Goal: Task Accomplishment & Management: Manage account settings

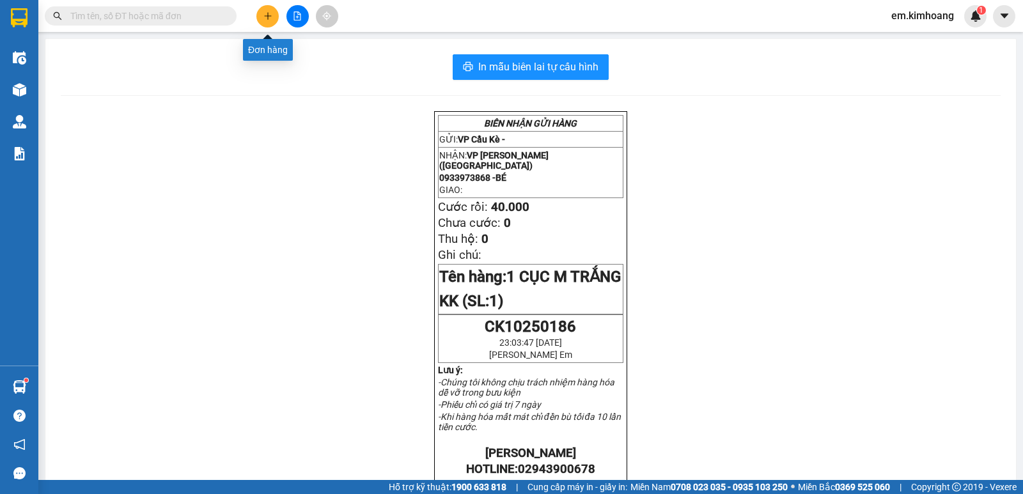
click at [273, 19] on button at bounding box center [267, 16] width 22 height 22
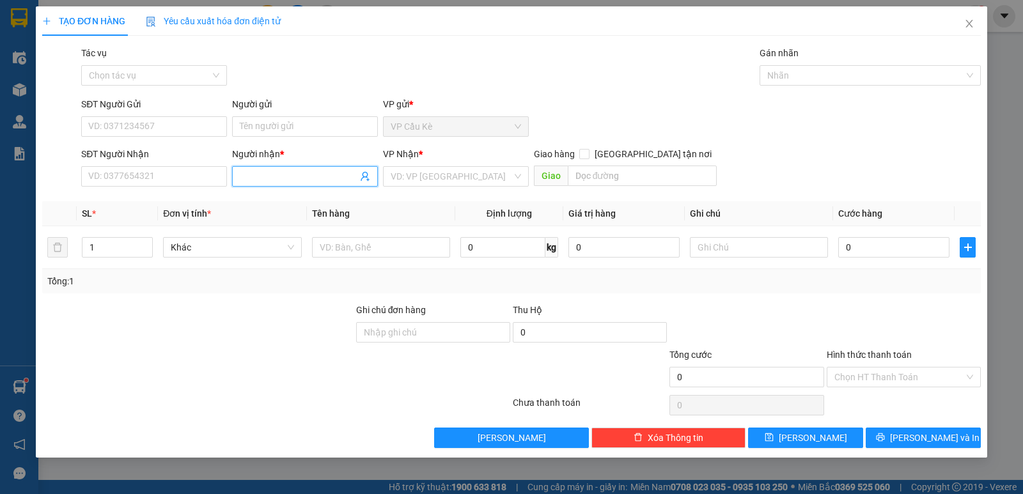
click at [310, 175] on input "Người nhận *" at bounding box center [299, 176] width 118 height 14
type input "PHƯƠNG TIỀN"
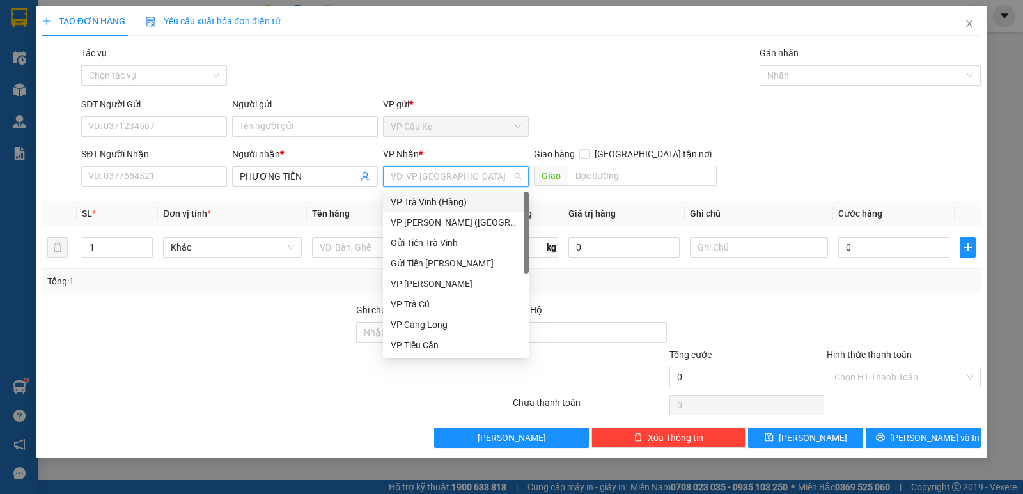
click at [441, 179] on input "search" at bounding box center [452, 176] width 122 height 19
click at [438, 221] on div "VP [PERSON_NAME] ([GEOGRAPHIC_DATA])" at bounding box center [456, 223] width 130 height 14
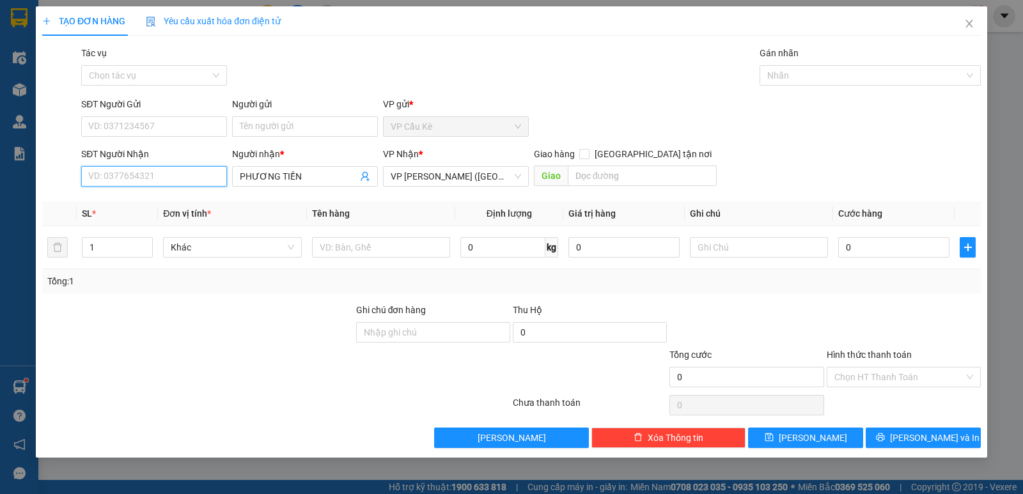
click at [194, 174] on input "SĐT Người Nhận" at bounding box center [154, 176] width 146 height 20
type input "0965543418"
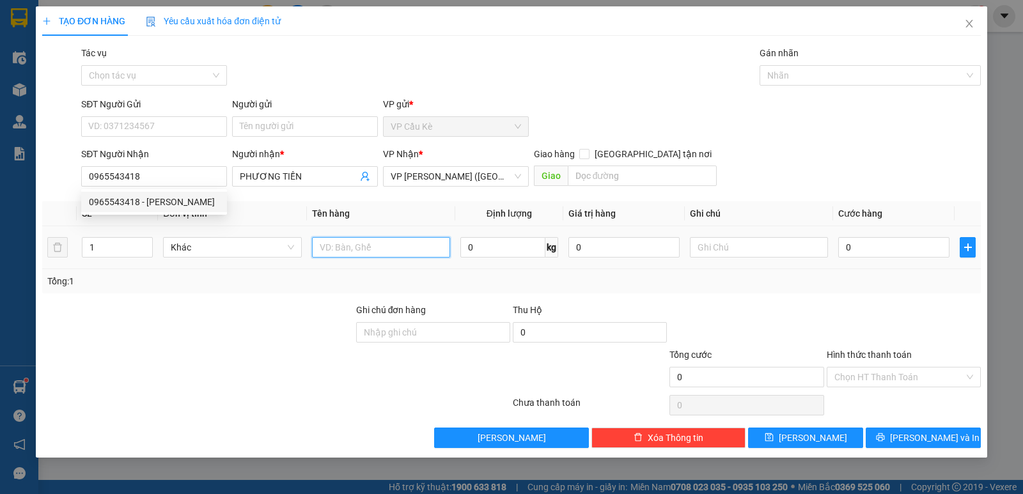
click at [411, 248] on input "text" at bounding box center [381, 247] width 138 height 20
type input "1 THÙNG GIẤY KK"
click at [929, 254] on input "0" at bounding box center [893, 247] width 111 height 20
type input "3"
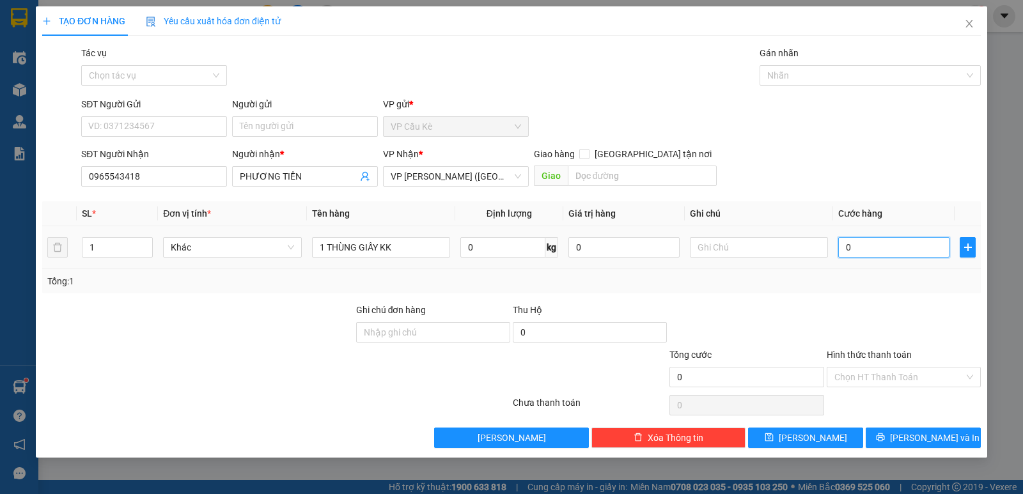
type input "3"
type input "35"
type input "35.000"
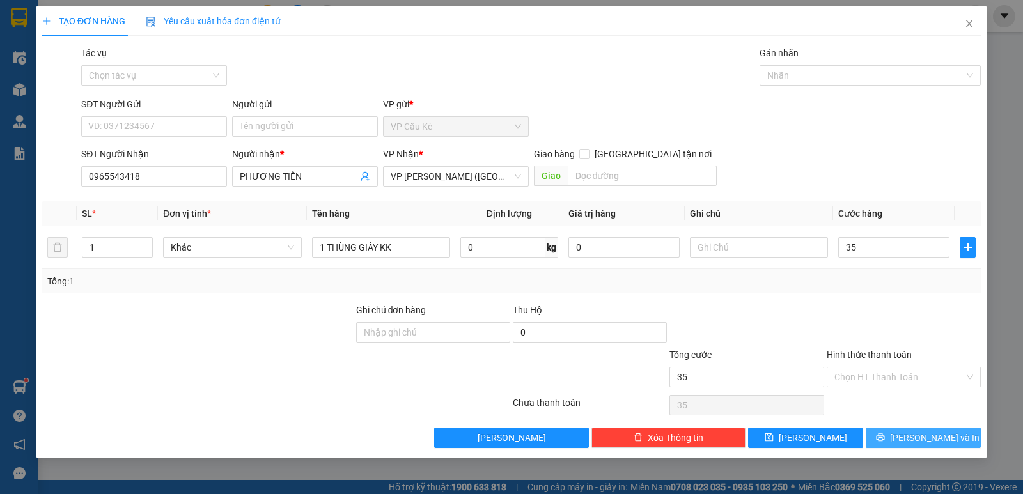
type input "35.000"
click at [912, 434] on button "[PERSON_NAME] và In" at bounding box center [923, 438] width 115 height 20
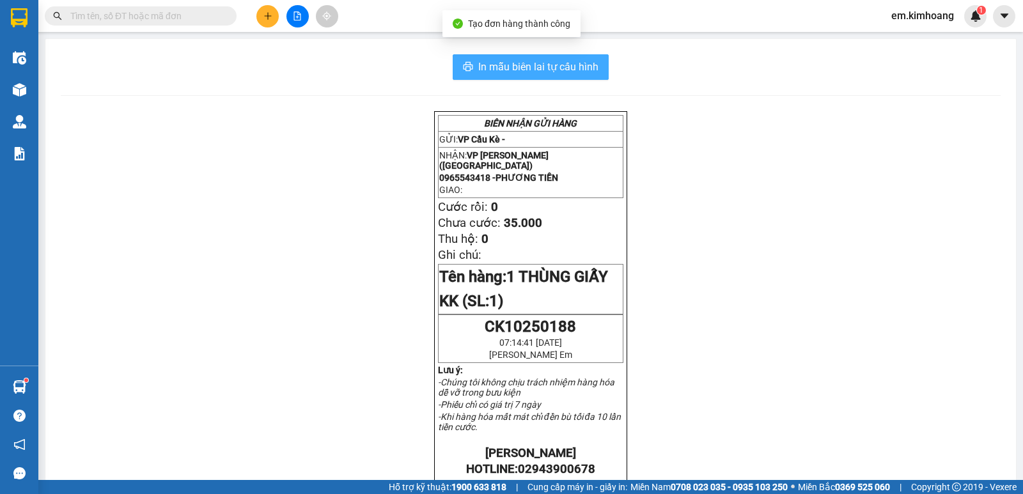
click at [583, 65] on span "In mẫu biên lai tự cấu hình" at bounding box center [538, 67] width 120 height 16
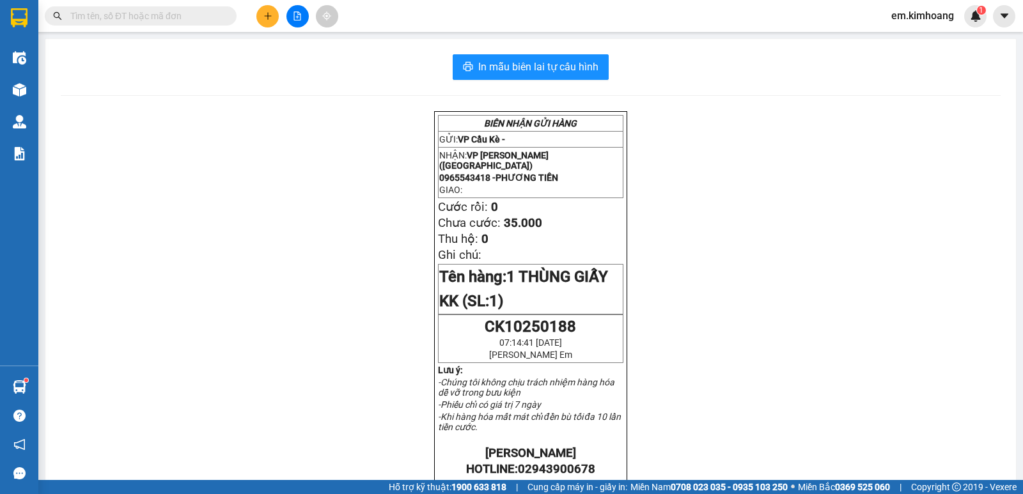
click at [161, 14] on input "text" at bounding box center [145, 16] width 151 height 14
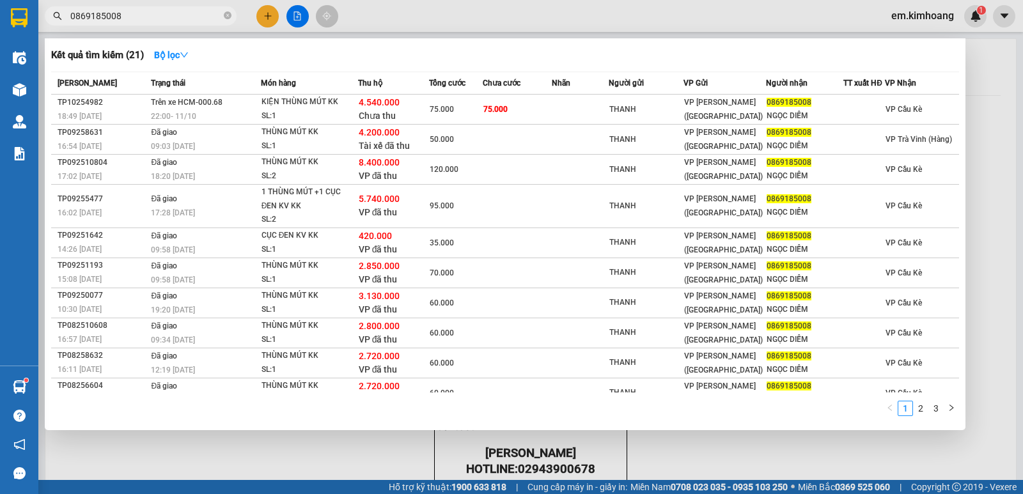
type input "0869185008"
click at [768, 23] on div at bounding box center [511, 247] width 1023 height 494
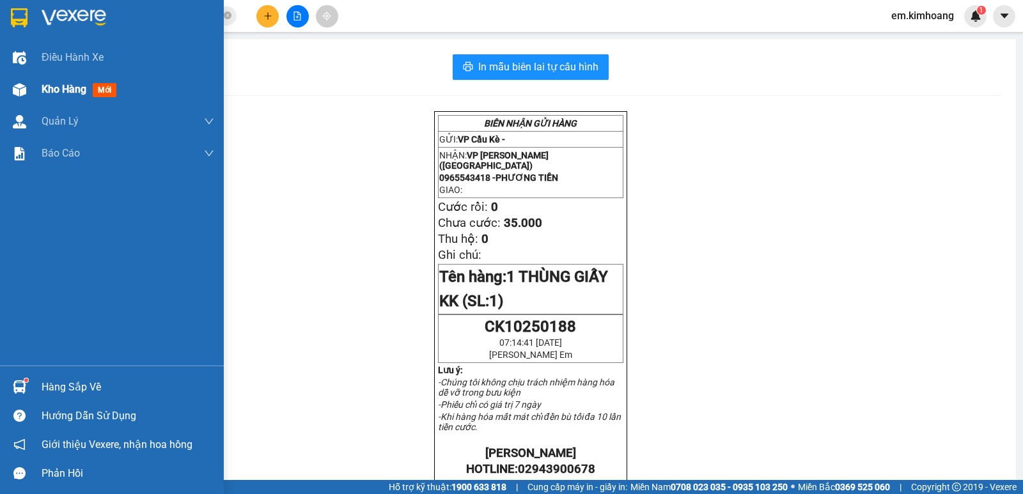
click at [61, 91] on span "Kho hàng" at bounding box center [64, 89] width 45 height 12
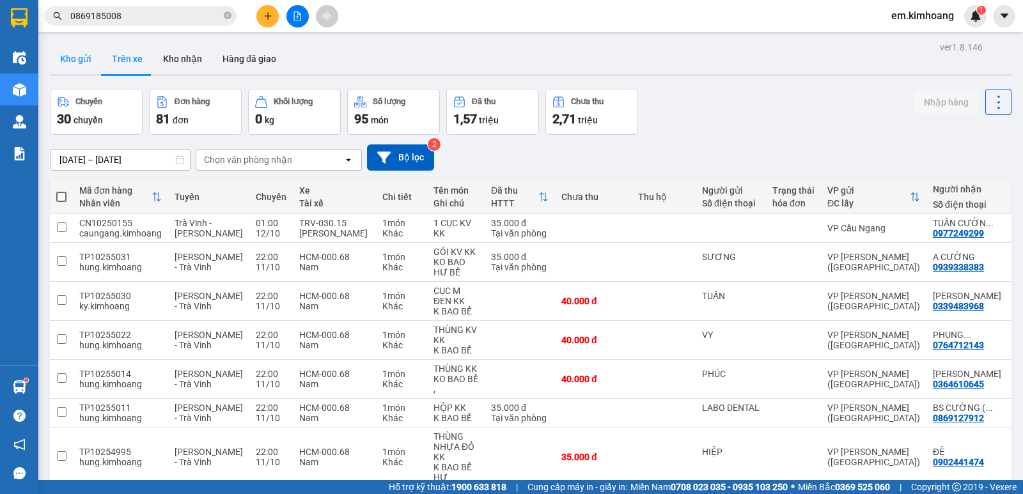
click at [86, 52] on button "Kho gửi" at bounding box center [76, 58] width 52 height 31
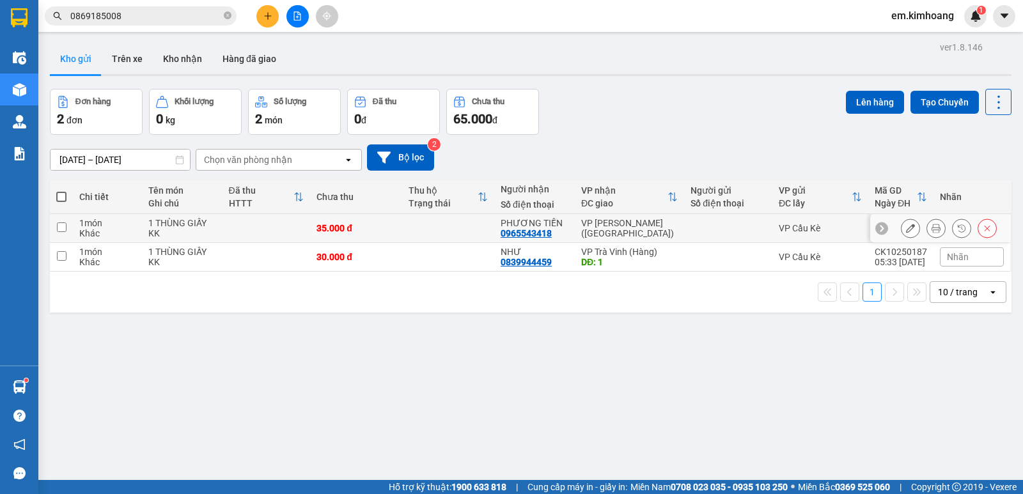
click at [444, 226] on td at bounding box center [448, 228] width 92 height 29
checkbox input "true"
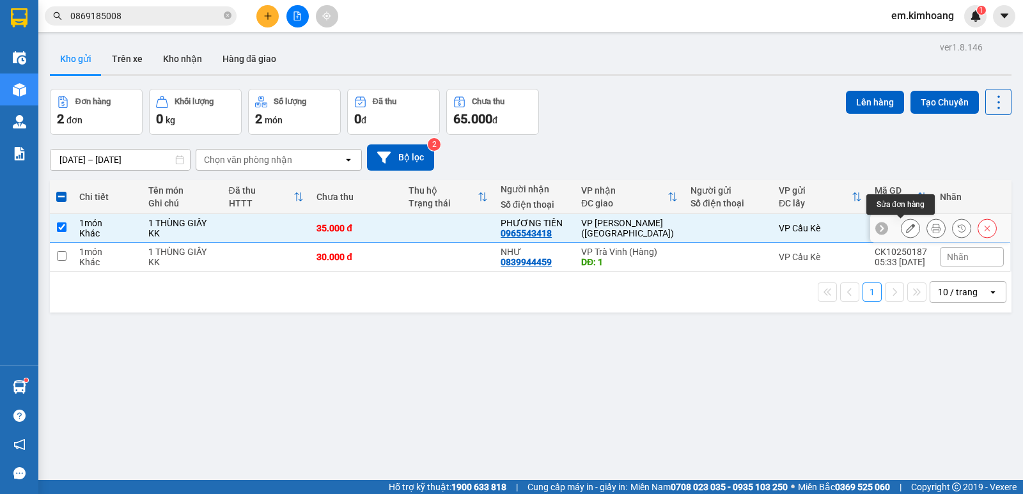
click at [906, 230] on icon at bounding box center [910, 228] width 9 height 9
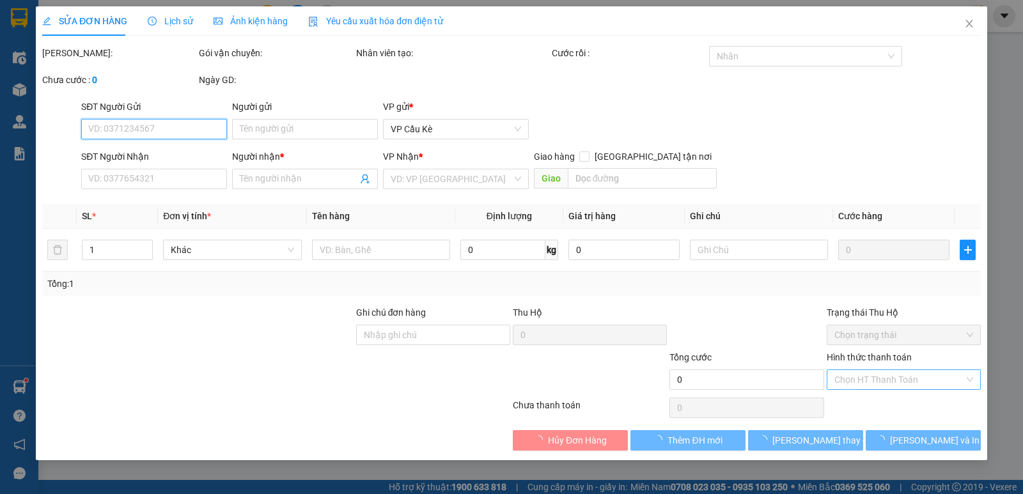
type input "0965543418"
type input "PHƯƠNG TIỀN"
type input "35.000"
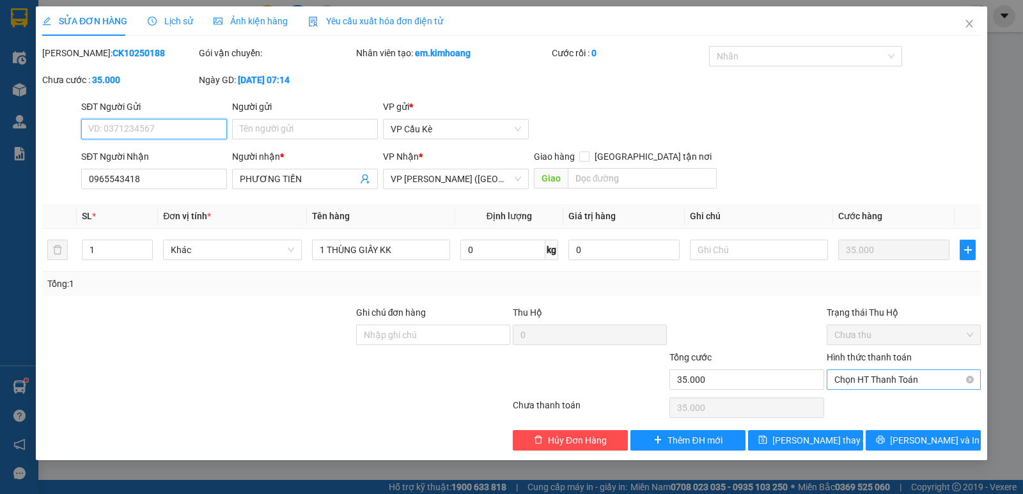
click at [883, 377] on span "Chọn HT Thanh Toán" at bounding box center [904, 379] width 139 height 19
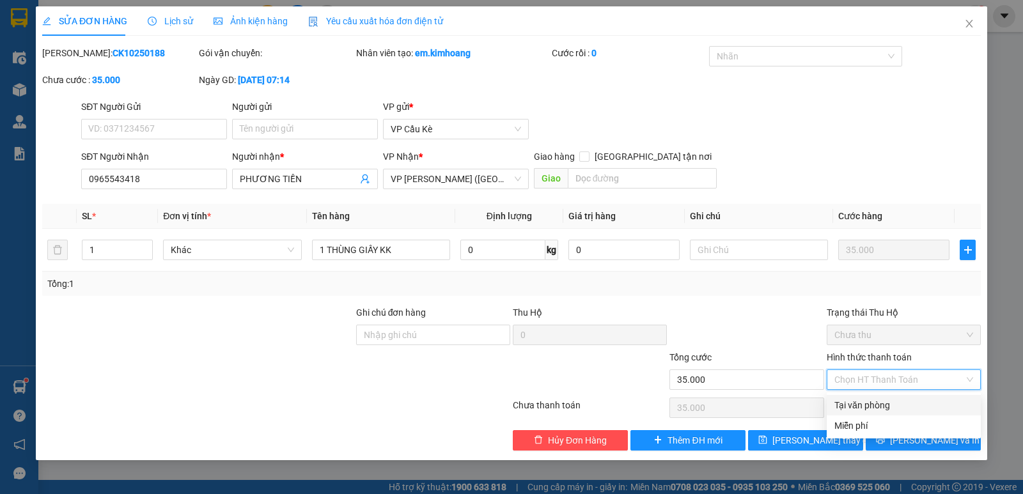
click at [890, 402] on div "Tại văn phòng" at bounding box center [904, 405] width 139 height 14
type input "0"
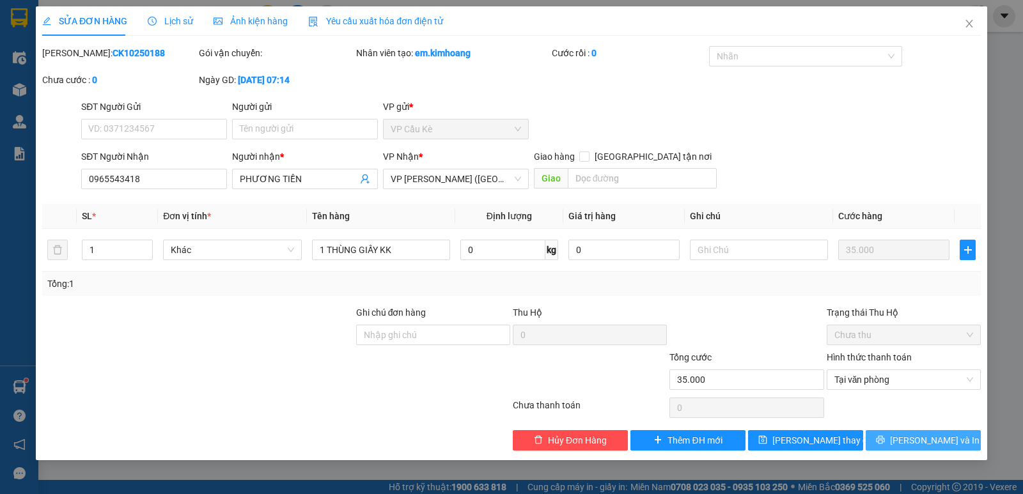
click at [888, 433] on button "[PERSON_NAME] và In" at bounding box center [923, 440] width 115 height 20
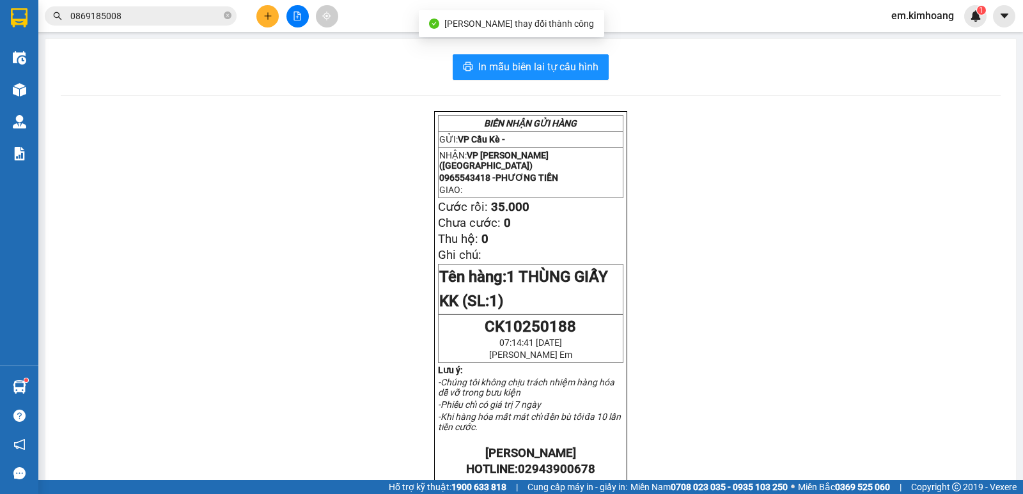
click at [702, 114] on div "BIÊN NHẬN GỬI HÀNG GỬI: VP Cầu Kè - NHẬN: VP [PERSON_NAME] ([GEOGRAPHIC_DATA]) …" at bounding box center [531, 474] width 940 height 727
click at [510, 59] on span "In mẫu biên lai tự cấu hình" at bounding box center [538, 67] width 120 height 16
drag, startPoint x: 136, startPoint y: 240, endPoint x: 145, endPoint y: 263, distance: 24.7
click at [145, 263] on div "BIÊN NHẬN GỬI HÀNG GỬI: VP Cầu Kè - NHẬN: VP [PERSON_NAME] ([GEOGRAPHIC_DATA]) …" at bounding box center [531, 474] width 940 height 727
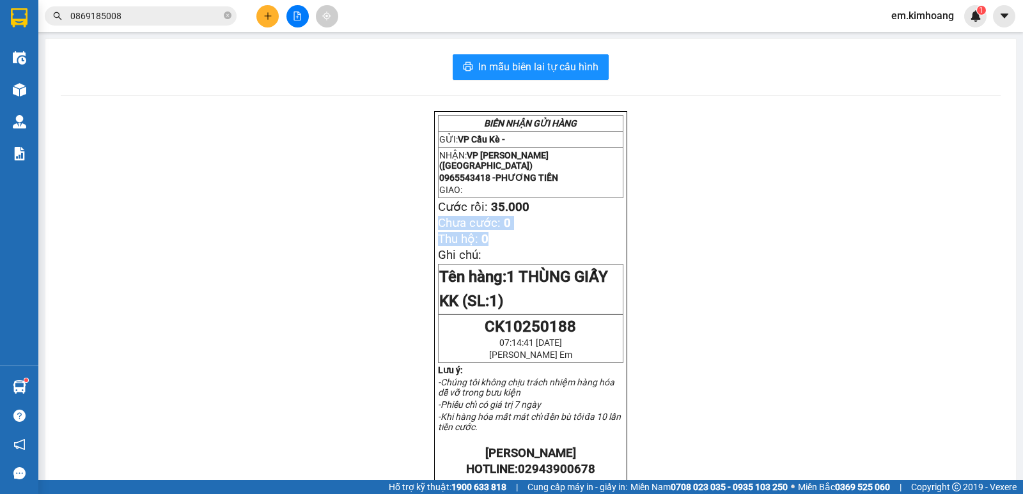
click at [145, 263] on div "BIÊN NHẬN GỬI HÀNG GỬI: VP Cầu Kè - NHẬN: VP [PERSON_NAME] ([GEOGRAPHIC_DATA]) …" at bounding box center [531, 474] width 940 height 727
click at [146, 263] on div "BIÊN NHẬN GỬI HÀNG GỬI: VP Cầu Kè - NHẬN: VP [PERSON_NAME] ([GEOGRAPHIC_DATA]) …" at bounding box center [531, 474] width 940 height 727
click at [262, 13] on button at bounding box center [267, 16] width 22 height 22
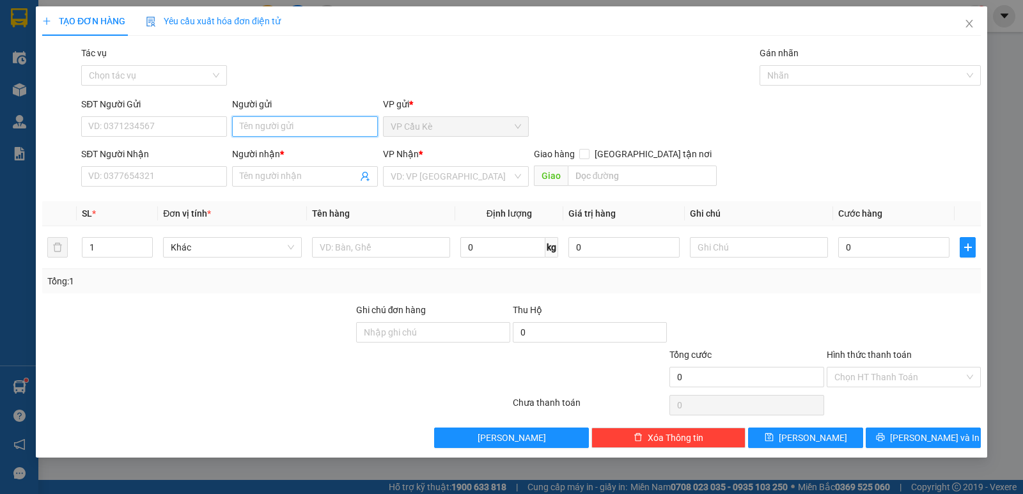
click at [288, 129] on input "Người gửi" at bounding box center [305, 126] width 146 height 20
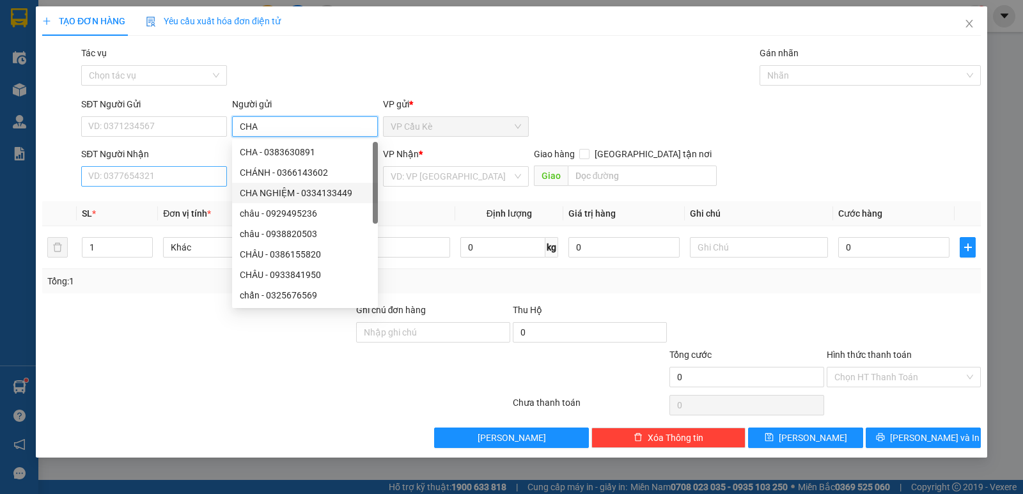
type input "CHA"
click at [175, 180] on input "SĐT Người Nhận" at bounding box center [154, 176] width 146 height 20
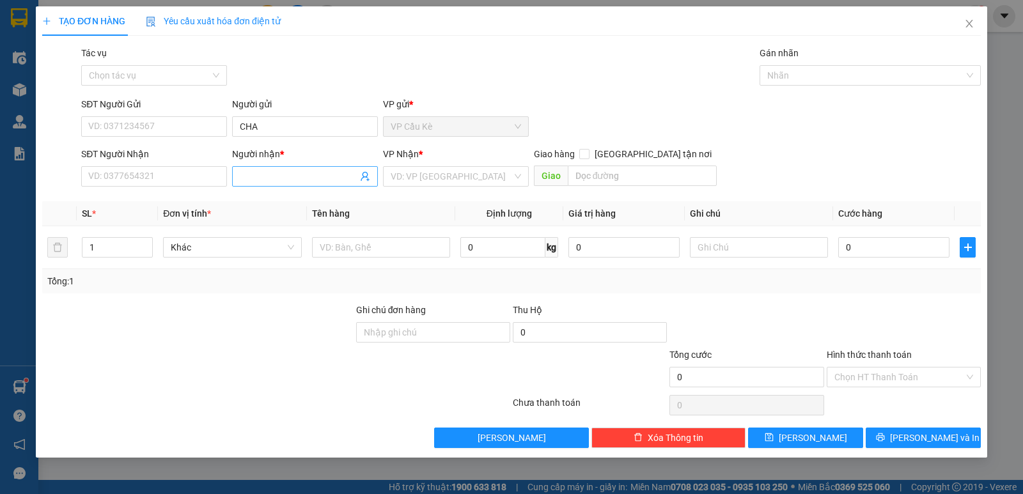
click at [336, 183] on input "Người nhận *" at bounding box center [299, 176] width 118 height 14
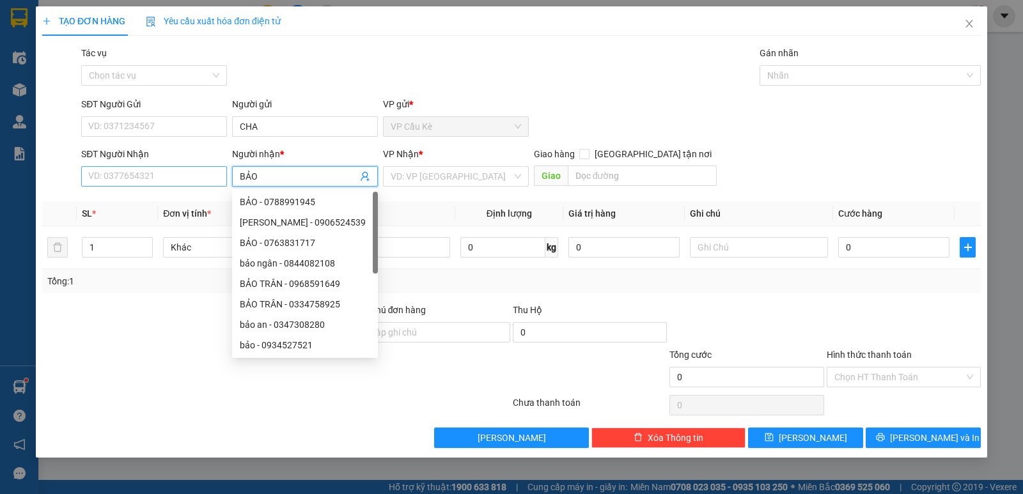
type input "BẢO"
click at [200, 182] on input "SĐT Người Nhận" at bounding box center [154, 176] width 146 height 20
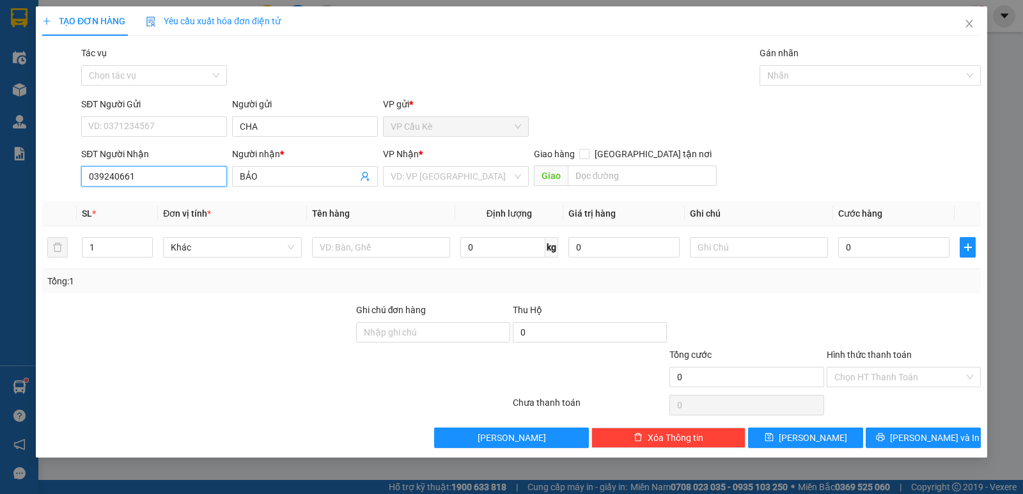
type input "0392406616"
click at [199, 202] on div "0392406616 - BẢO" at bounding box center [154, 202] width 130 height 14
type input "40.000"
type input "0392406616"
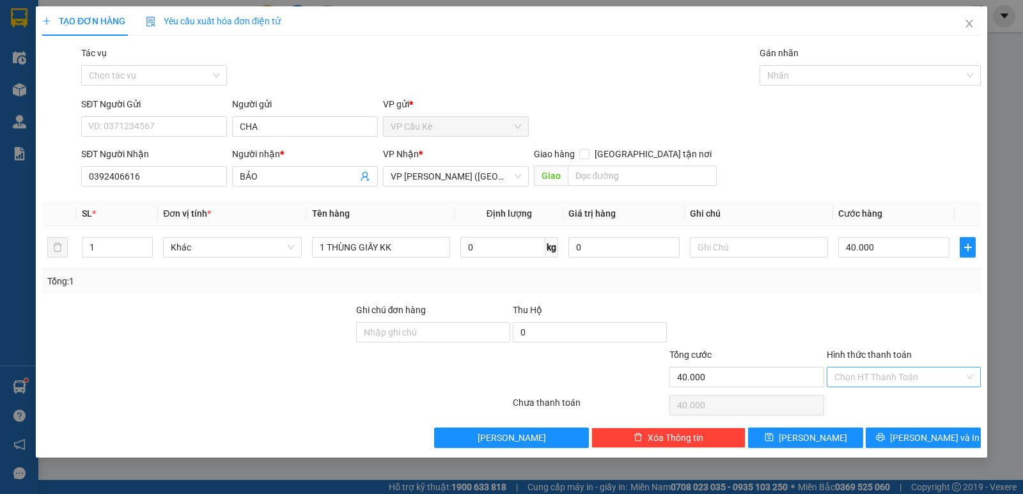
drag, startPoint x: 902, startPoint y: 373, endPoint x: 909, endPoint y: 420, distance: 47.1
click at [904, 374] on input "Hình thức thanh toán" at bounding box center [900, 377] width 130 height 19
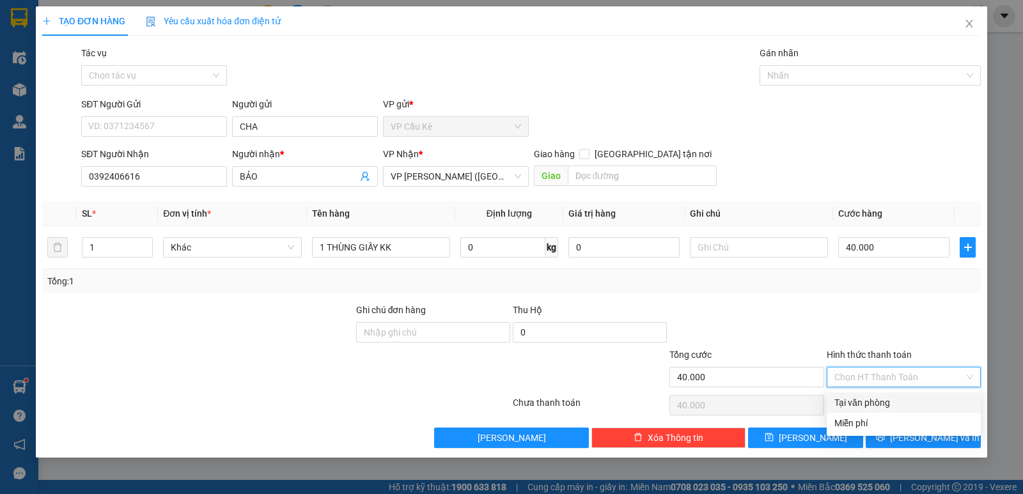
click at [914, 397] on div "Tại văn phòng" at bounding box center [904, 403] width 139 height 14
type input "0"
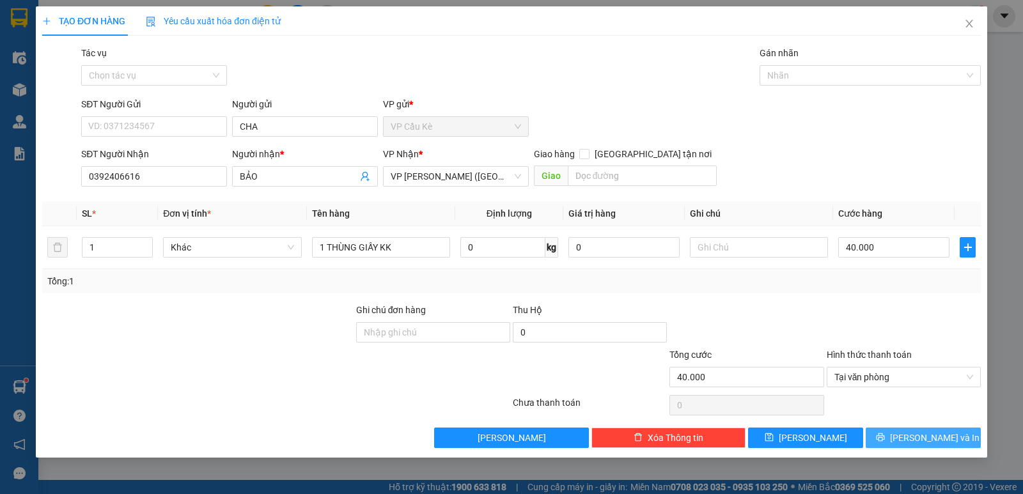
click at [922, 442] on span "[PERSON_NAME] và In" at bounding box center [935, 438] width 90 height 14
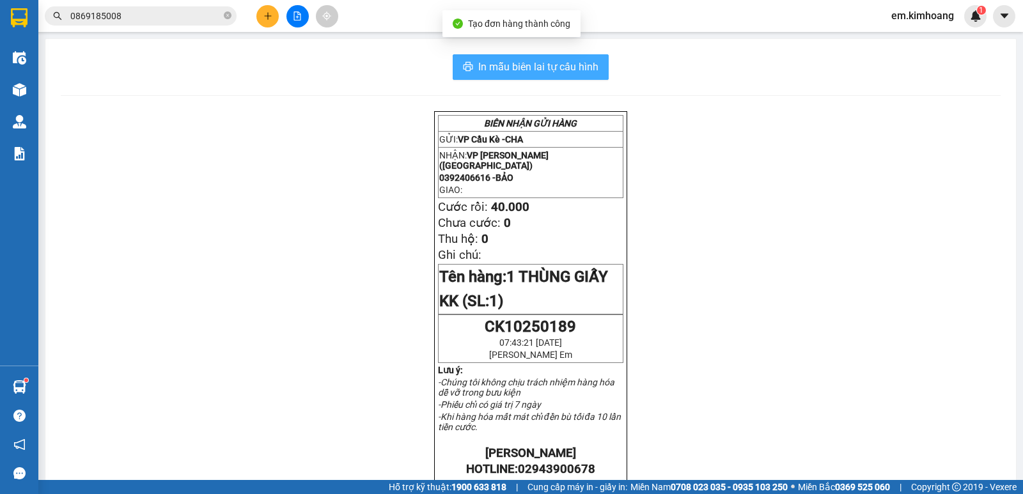
click at [514, 57] on button "In mẫu biên lai tự cấu hình" at bounding box center [531, 67] width 156 height 26
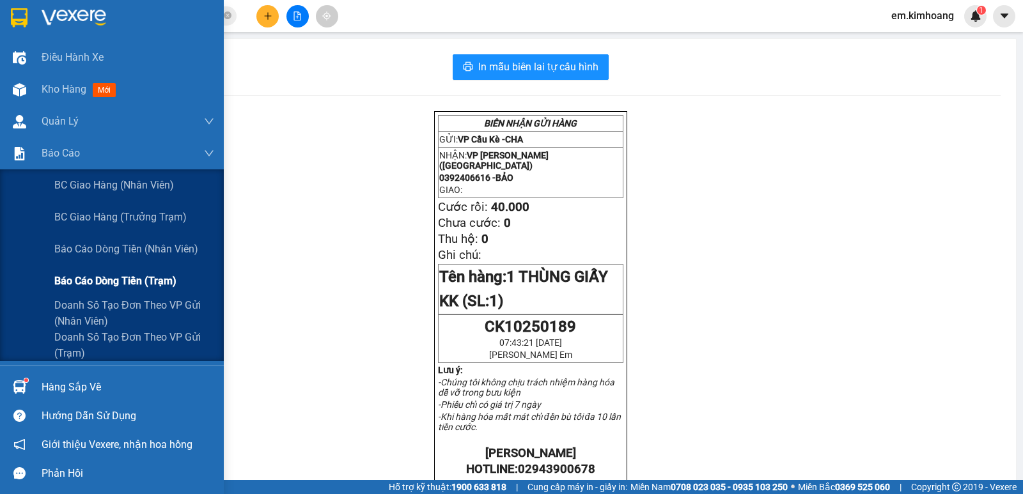
click at [65, 283] on span "Báo cáo dòng tiền (trạm)" at bounding box center [115, 281] width 122 height 16
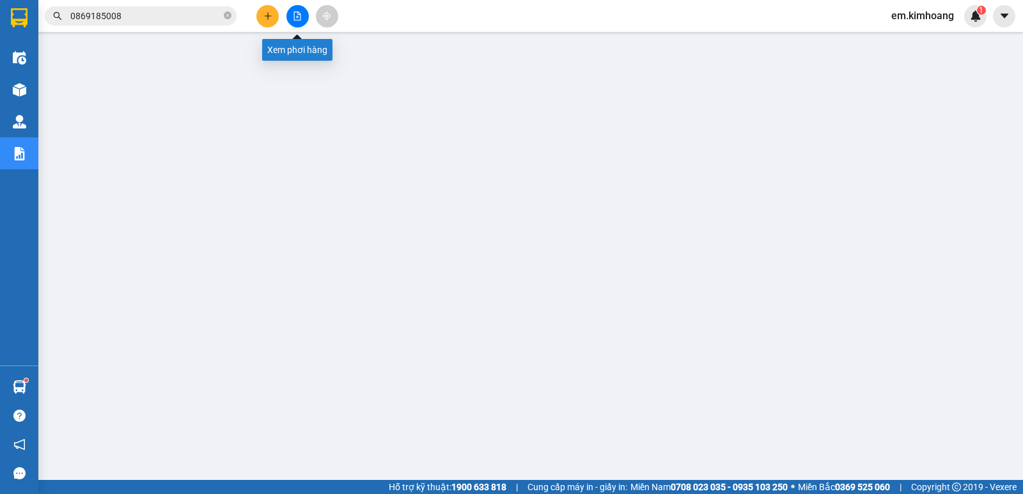
click at [299, 11] on button at bounding box center [298, 16] width 22 height 22
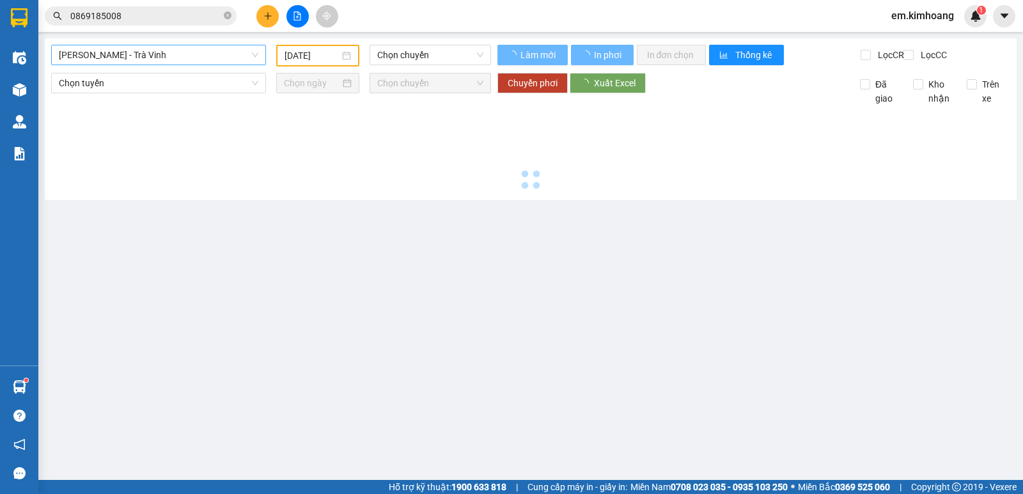
type input "[DATE]"
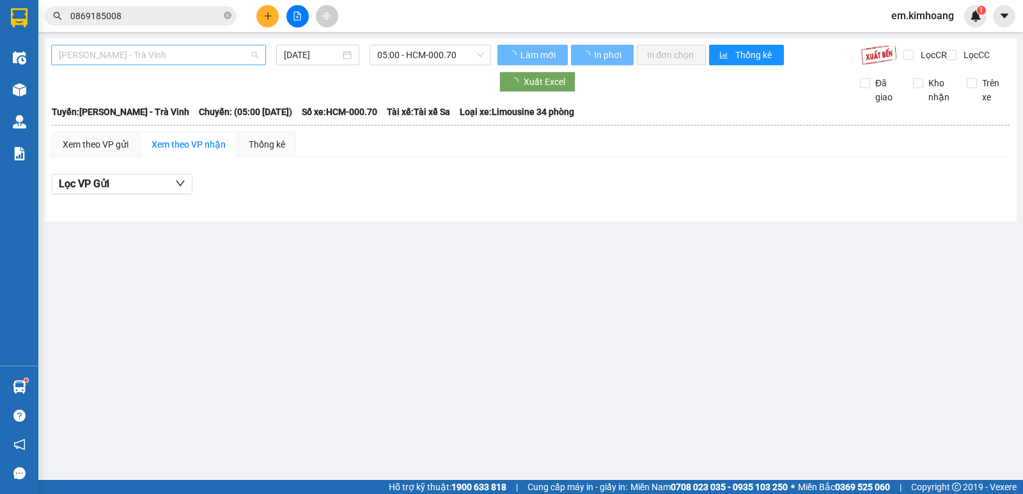
click at [213, 47] on span "[PERSON_NAME] - Trà Vinh" at bounding box center [159, 54] width 200 height 19
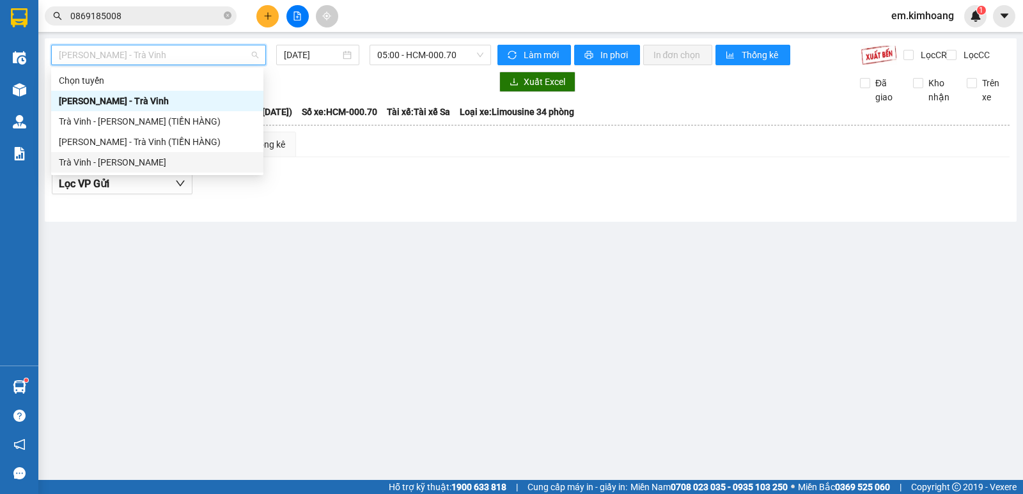
click at [200, 158] on div "Trà Vinh - [PERSON_NAME]" at bounding box center [157, 162] width 197 height 14
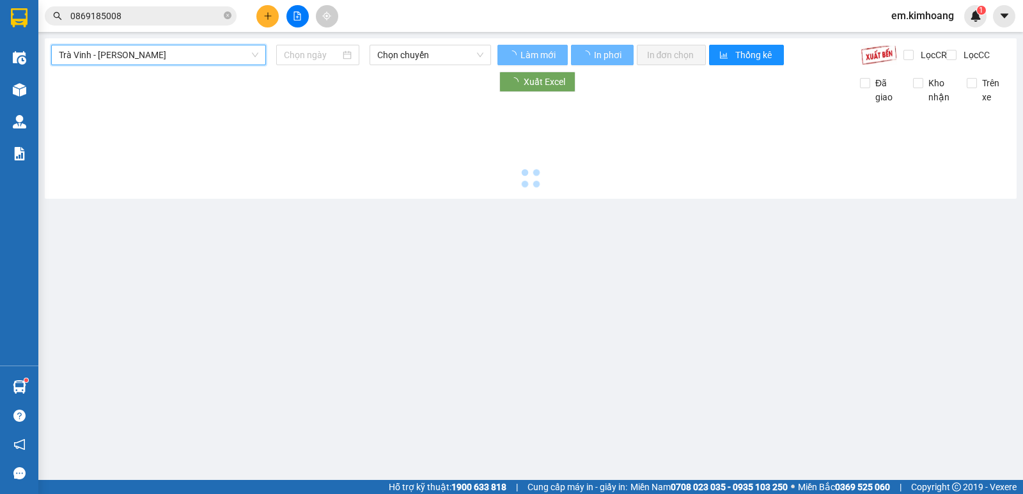
type input "[DATE]"
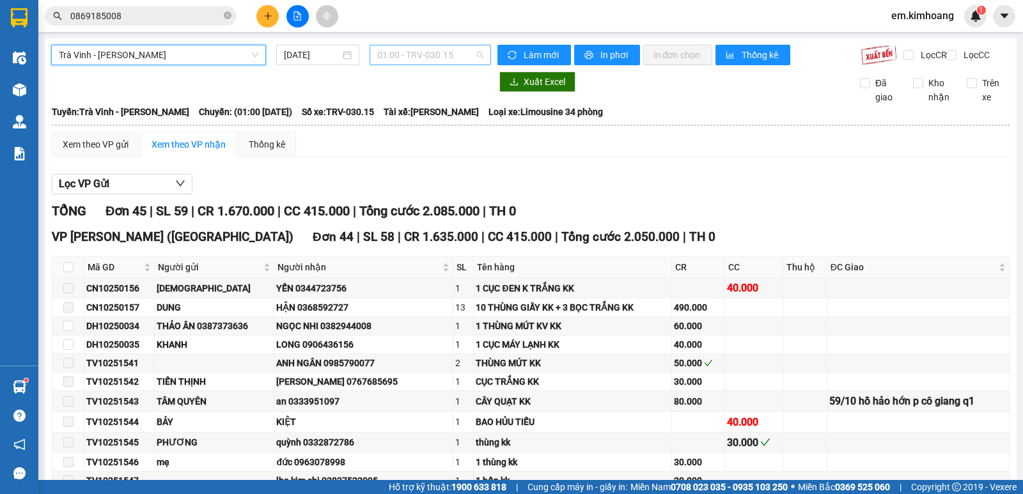
click at [383, 56] on span "01:00 - TRV-030.15" at bounding box center [430, 54] width 106 height 19
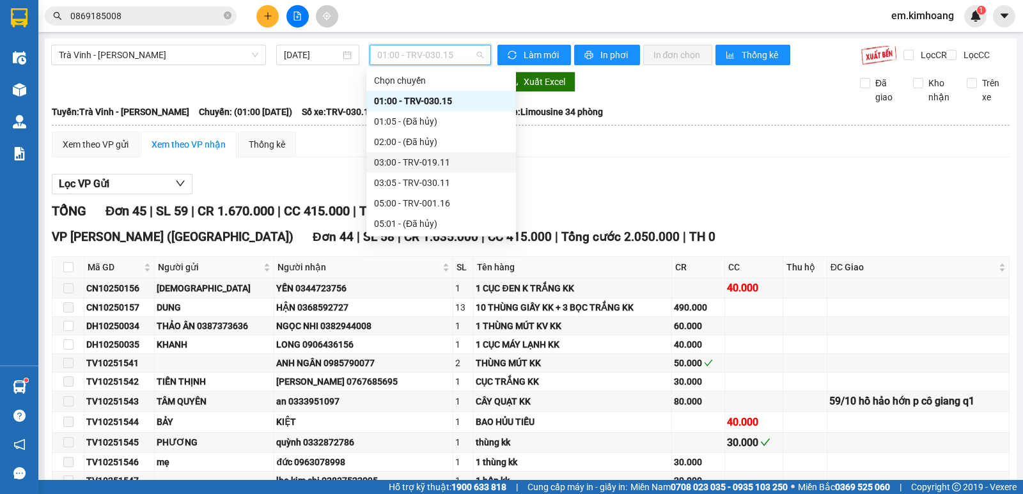
click at [452, 157] on div "03:00 - TRV-019.11" at bounding box center [441, 162] width 134 height 14
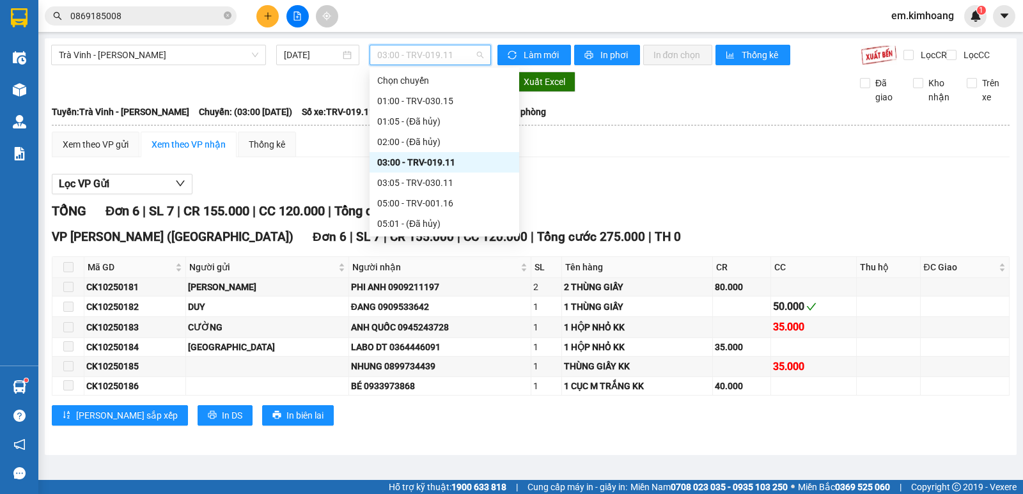
click at [398, 53] on span "03:00 - TRV-019.11" at bounding box center [430, 54] width 106 height 19
click at [456, 178] on div "03:05 - TRV-030.11" at bounding box center [444, 183] width 134 height 14
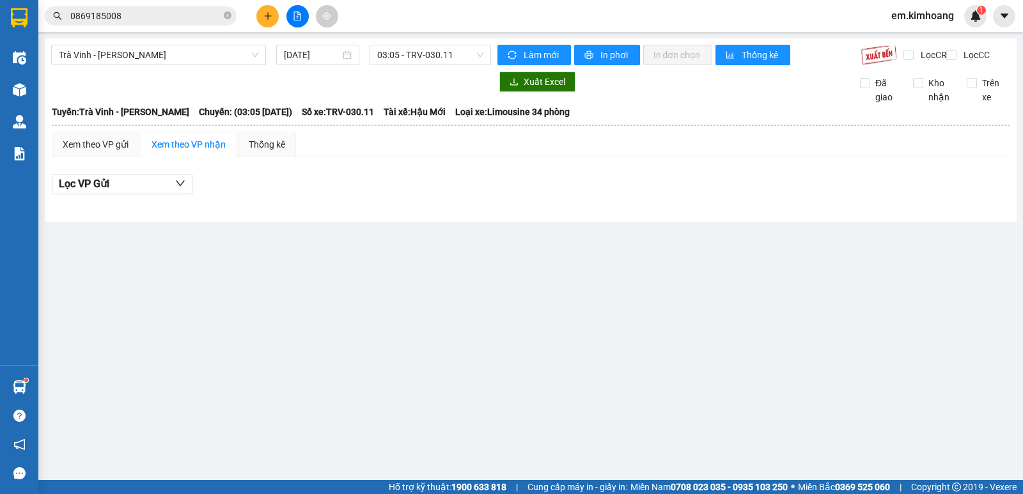
click at [434, 39] on div "Trà Vinh - [GEOGRAPHIC_DATA] [DATE] 03:05 - TRV-030.11 Làm mới In phơi In đơn c…" at bounding box center [531, 130] width 972 height 184
click at [451, 65] on div "Trà Vinh - [PERSON_NAME] [DATE] 03:05 - TRV-030.11" at bounding box center [271, 55] width 440 height 20
click at [455, 51] on span "03:05 - TRV-030.11" at bounding box center [430, 54] width 106 height 19
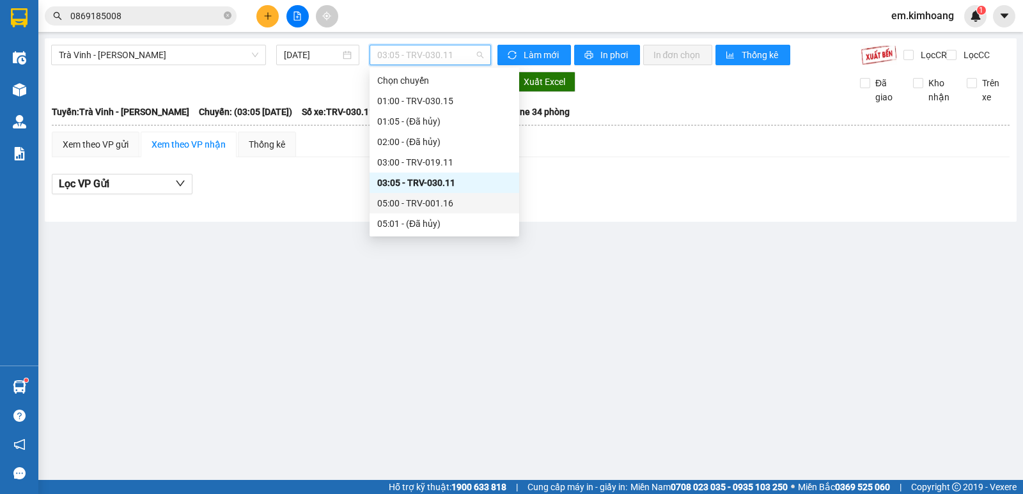
click at [470, 202] on div "05:00 - TRV-001.16" at bounding box center [444, 203] width 134 height 14
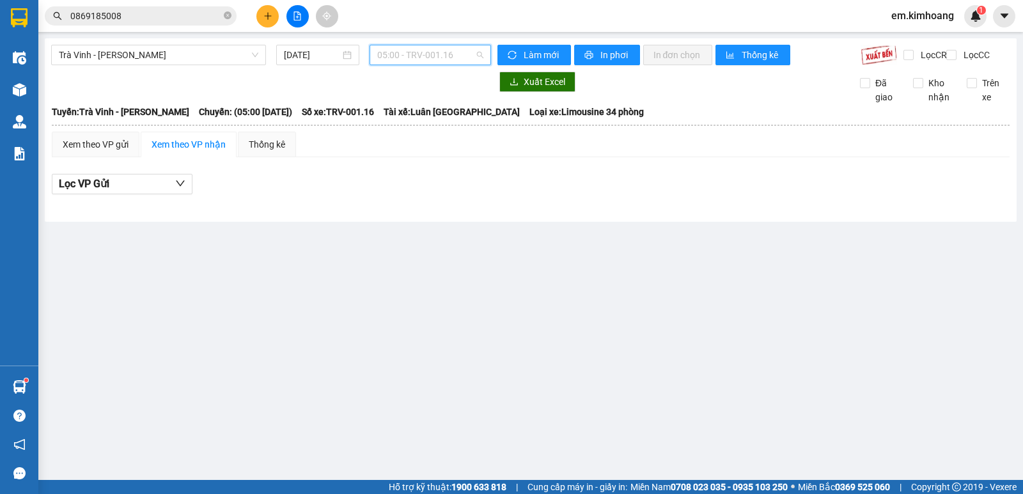
click at [433, 52] on span "05:00 - TRV-001.16" at bounding box center [430, 54] width 106 height 19
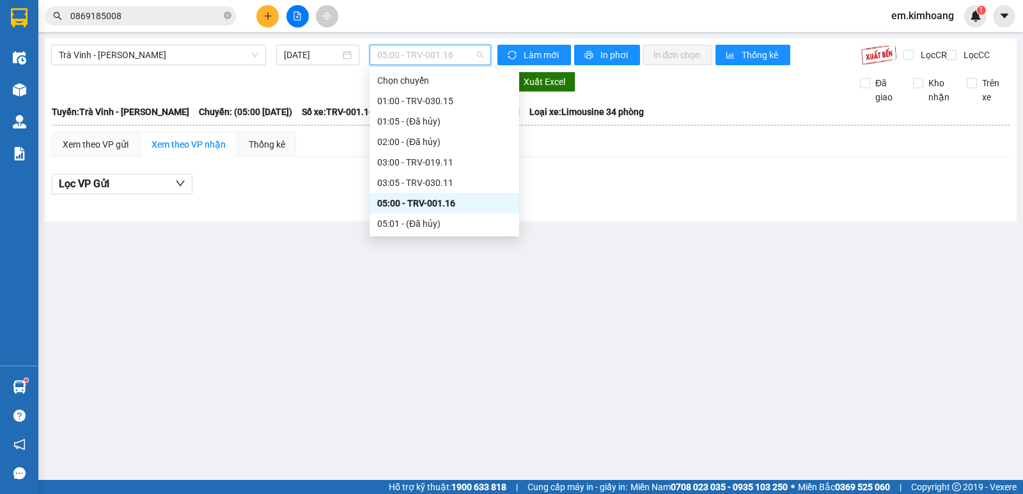
scroll to position [64, 0]
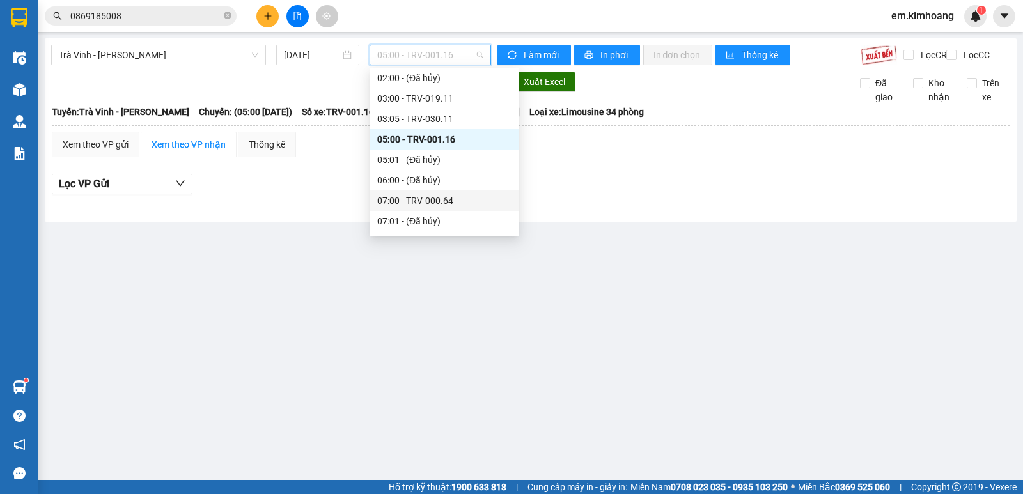
click at [462, 193] on div "07:00 - TRV-000.64" at bounding box center [445, 201] width 150 height 20
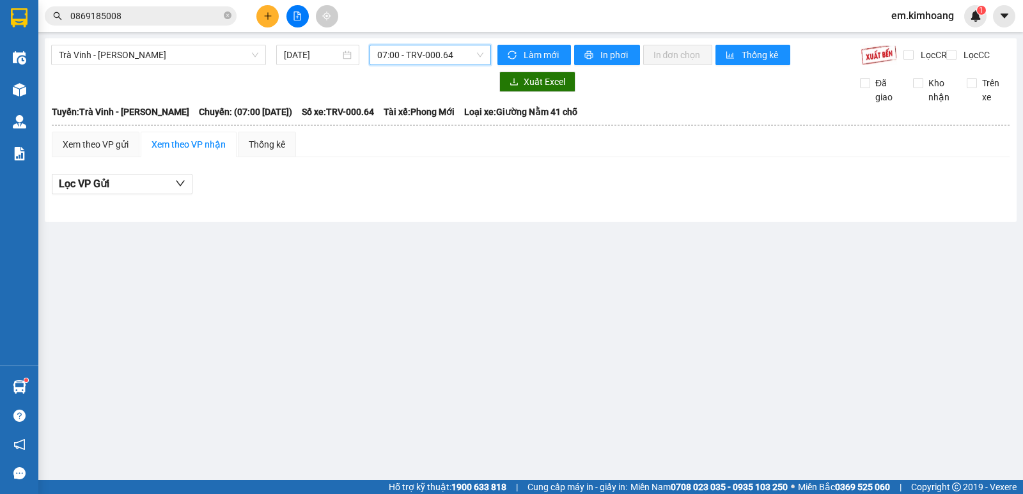
click at [448, 49] on span "07:00 - TRV-000.64" at bounding box center [430, 54] width 106 height 19
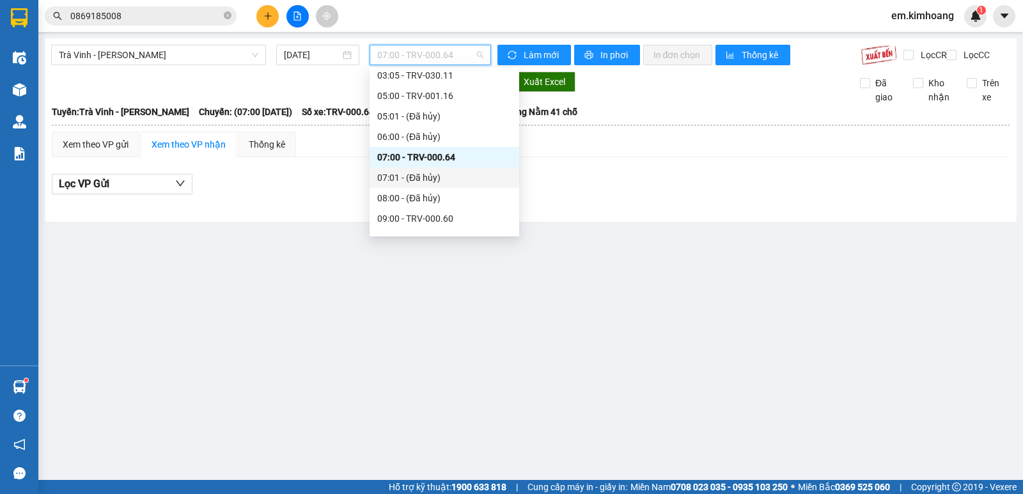
scroll to position [128, 0]
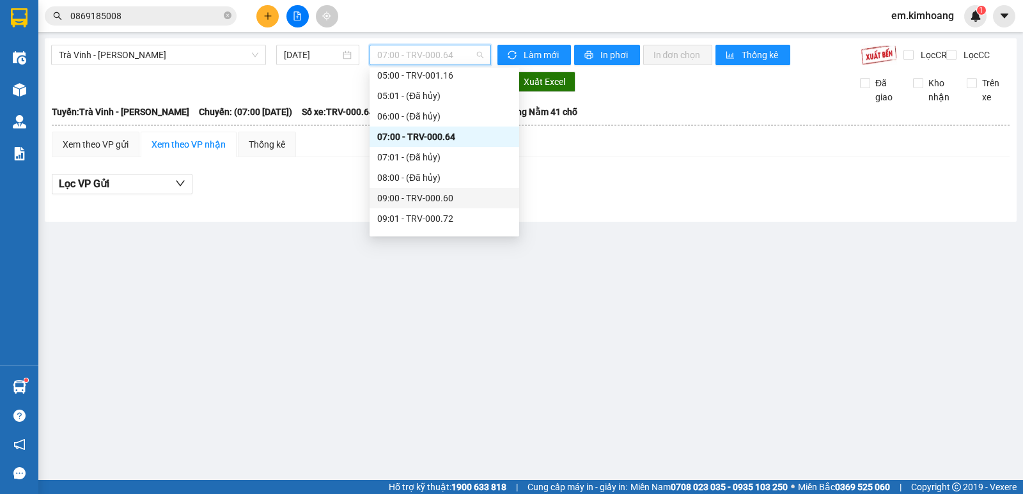
click at [470, 203] on div "09:00 - TRV-000.60" at bounding box center [444, 198] width 134 height 14
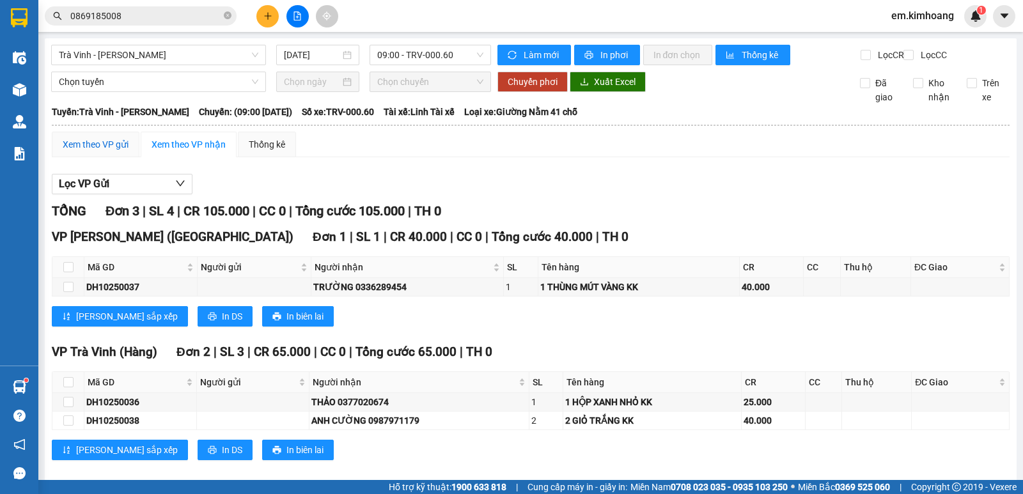
click at [110, 152] on div "Xem theo VP gửi" at bounding box center [96, 145] width 66 height 14
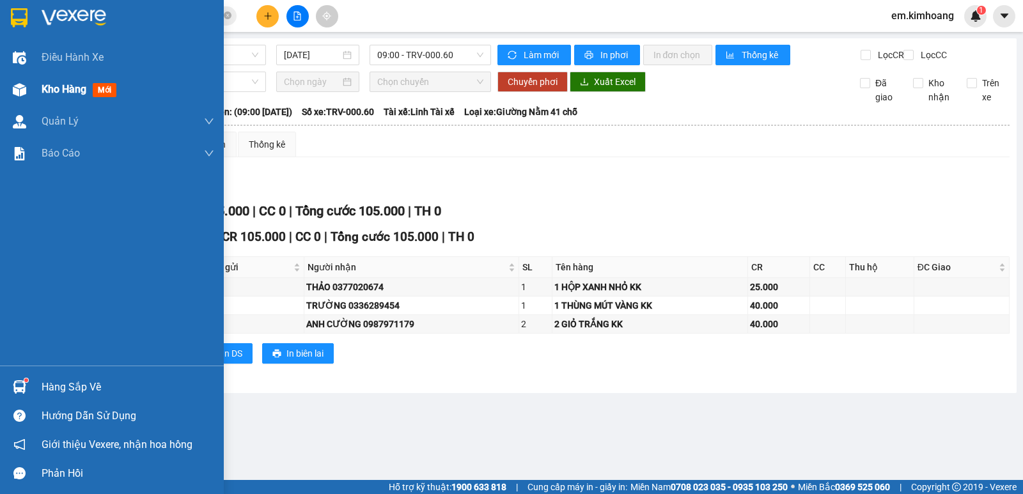
click at [51, 84] on span "Kho hàng" at bounding box center [64, 89] width 45 height 12
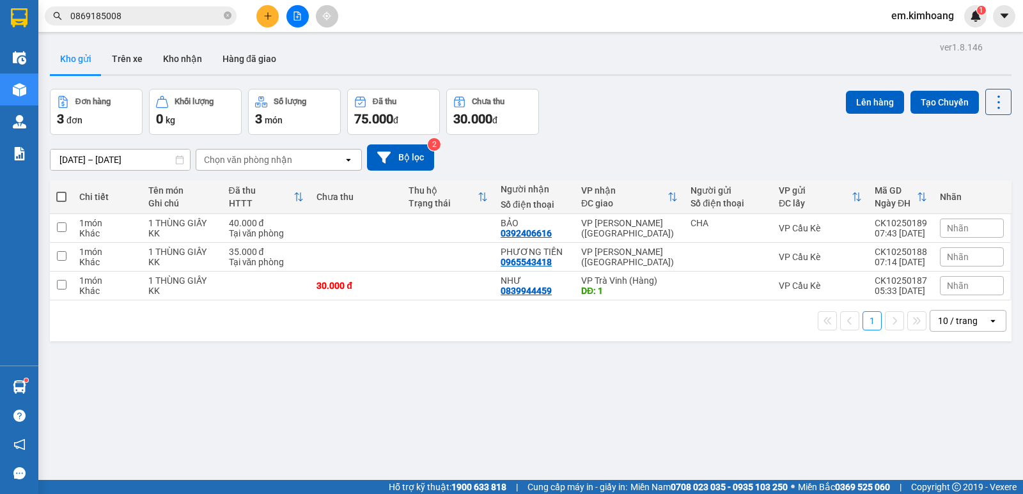
click at [63, 199] on span at bounding box center [61, 197] width 10 height 10
click at [61, 191] on input "checkbox" at bounding box center [61, 191] width 0 height 0
checkbox input "true"
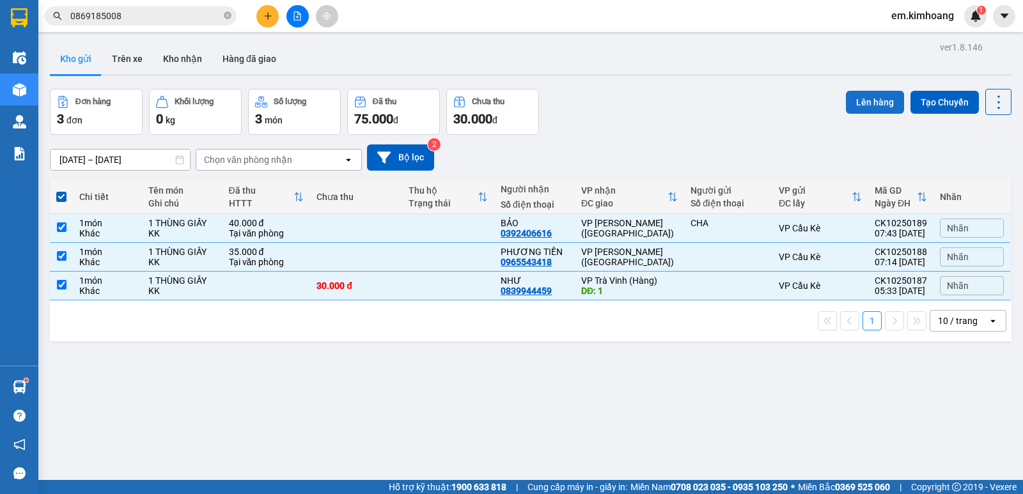
click at [886, 105] on button "Lên hàng" at bounding box center [875, 102] width 58 height 23
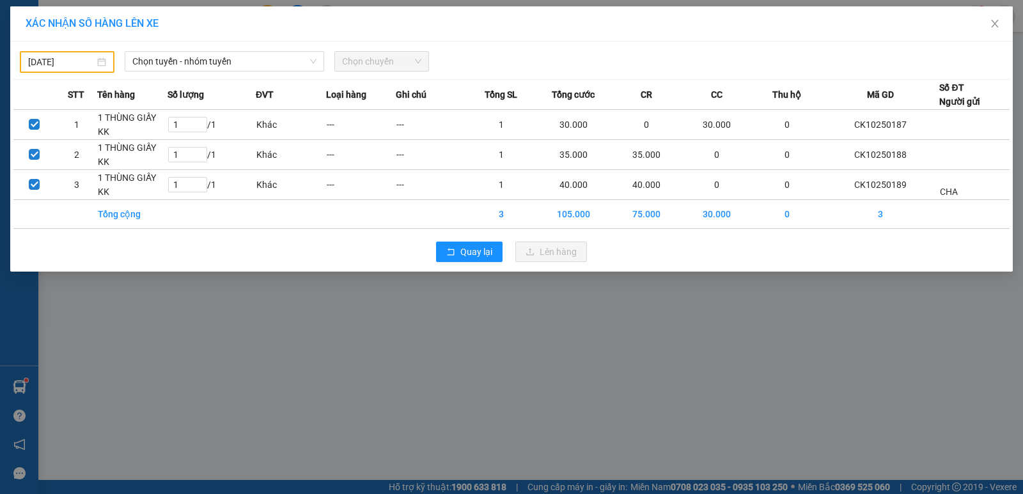
click at [79, 44] on div "[DATE] Chọn tuyến - nhóm tuyến Chọn chuyến STT Tên hàng Số lượng ĐVT Loại hàng …" at bounding box center [511, 157] width 1003 height 230
click at [79, 52] on div "[DATE]" at bounding box center [67, 62] width 95 height 22
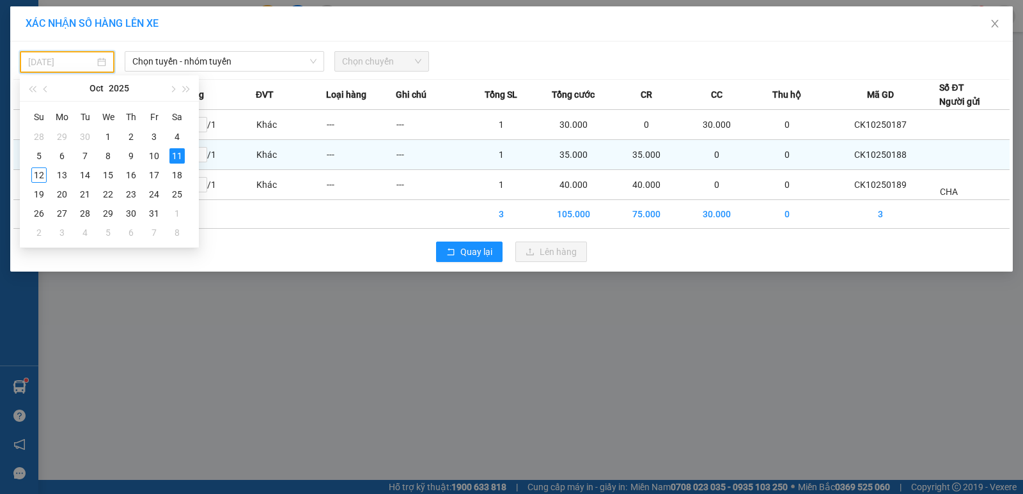
drag, startPoint x: 38, startPoint y: 169, endPoint x: 56, endPoint y: 149, distance: 26.8
click at [40, 168] on div "12" at bounding box center [38, 175] width 15 height 15
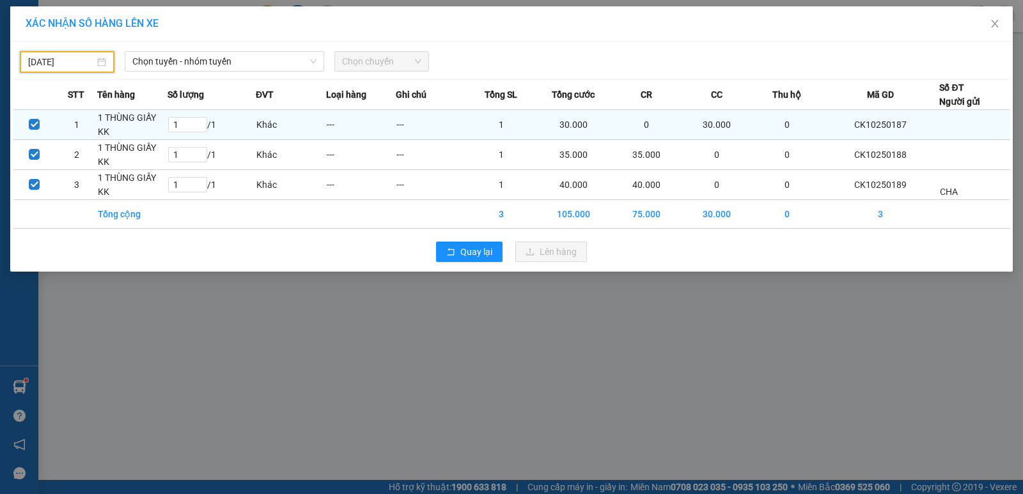
type input "[DATE]"
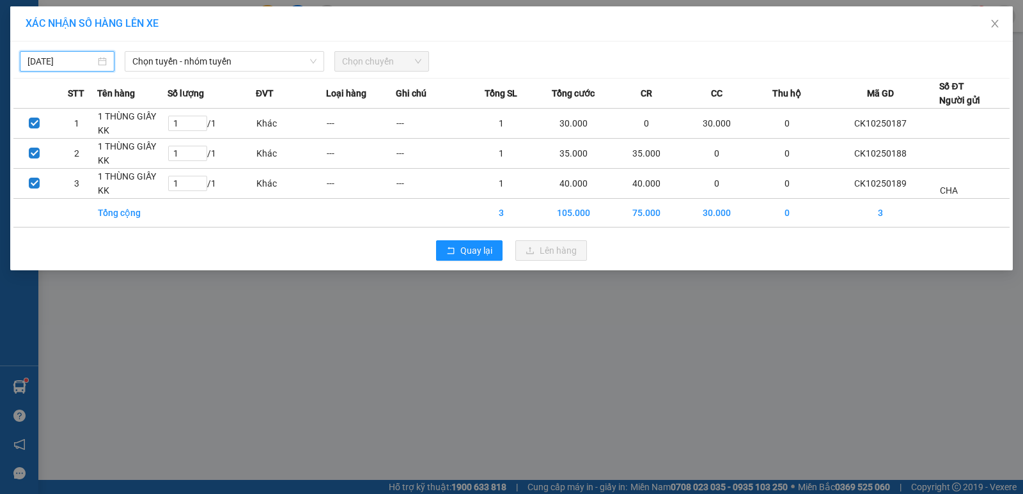
click at [386, 58] on span "Chọn chuyến" at bounding box center [381, 61] width 79 height 19
click at [259, 56] on span "Chọn tuyến - nhóm tuyến" at bounding box center [224, 61] width 184 height 19
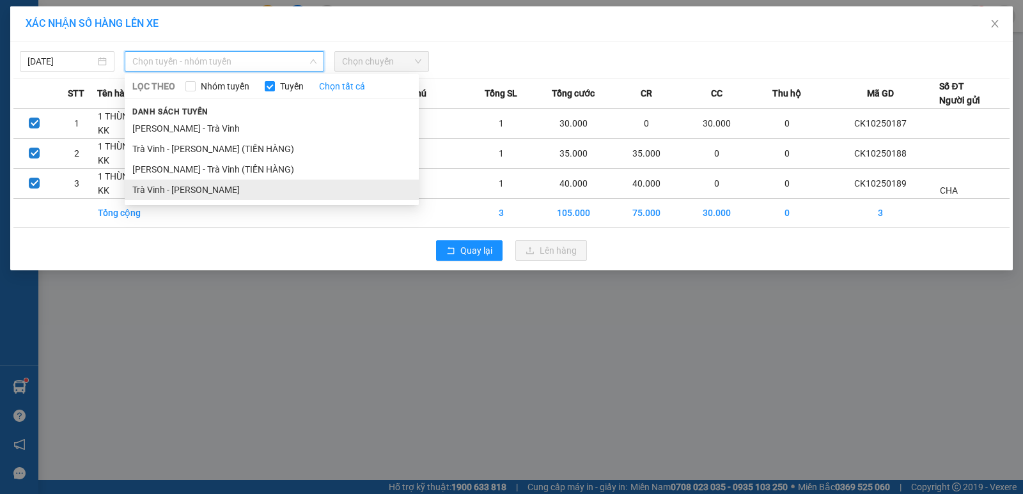
click at [244, 186] on li "Trà Vinh - [PERSON_NAME]" at bounding box center [272, 190] width 294 height 20
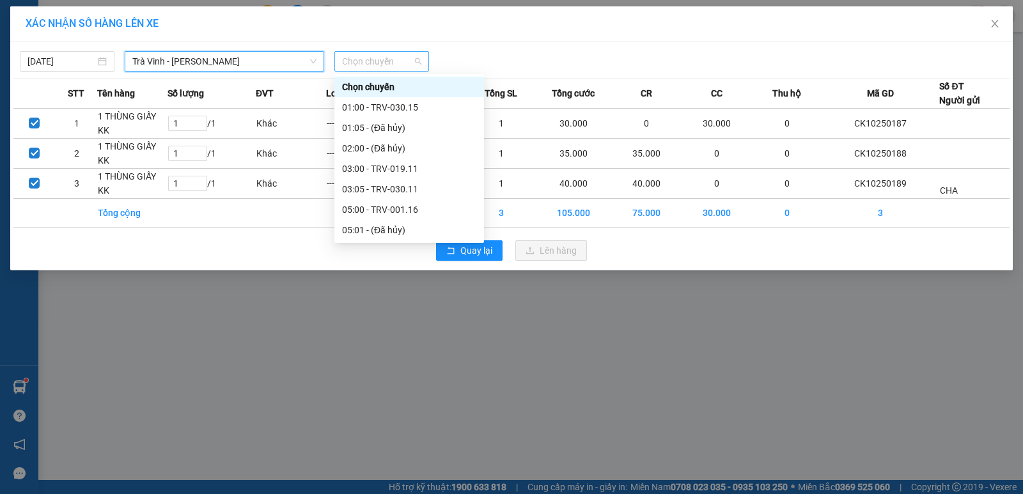
click at [377, 57] on span "Chọn chuyến" at bounding box center [381, 61] width 79 height 19
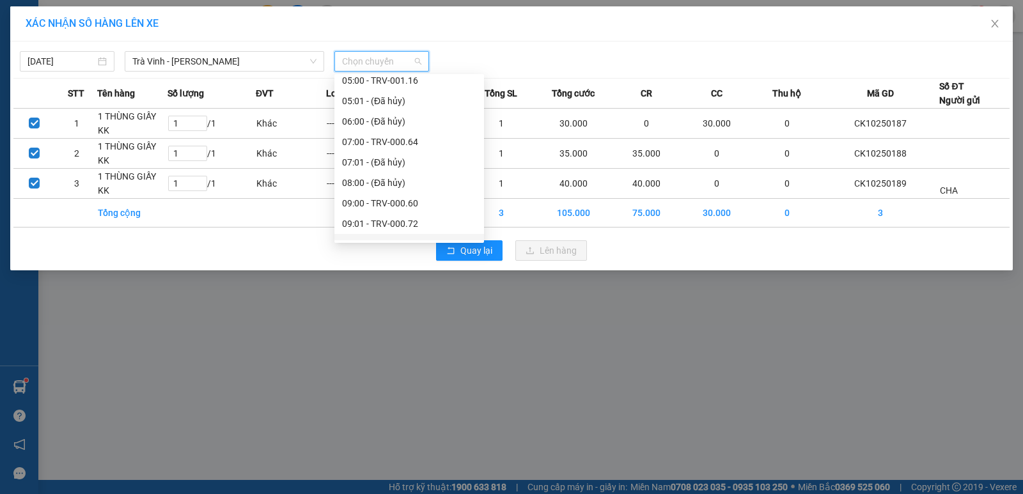
scroll to position [128, 0]
click at [421, 202] on div "09:00 - TRV-000.60" at bounding box center [409, 205] width 134 height 14
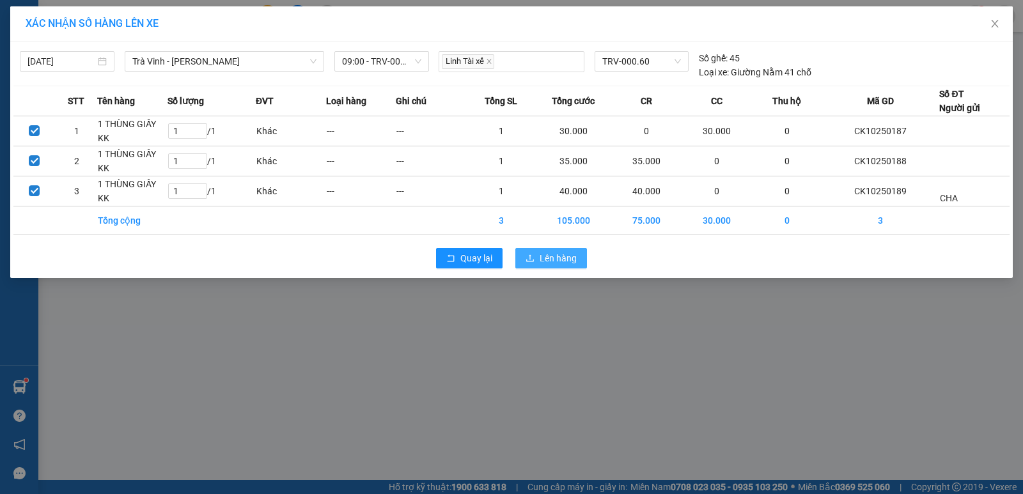
click at [557, 265] on span "Lên hàng" at bounding box center [558, 258] width 37 height 14
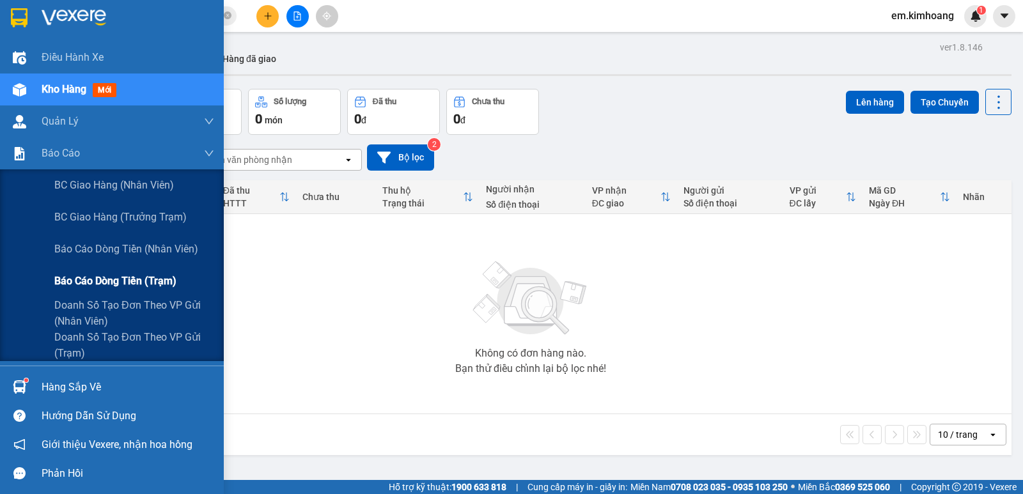
click at [84, 274] on span "Báo cáo dòng tiền (trạm)" at bounding box center [115, 281] width 122 height 16
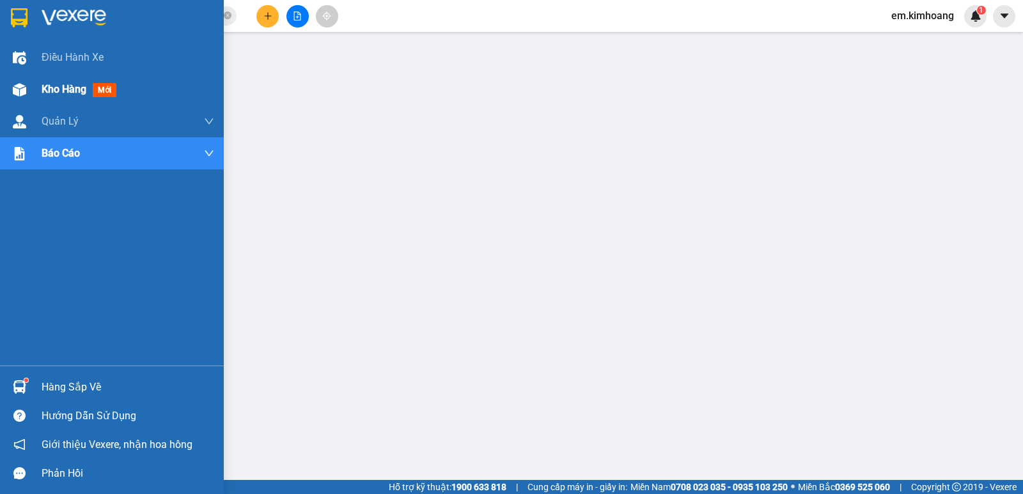
click at [56, 86] on span "Kho hàng" at bounding box center [64, 89] width 45 height 12
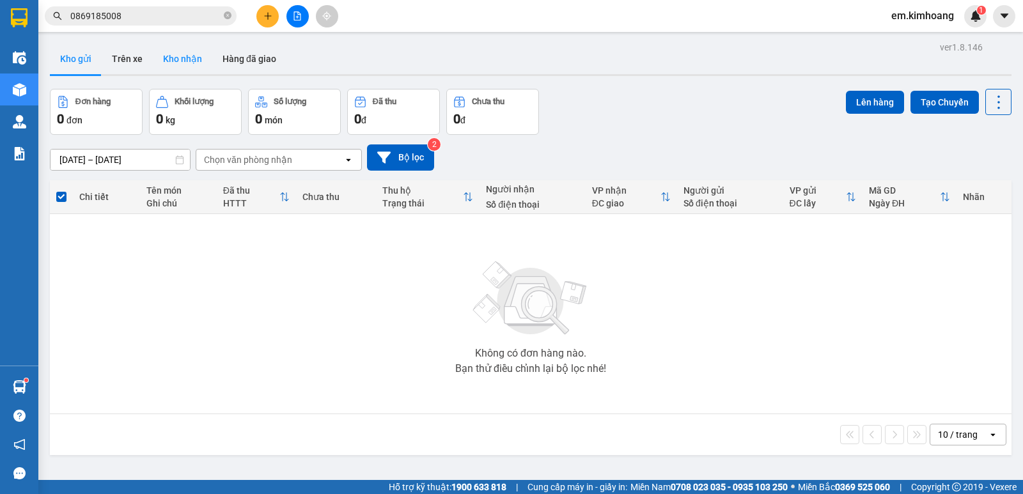
click at [187, 59] on button "Kho nhận" at bounding box center [182, 58] width 59 height 31
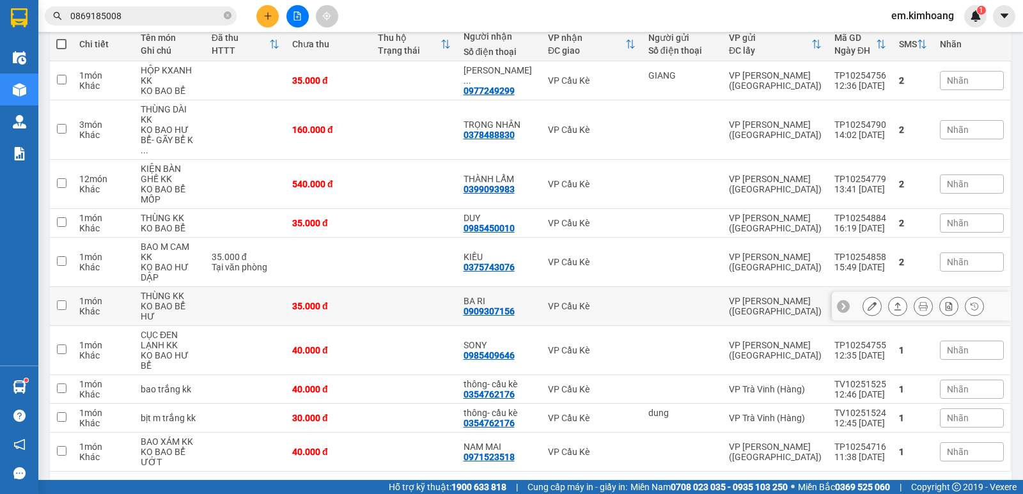
scroll to position [156, 0]
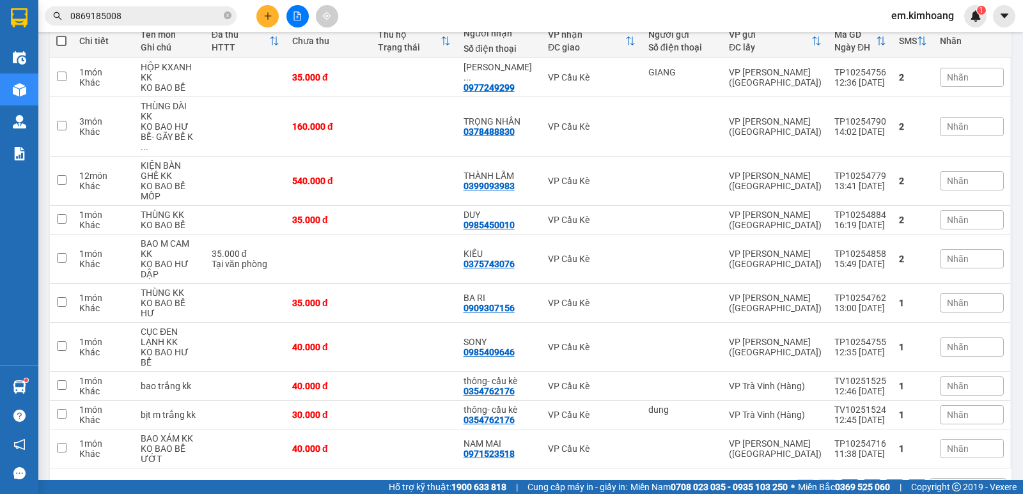
click at [943, 483] on div "10 / trang" at bounding box center [958, 489] width 40 height 13
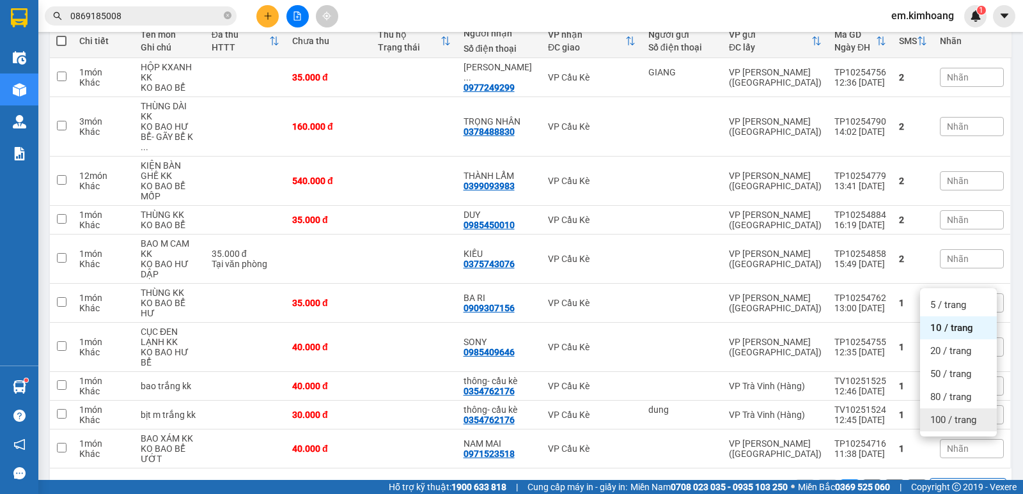
click at [979, 416] on div "100 / trang" at bounding box center [958, 420] width 77 height 23
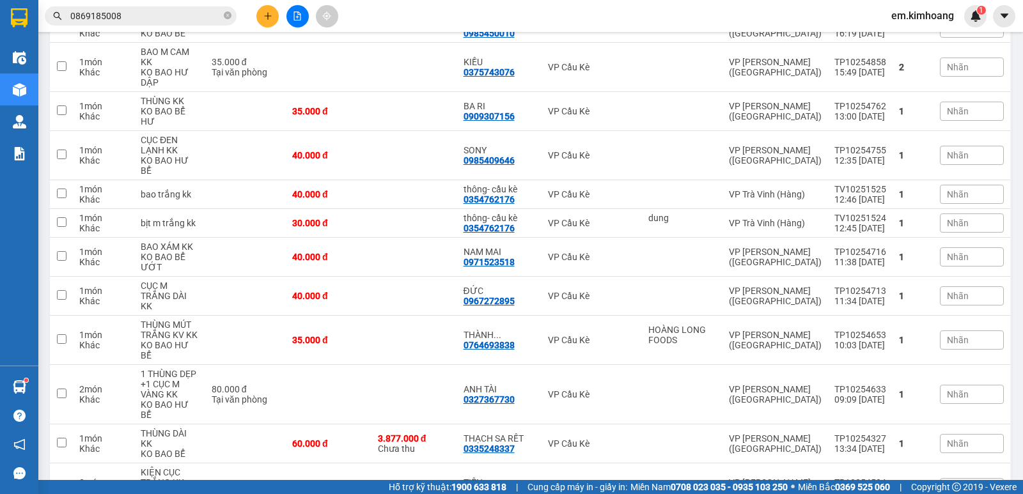
scroll to position [448, 0]
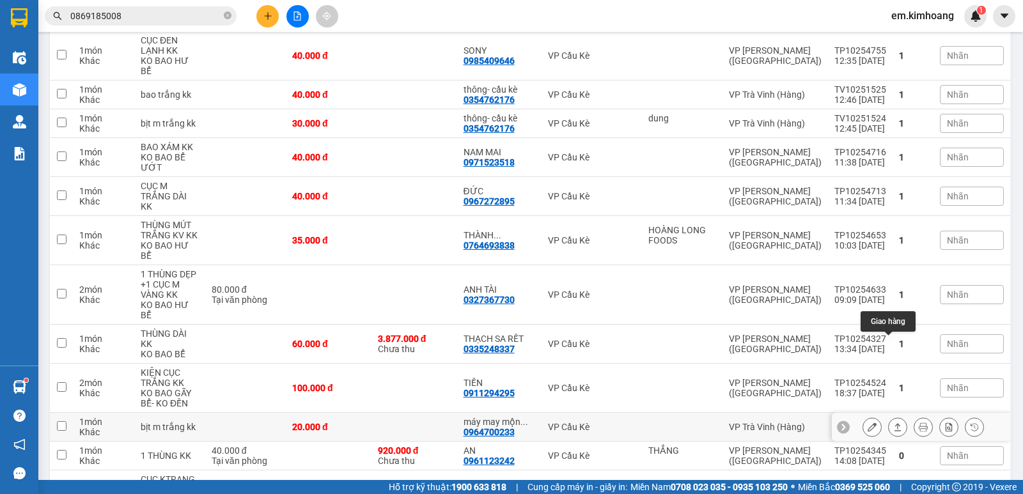
click at [893, 423] on icon at bounding box center [897, 427] width 9 height 9
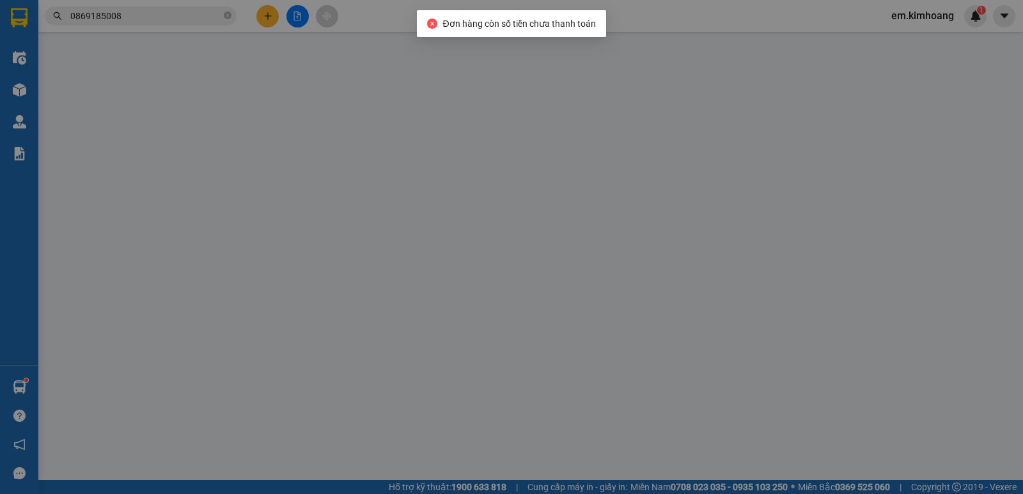
type input "0964700233"
type input "máy may mộng nhung"
type input "20.000"
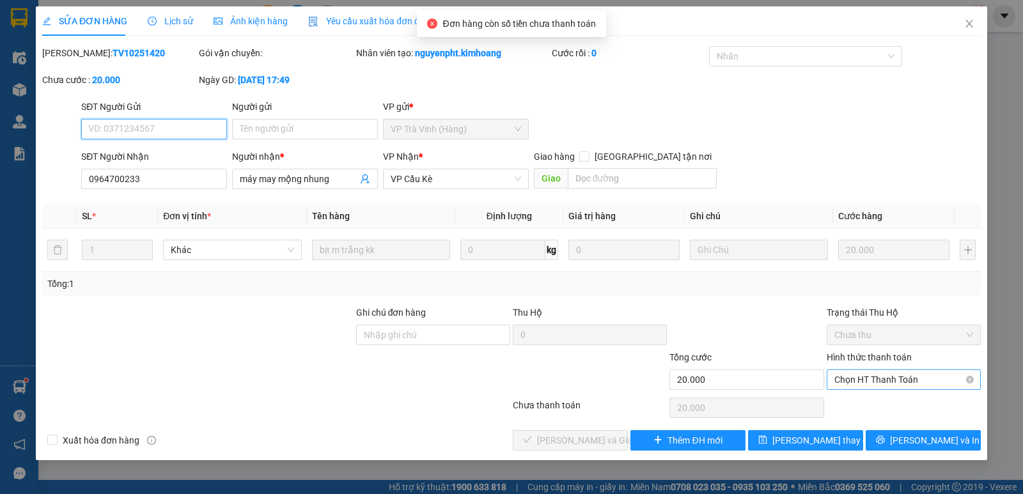
click at [849, 375] on span "Chọn HT Thanh Toán" at bounding box center [904, 379] width 139 height 19
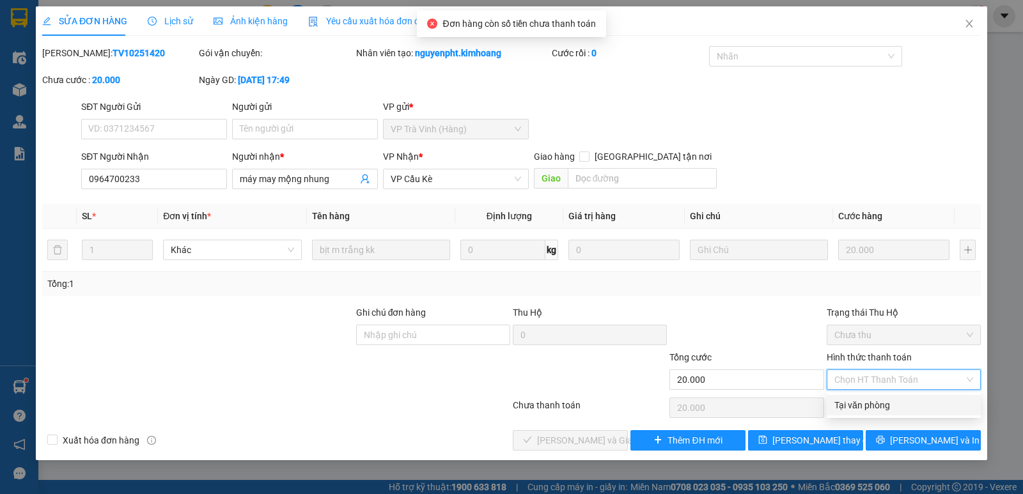
click at [865, 404] on div "Tại văn phòng" at bounding box center [904, 405] width 139 height 14
type input "0"
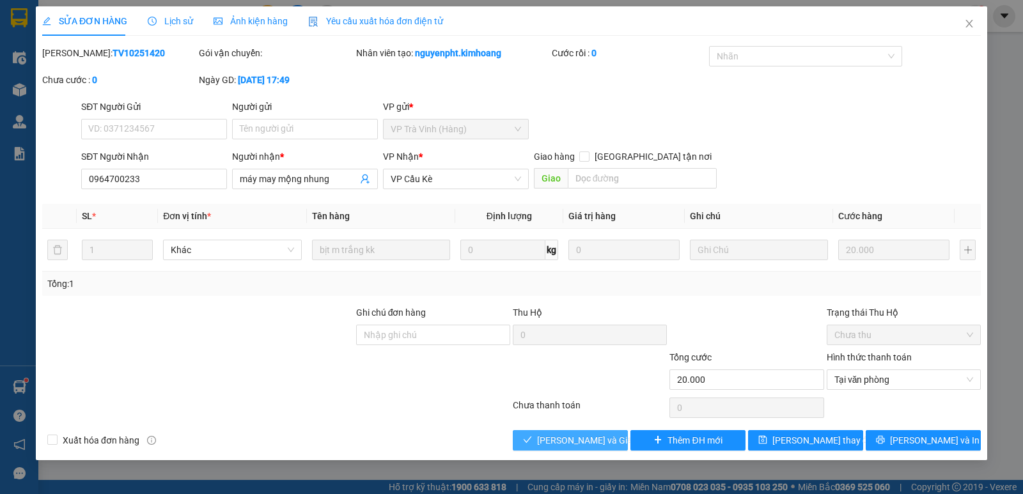
click at [603, 443] on span "[PERSON_NAME] và Giao hàng" at bounding box center [598, 441] width 123 height 14
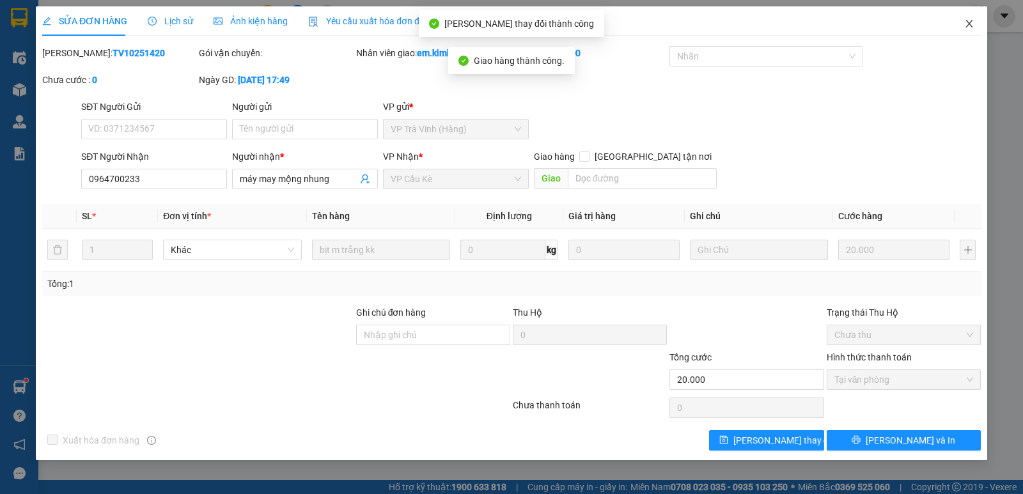
click at [970, 22] on icon "close" at bounding box center [969, 24] width 10 height 10
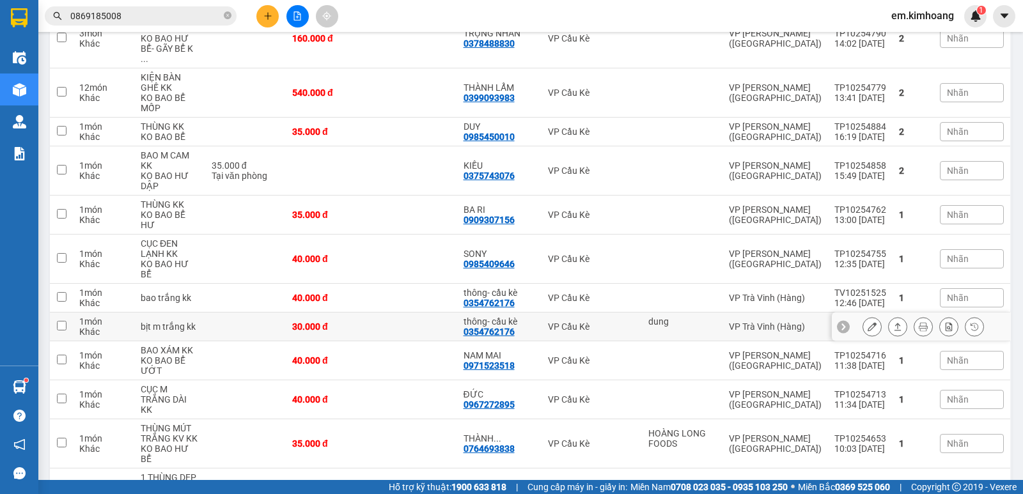
scroll to position [320, 0]
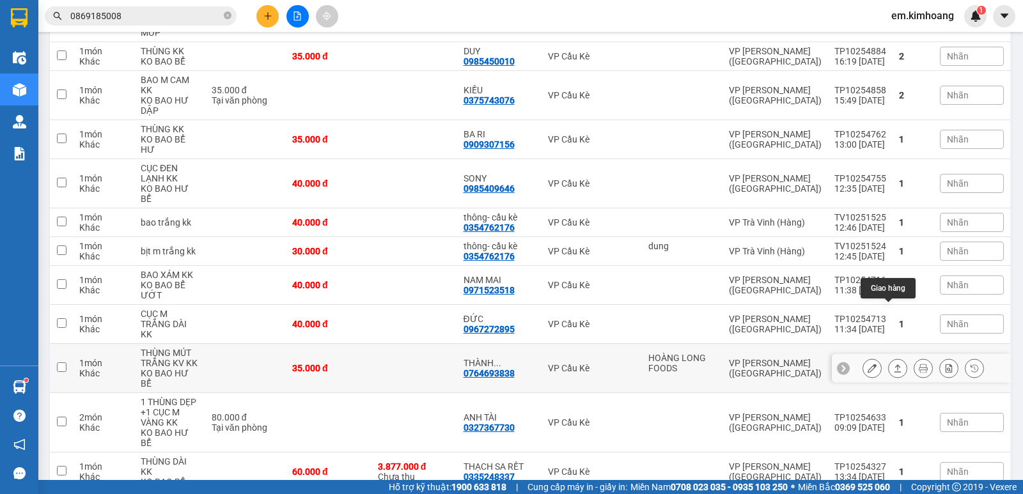
click at [893, 364] on icon at bounding box center [897, 368] width 9 height 9
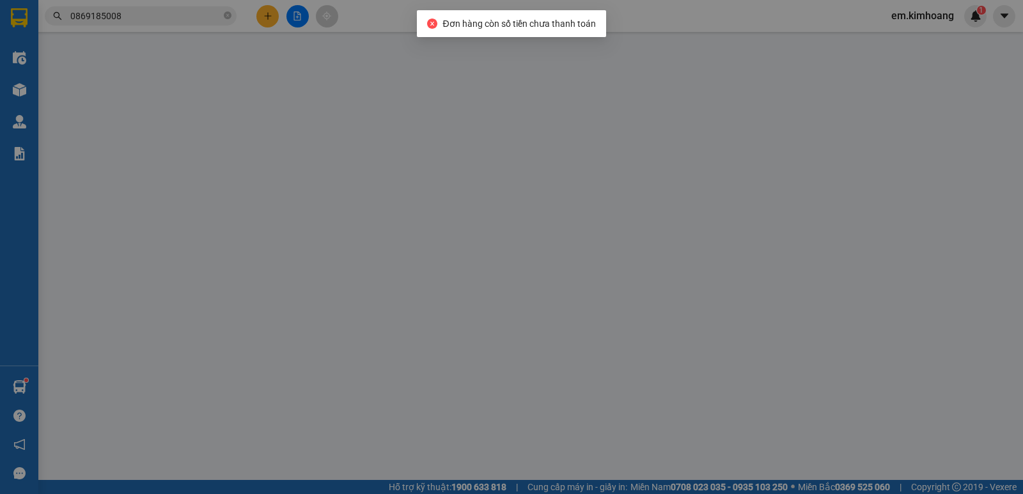
type input "HOÀNG LONG FOODS"
type input "0764693838"
type input "THÀNH DƯƠNG"
type input "35.000"
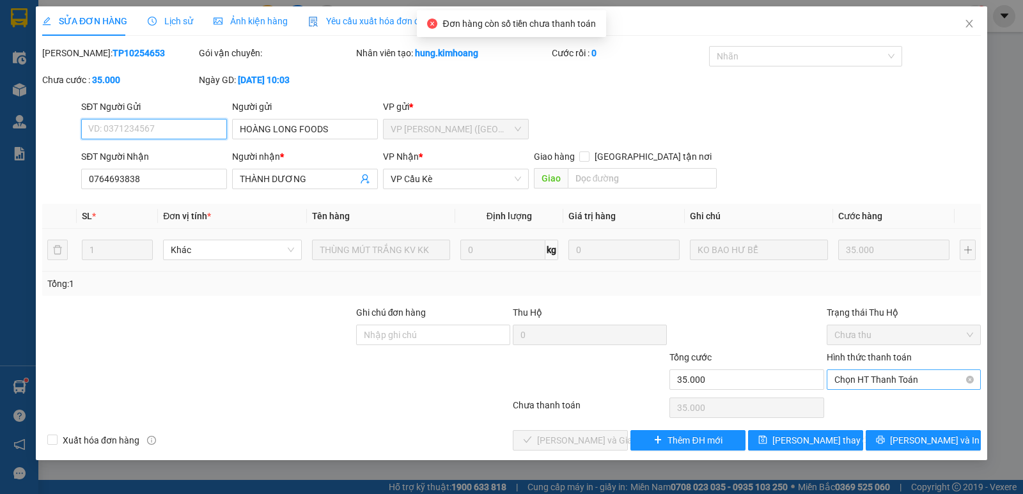
click at [856, 375] on span "Chọn HT Thanh Toán" at bounding box center [904, 379] width 139 height 19
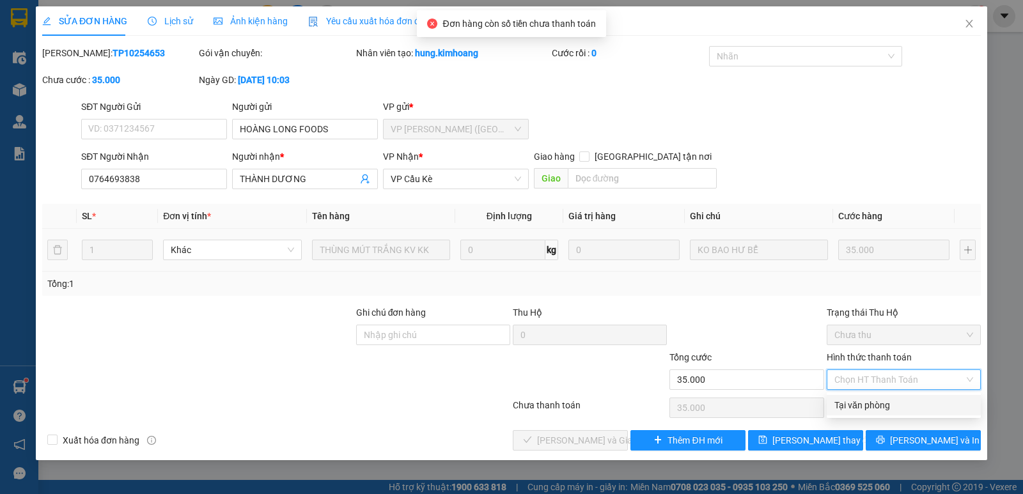
click at [865, 405] on div "Tại văn phòng" at bounding box center [904, 405] width 139 height 14
type input "0"
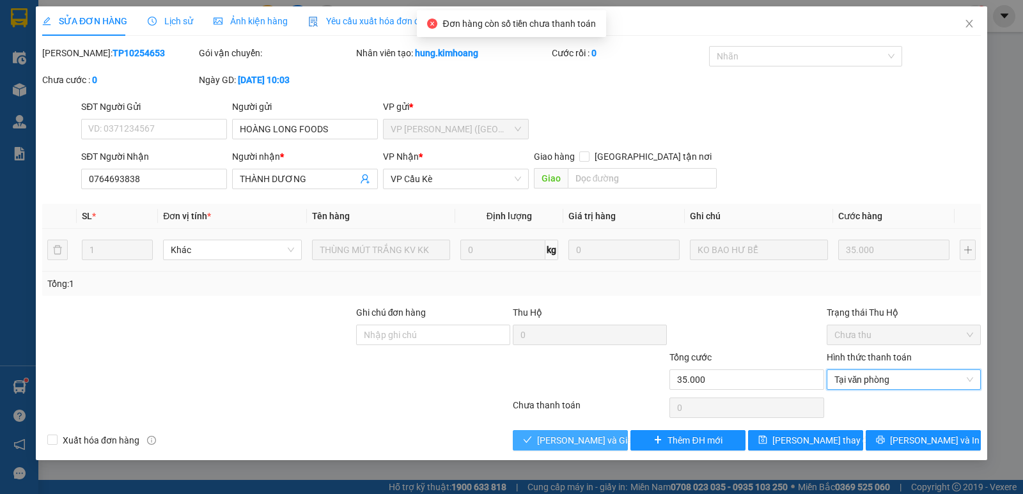
click at [570, 446] on span "[PERSON_NAME] và Giao hàng" at bounding box center [598, 441] width 123 height 14
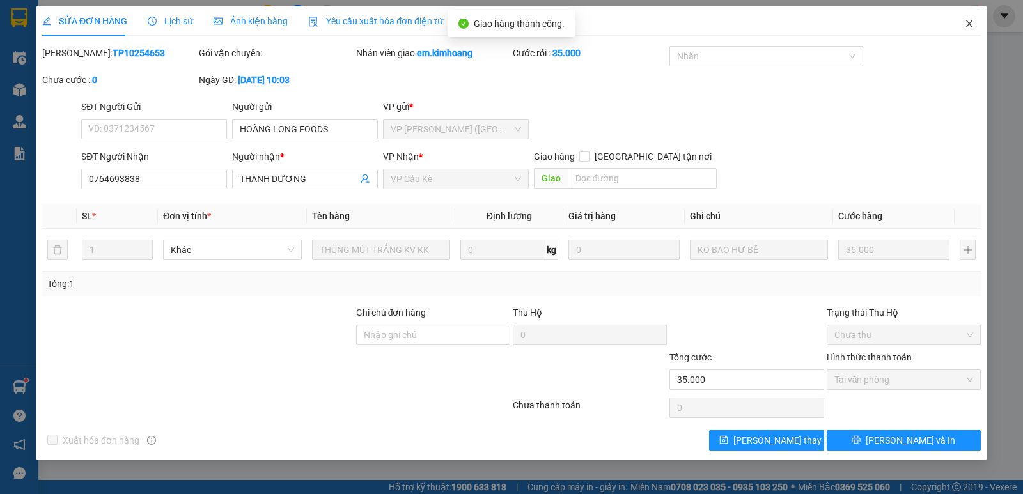
click at [966, 24] on icon "close" at bounding box center [969, 24] width 10 height 10
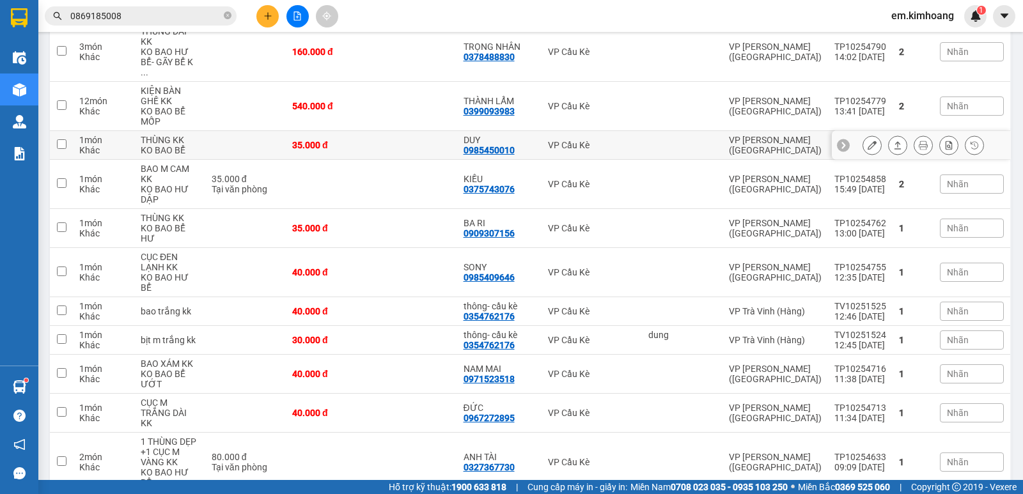
scroll to position [256, 0]
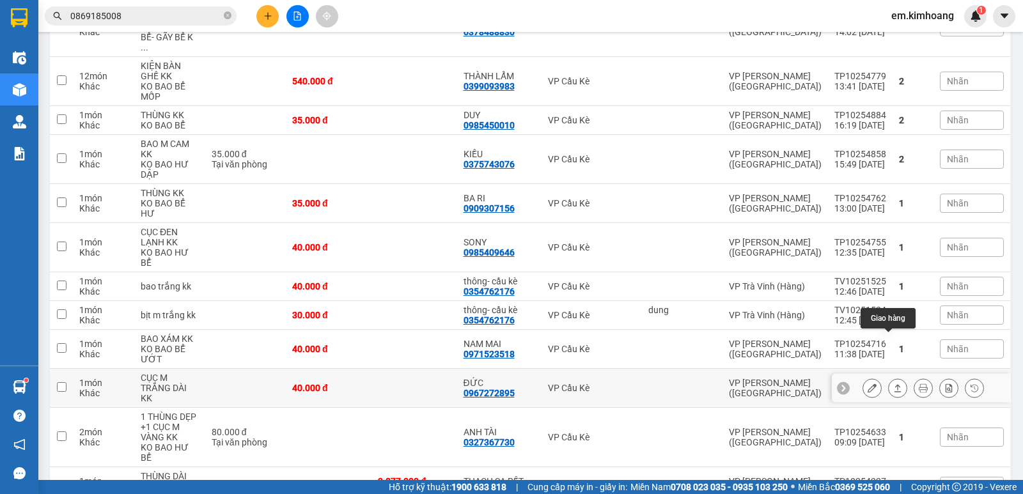
click at [893, 384] on icon at bounding box center [897, 388] width 9 height 9
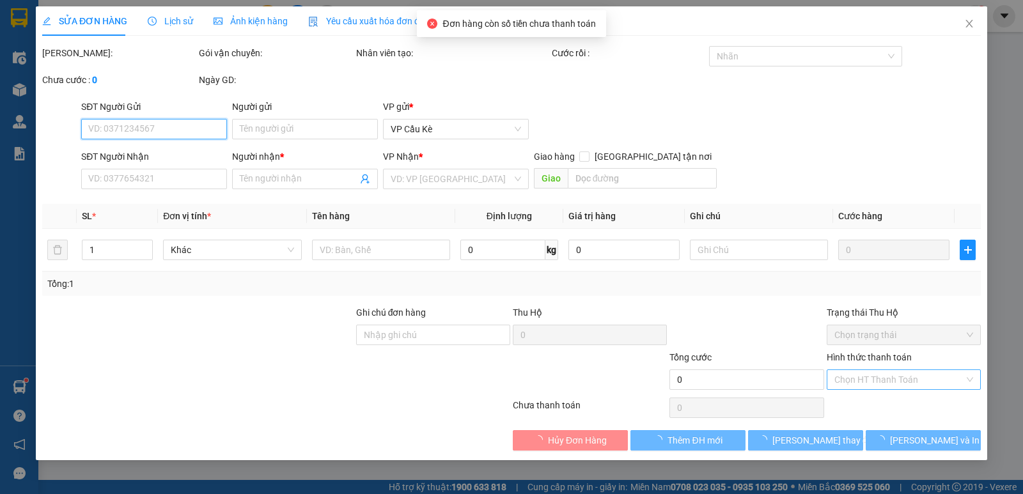
type input "0967272895"
type input "ĐỨC"
type input "40.000"
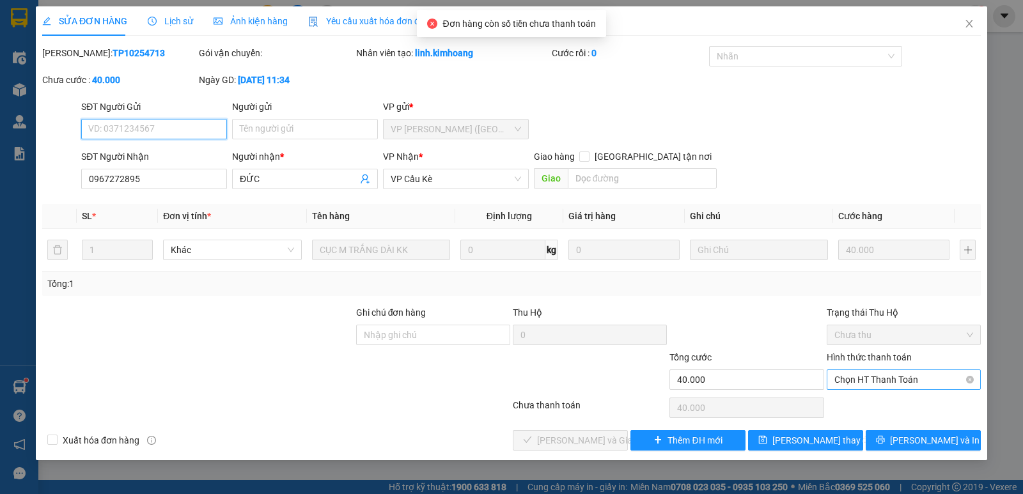
click at [892, 379] on span "Chọn HT Thanh Toán" at bounding box center [904, 379] width 139 height 19
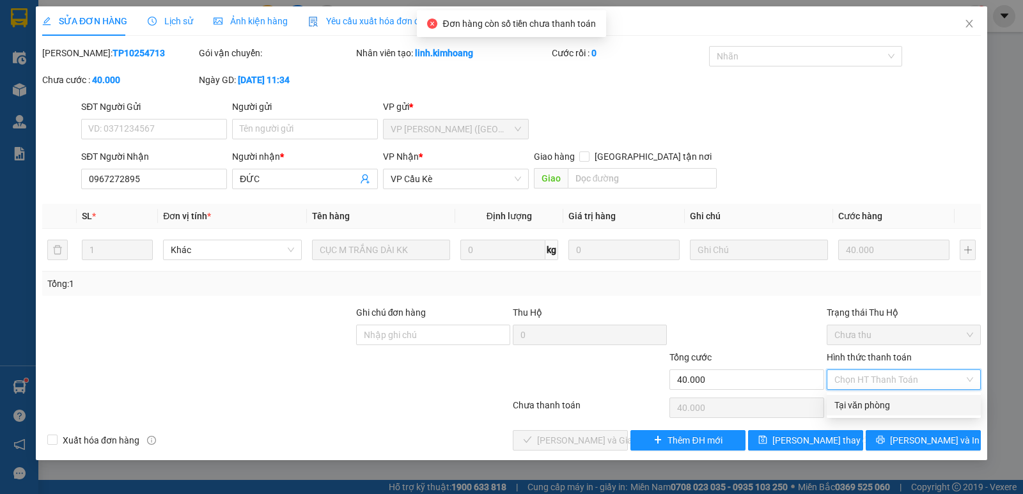
click at [899, 408] on div "Tại văn phòng" at bounding box center [904, 405] width 139 height 14
type input "0"
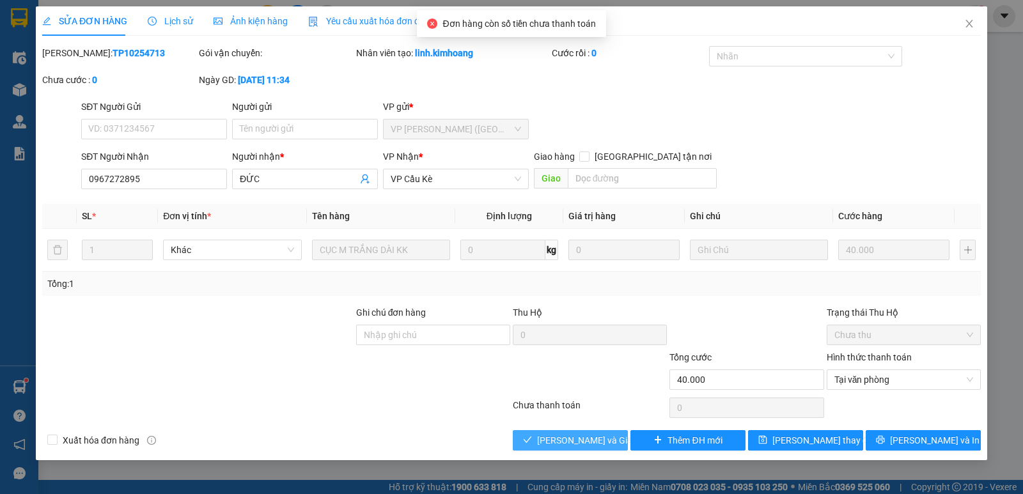
click at [601, 443] on span "[PERSON_NAME] và Giao hàng" at bounding box center [598, 441] width 123 height 14
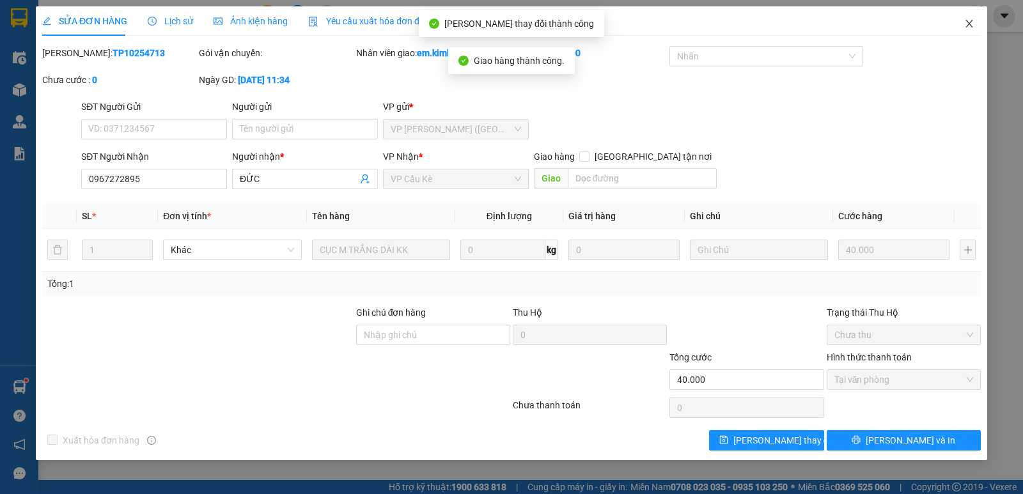
click at [972, 23] on icon "close" at bounding box center [969, 24] width 10 height 10
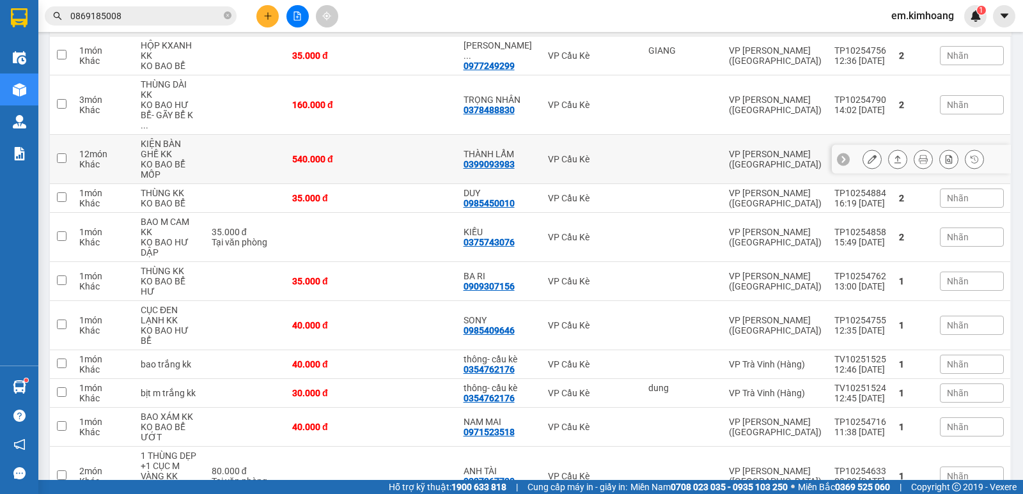
scroll to position [192, 0]
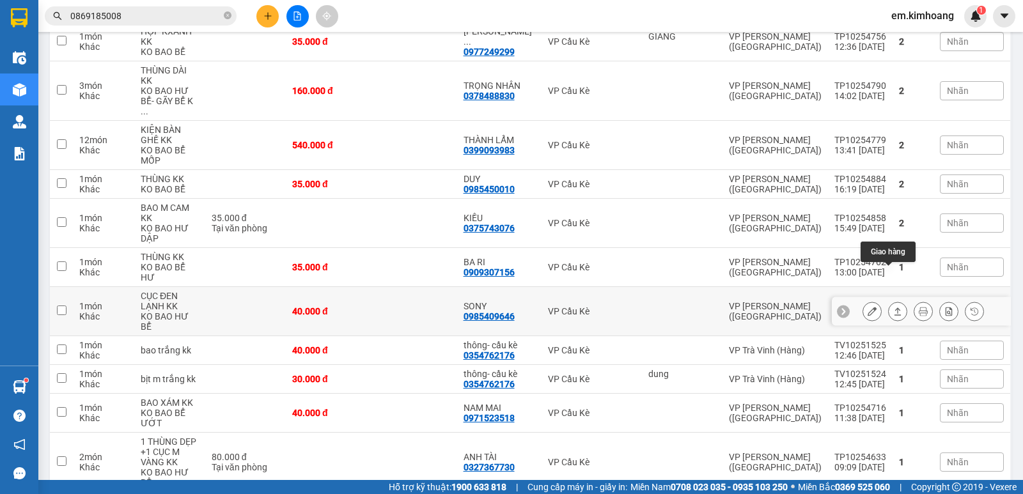
click at [893, 307] on icon at bounding box center [897, 311] width 9 height 9
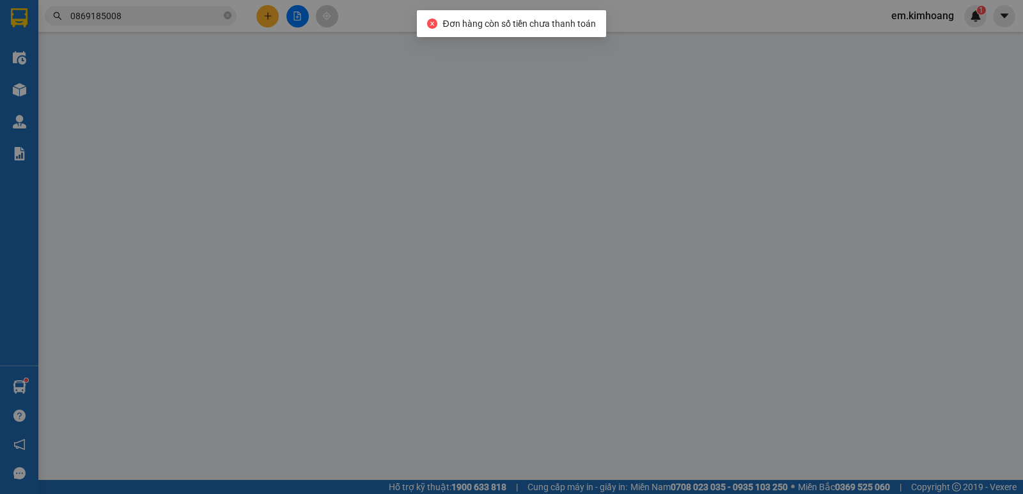
type input "0985409646"
type input "SONY"
type input "40.000"
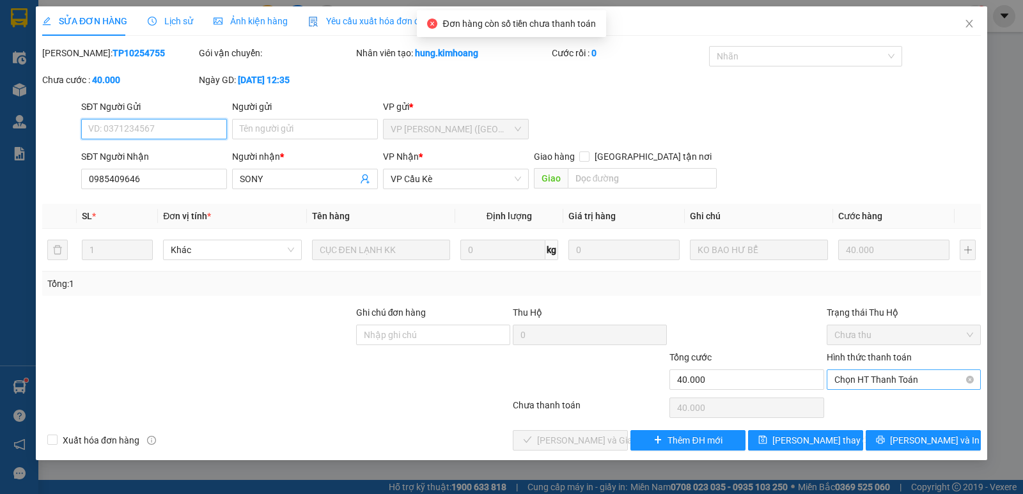
click at [898, 379] on span "Chọn HT Thanh Toán" at bounding box center [904, 379] width 139 height 19
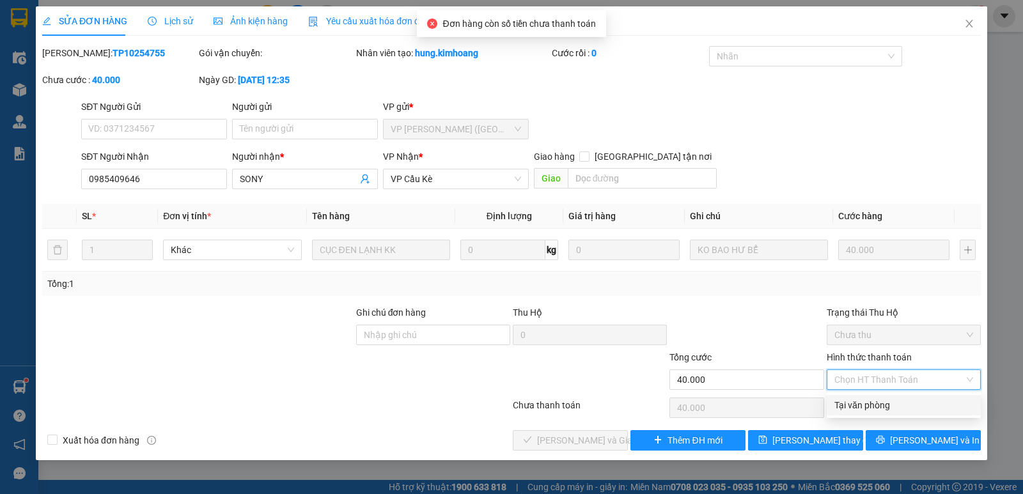
click at [900, 412] on div "Tại văn phòng" at bounding box center [904, 405] width 139 height 14
type input "0"
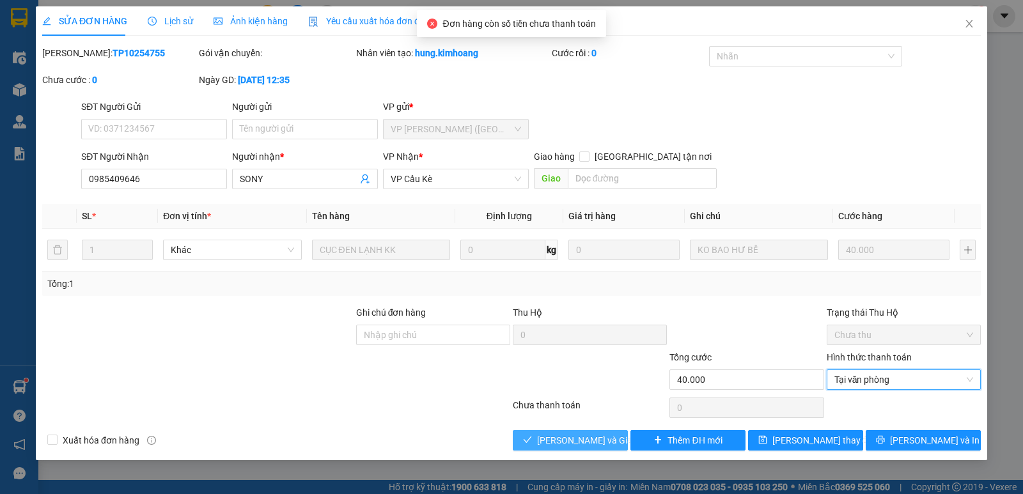
click at [561, 442] on span "[PERSON_NAME] và Giao hàng" at bounding box center [598, 441] width 123 height 14
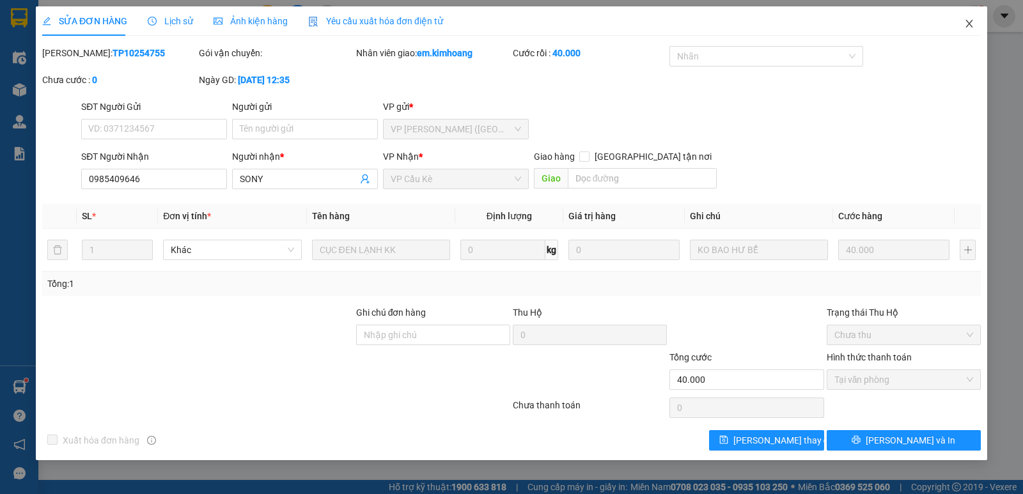
click at [970, 20] on icon "close" at bounding box center [969, 24] width 10 height 10
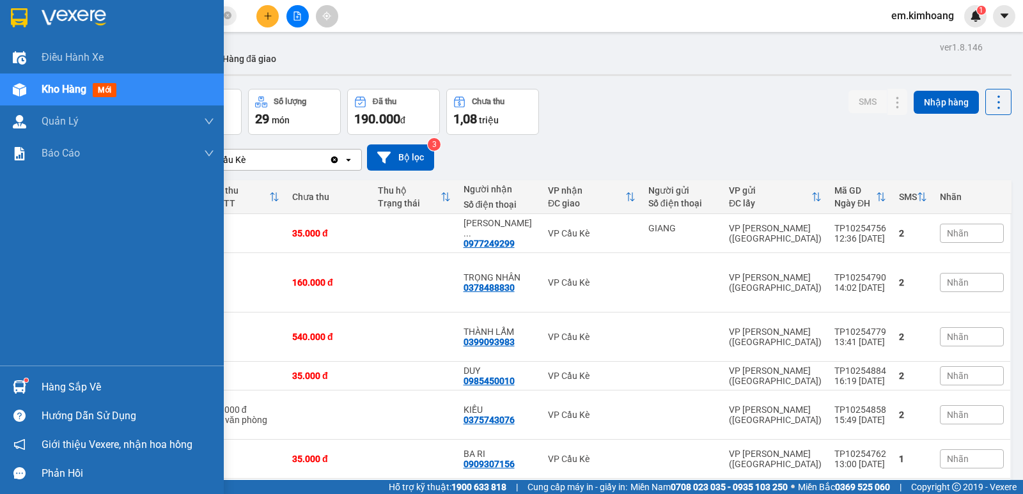
click at [84, 384] on div "Hàng sắp về" at bounding box center [128, 387] width 173 height 19
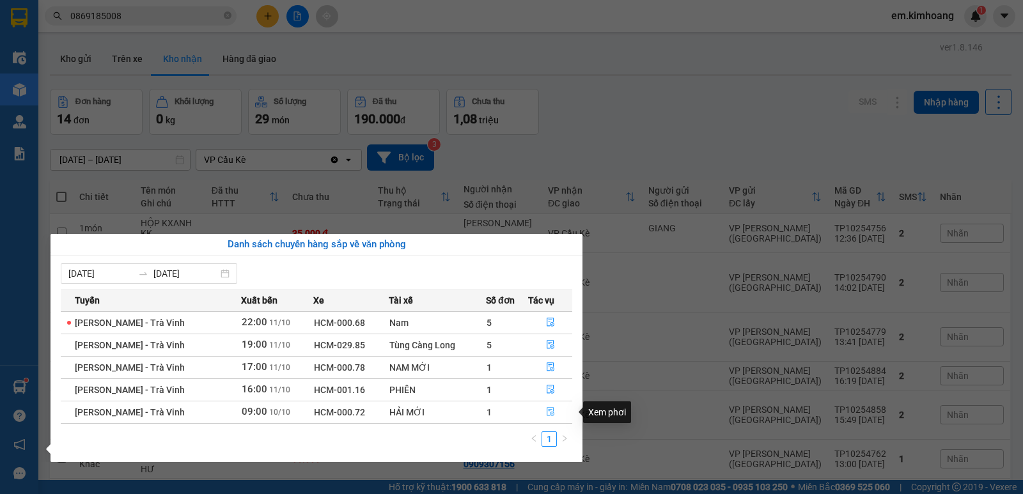
click at [547, 413] on icon "file-done" at bounding box center [550, 411] width 9 height 9
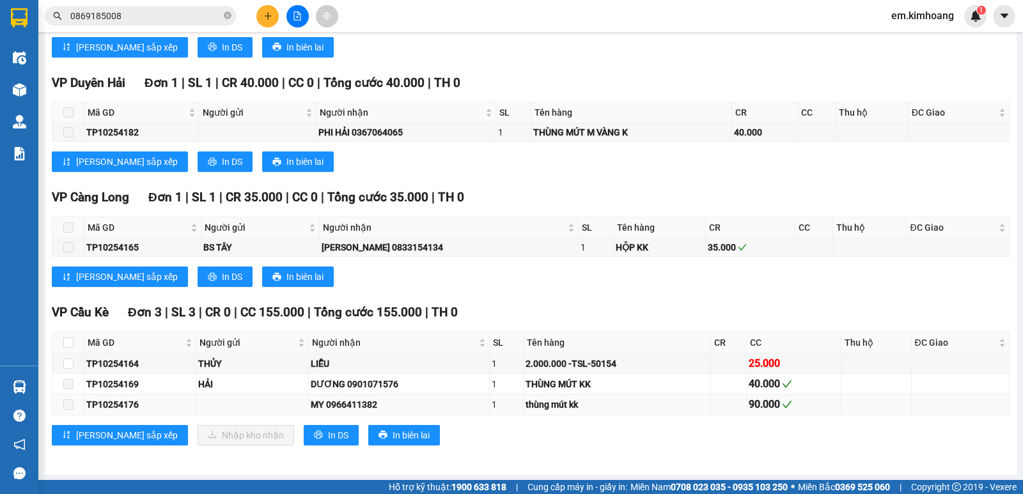
scroll to position [931, 0]
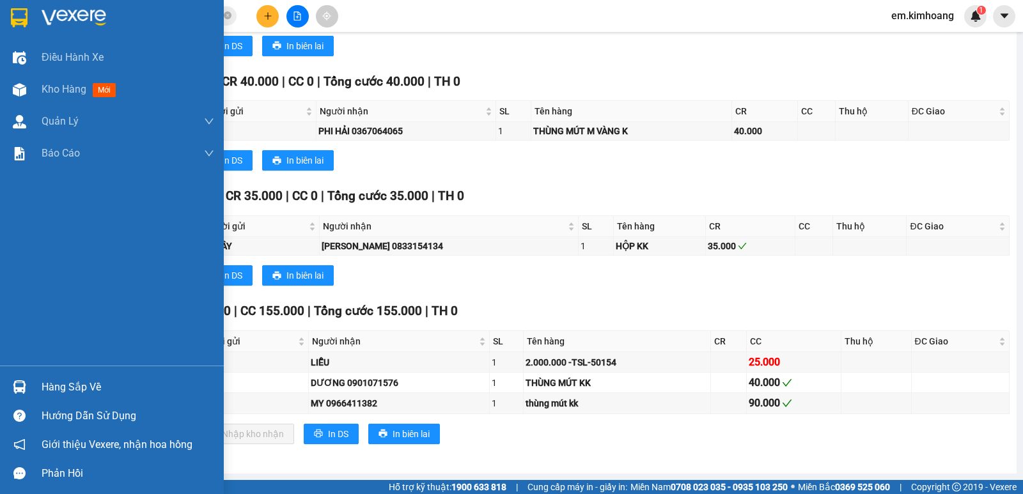
click at [30, 382] on div at bounding box center [19, 387] width 22 height 22
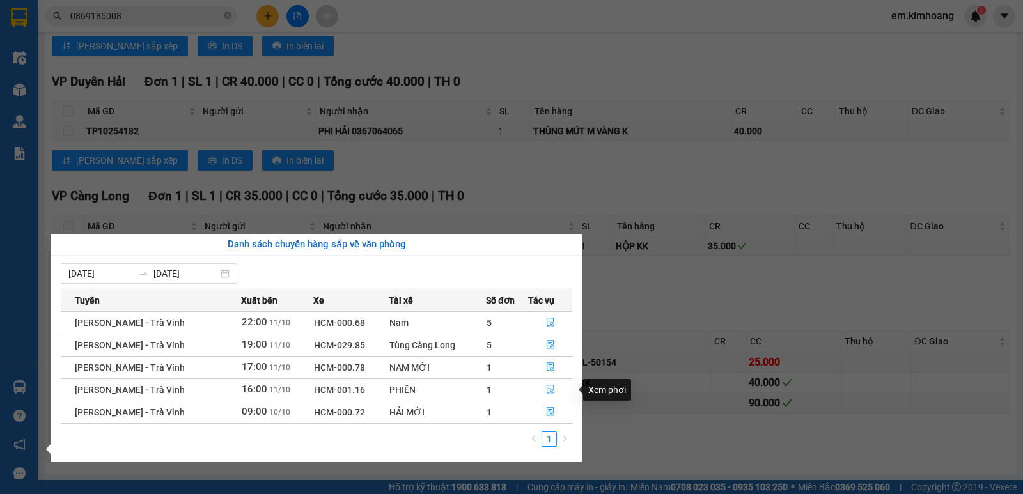
click at [553, 386] on icon "file-done" at bounding box center [550, 389] width 9 height 9
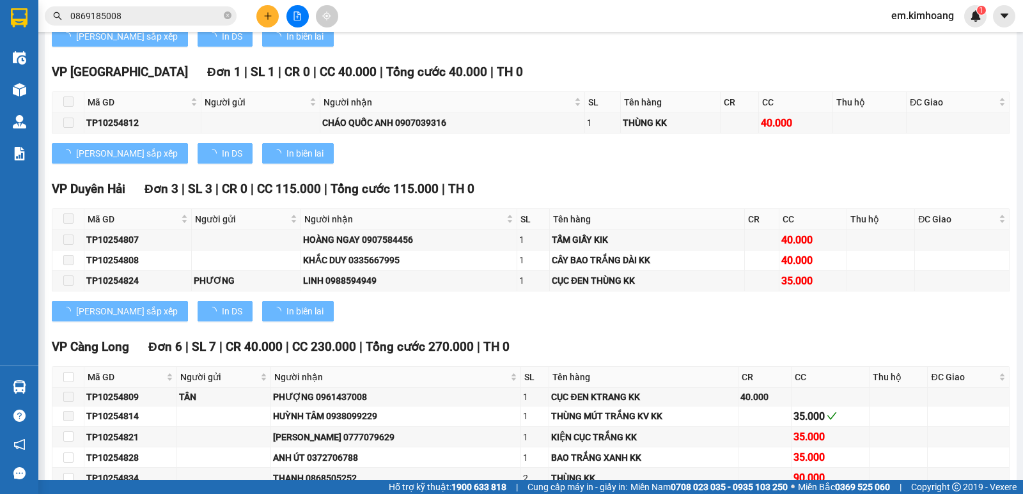
type input "[DATE]"
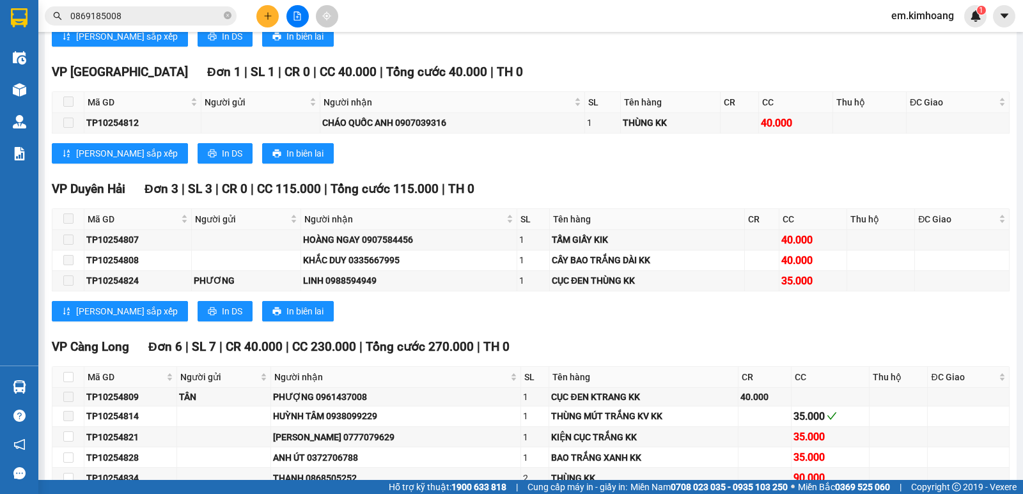
scroll to position [1153, 0]
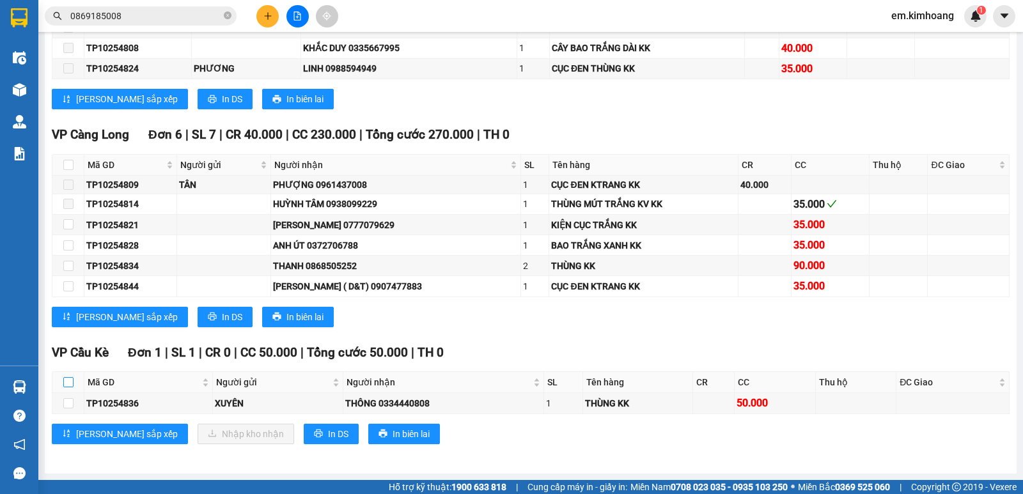
click at [71, 381] on input "checkbox" at bounding box center [68, 382] width 10 height 10
checkbox input "true"
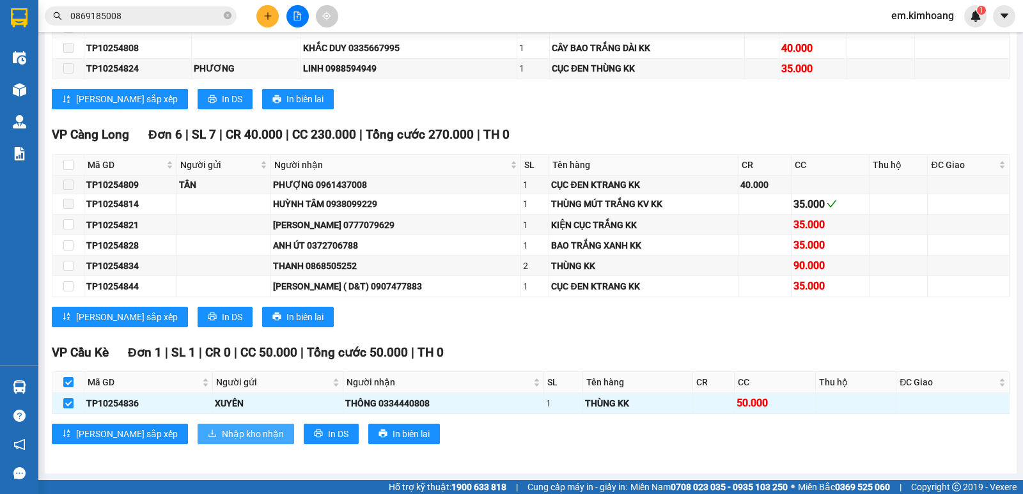
click at [222, 431] on span "Nhập kho nhận" at bounding box center [253, 434] width 62 height 14
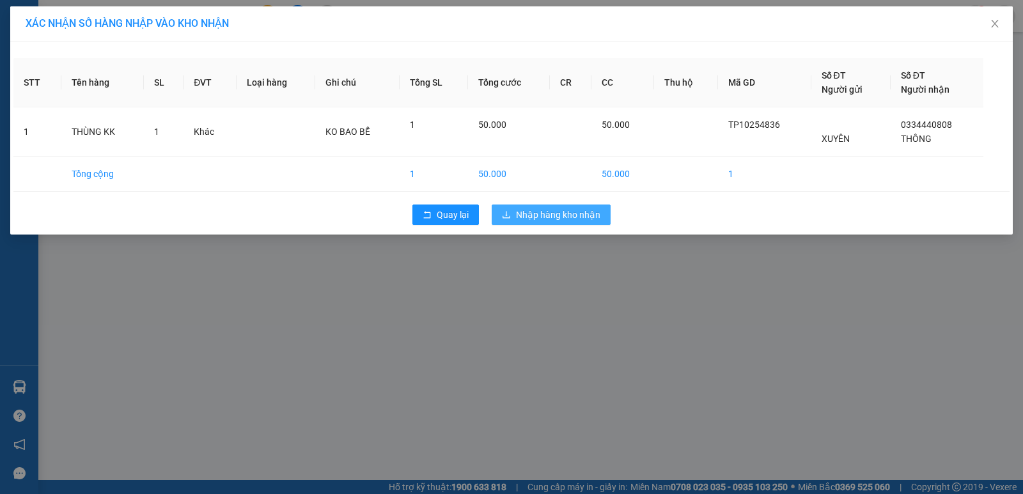
click at [510, 214] on icon "download" at bounding box center [506, 214] width 9 height 9
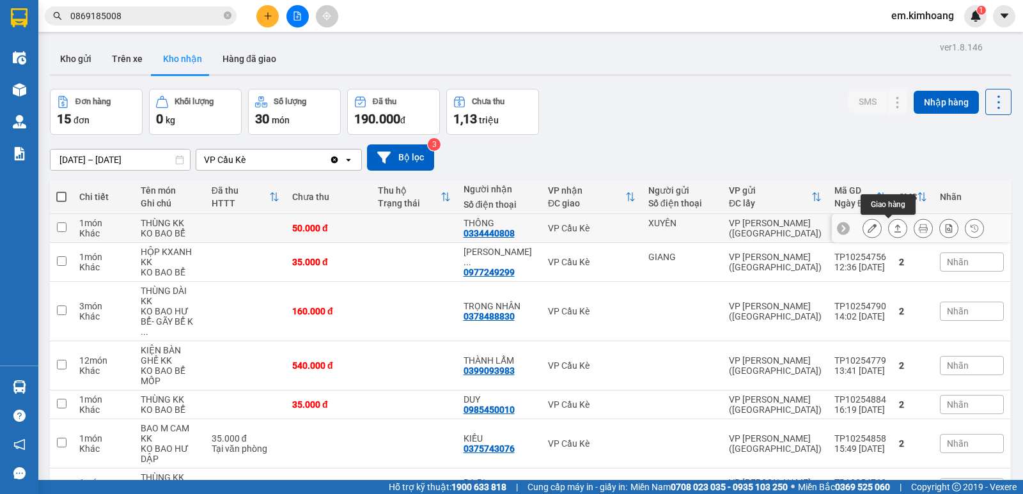
click at [893, 230] on icon at bounding box center [897, 228] width 9 height 9
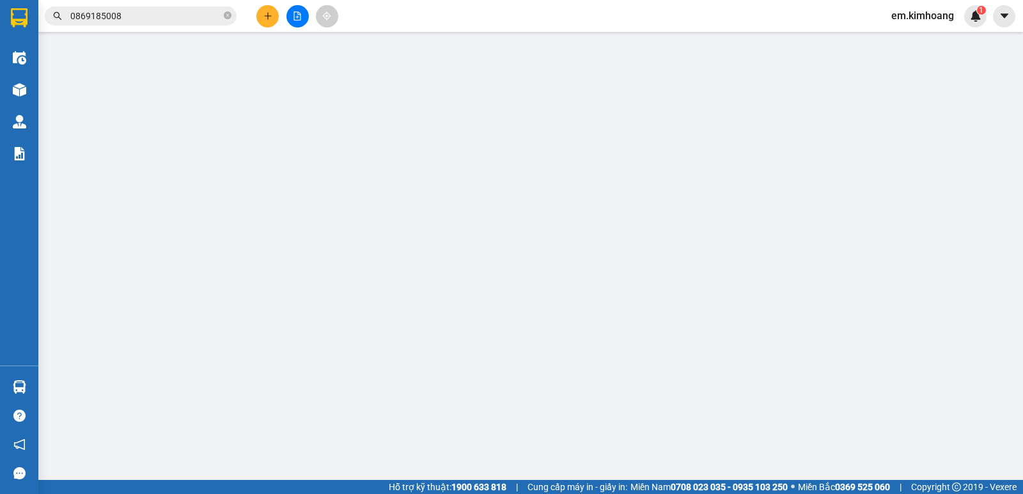
type input "XUYÊN"
type input "0334440808"
type input "THÔNG"
type input "50.000"
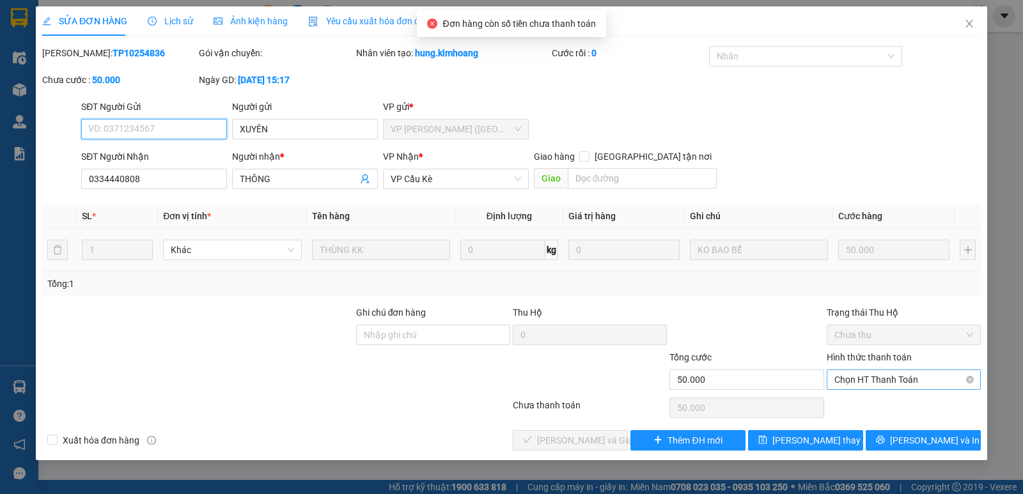
click at [881, 379] on span "Chọn HT Thanh Toán" at bounding box center [904, 379] width 139 height 19
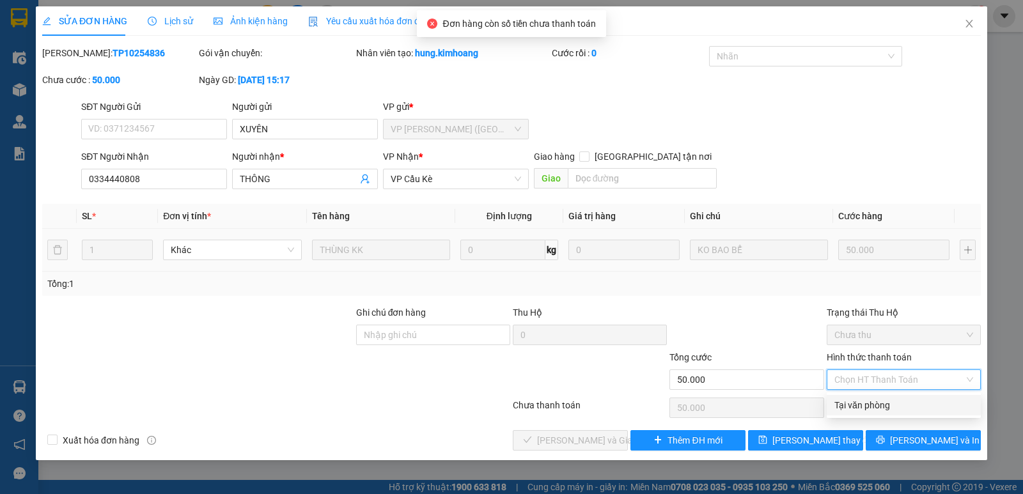
click at [885, 409] on div "Tại văn phòng" at bounding box center [904, 405] width 139 height 14
type input "0"
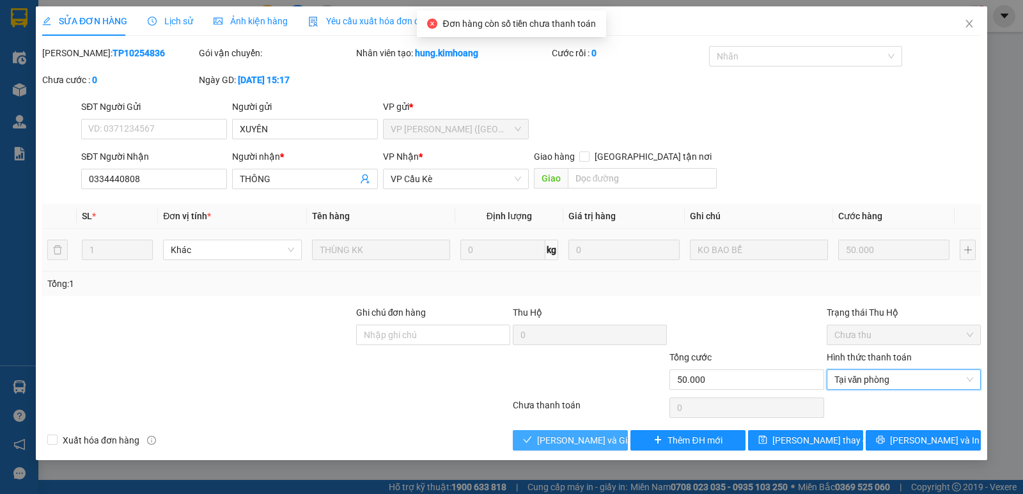
click at [564, 445] on span "[PERSON_NAME] và Giao hàng" at bounding box center [598, 441] width 123 height 14
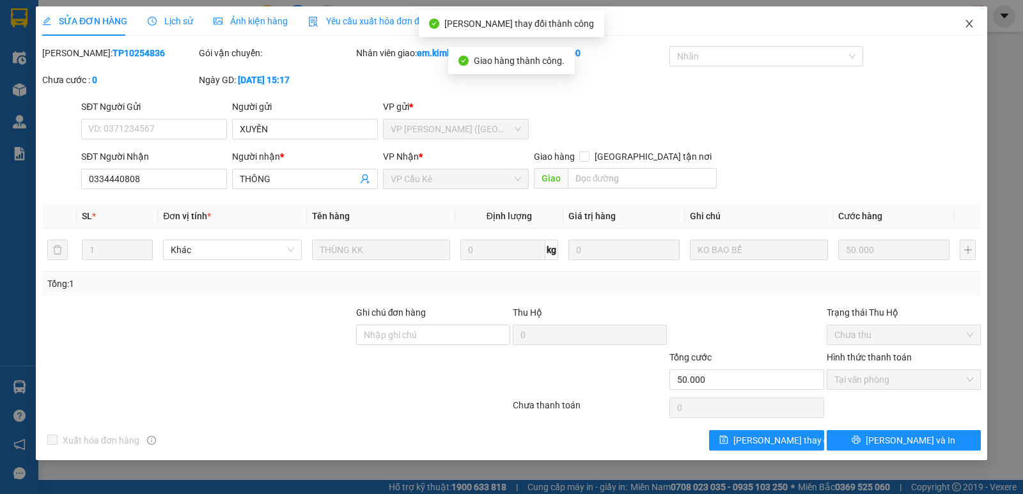
click at [961, 22] on span "Close" at bounding box center [970, 24] width 36 height 36
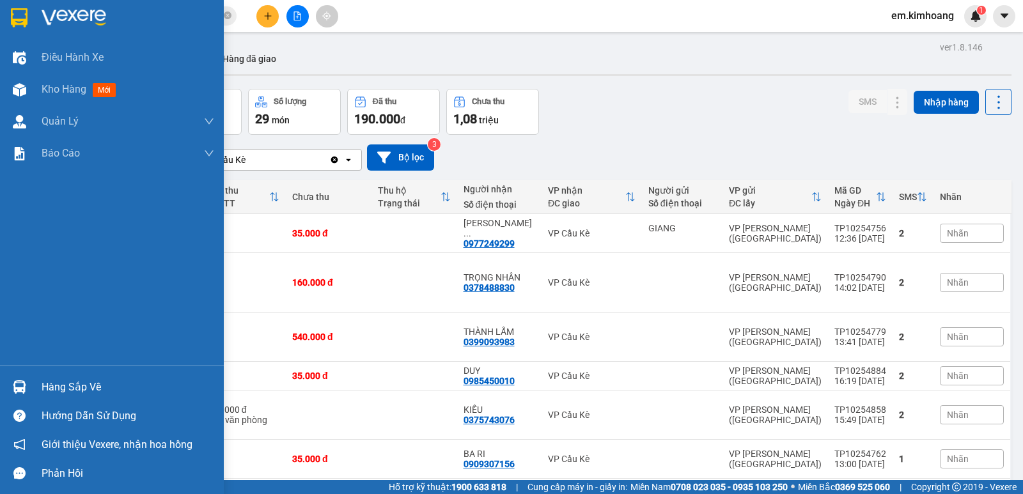
drag, startPoint x: 26, startPoint y: 387, endPoint x: 107, endPoint y: 376, distance: 82.0
click at [28, 387] on div at bounding box center [19, 387] width 22 height 22
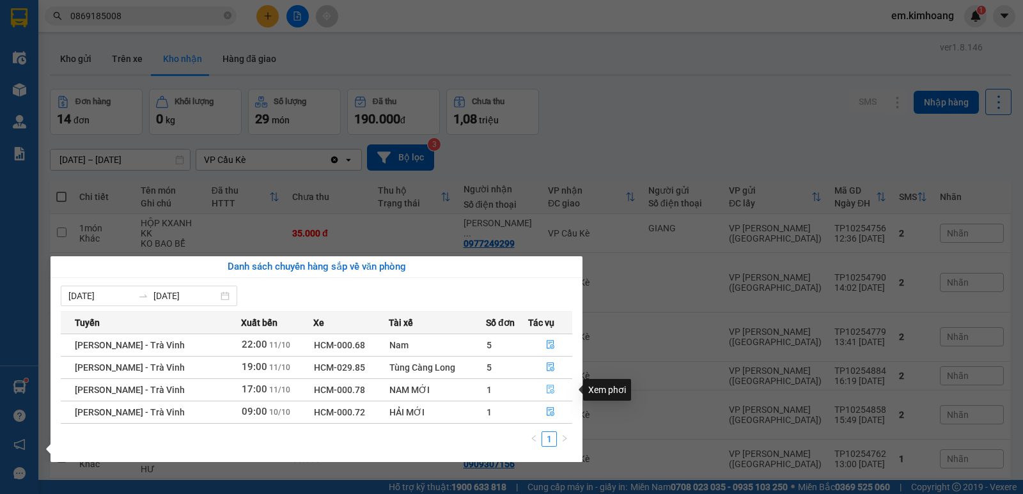
click at [548, 388] on icon "file-done" at bounding box center [551, 390] width 8 height 9
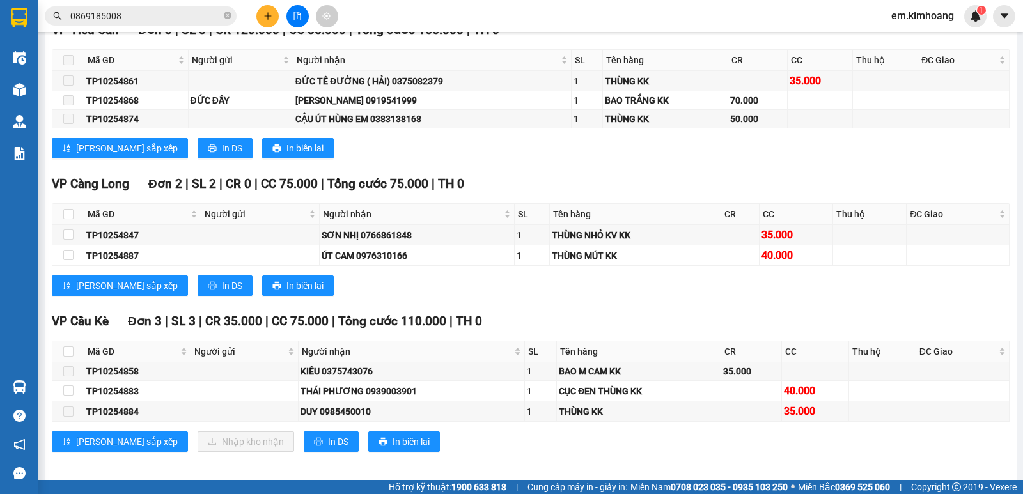
scroll to position [1369, 0]
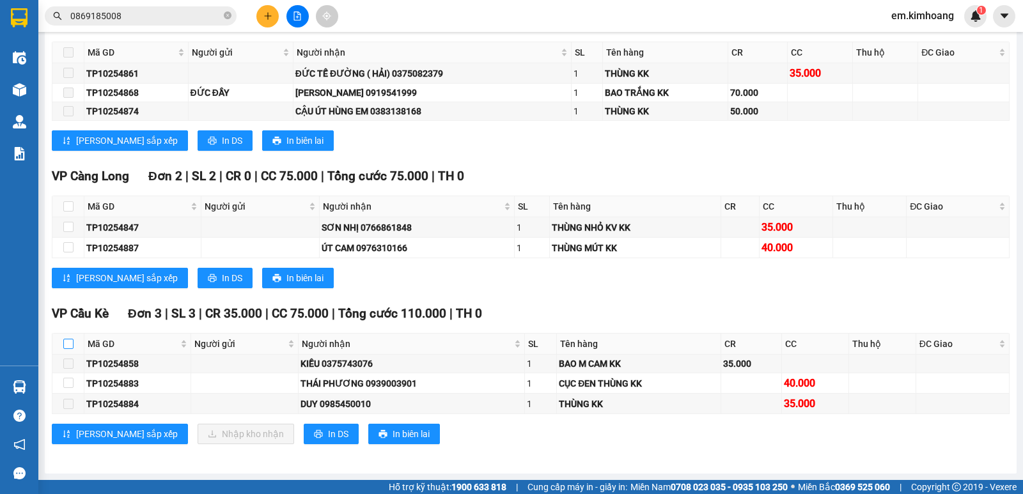
click at [69, 341] on input "checkbox" at bounding box center [68, 344] width 10 height 10
checkbox input "true"
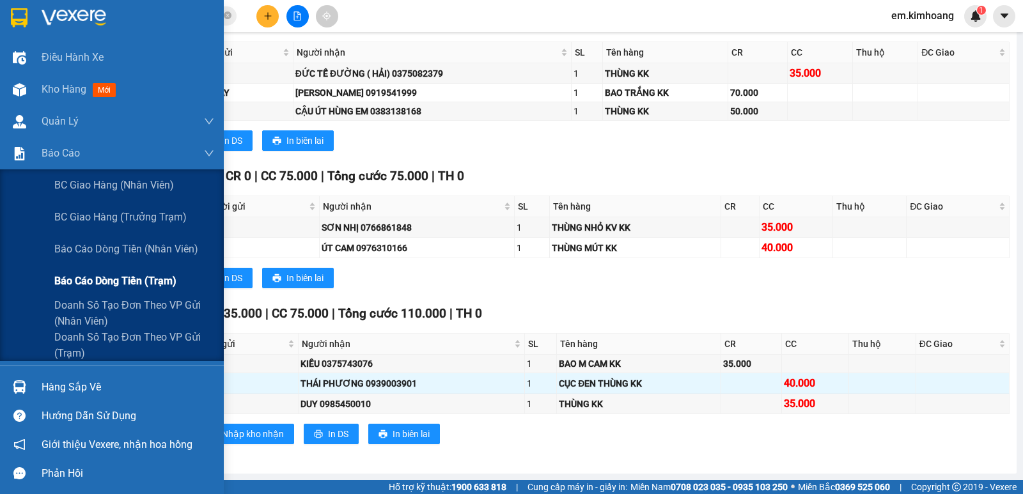
click at [74, 290] on div "Báo cáo dòng tiền (trạm)" at bounding box center [134, 281] width 160 height 32
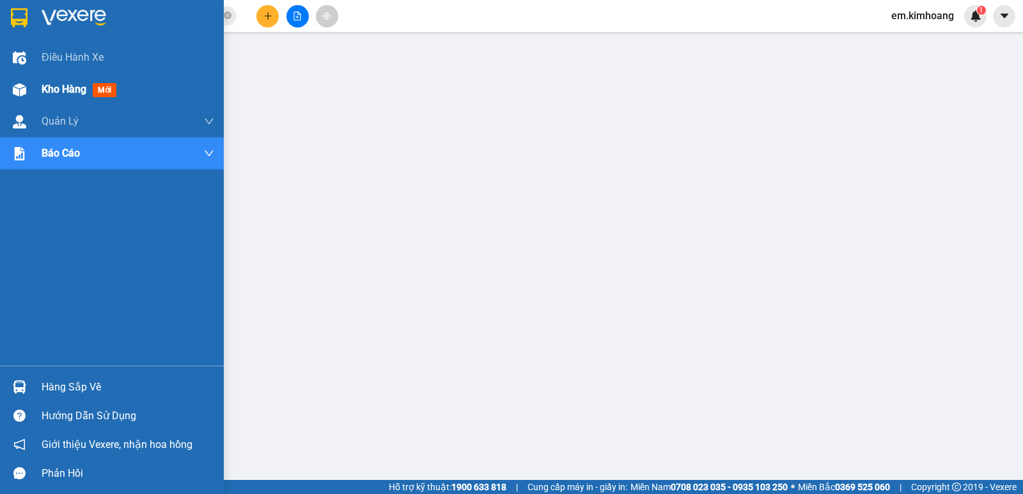
click at [28, 88] on div at bounding box center [19, 90] width 22 height 22
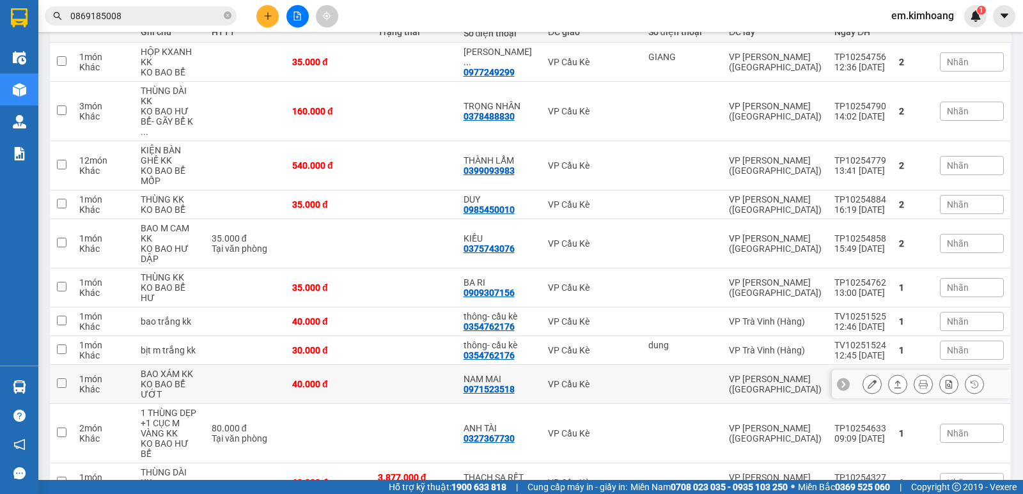
scroll to position [256, 0]
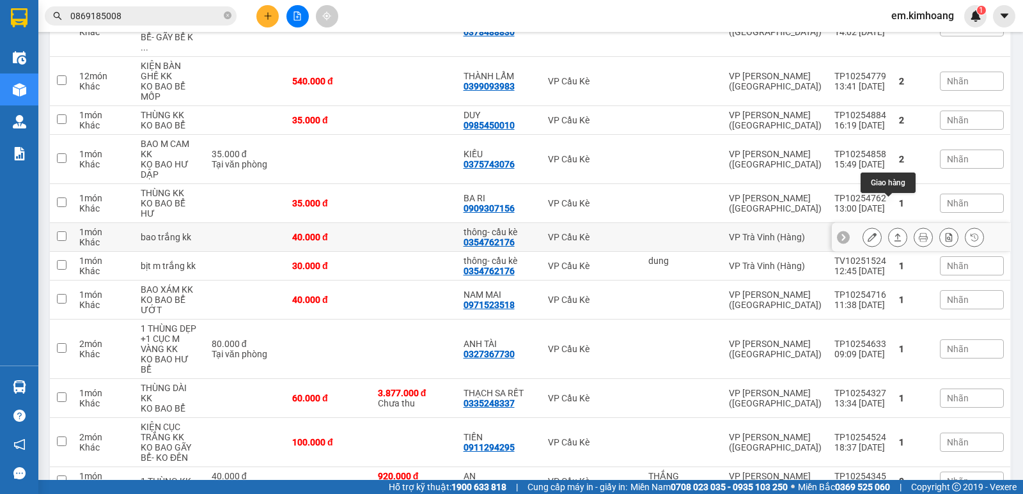
click at [893, 233] on icon at bounding box center [897, 237] width 9 height 9
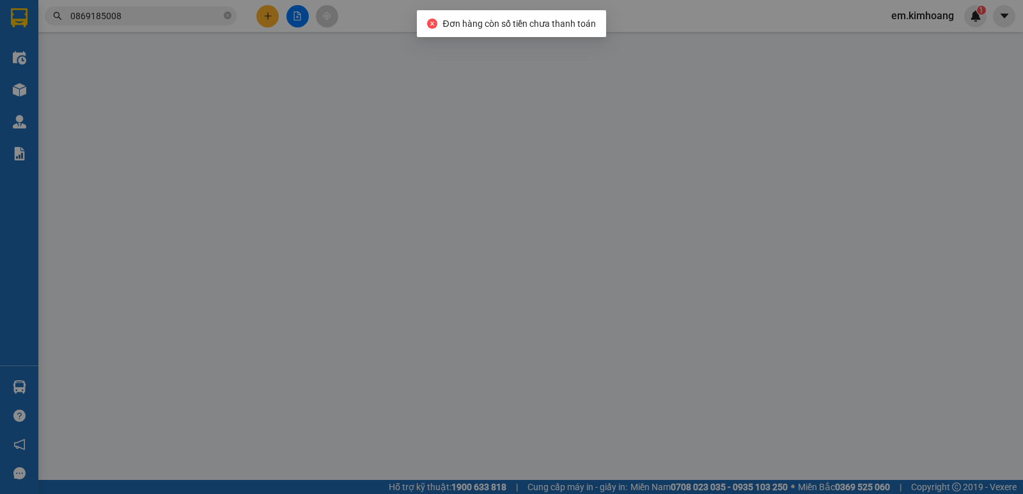
type input "0354762176"
type input "thông- cầu kè"
type input "40.000"
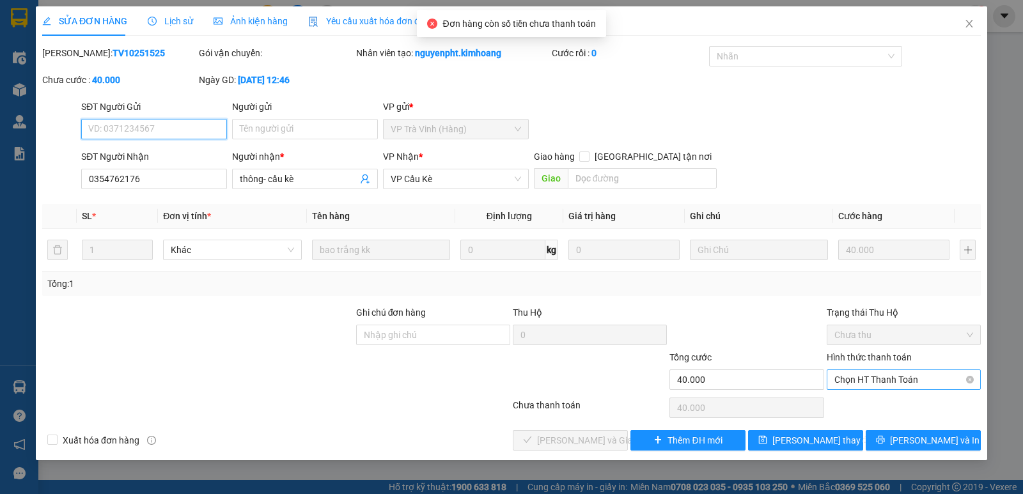
click at [927, 374] on span "Chọn HT Thanh Toán" at bounding box center [904, 379] width 139 height 19
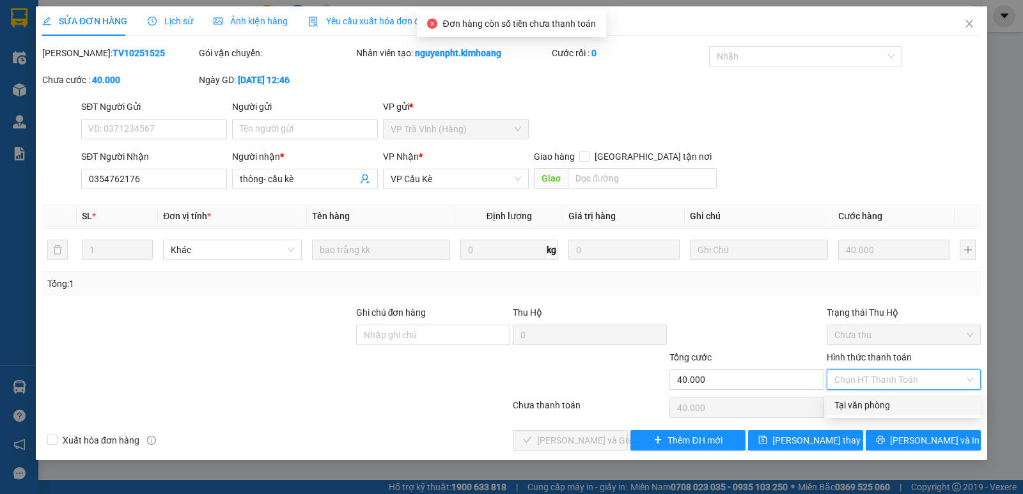
click at [921, 410] on div "Tại văn phòng" at bounding box center [904, 405] width 139 height 14
type input "0"
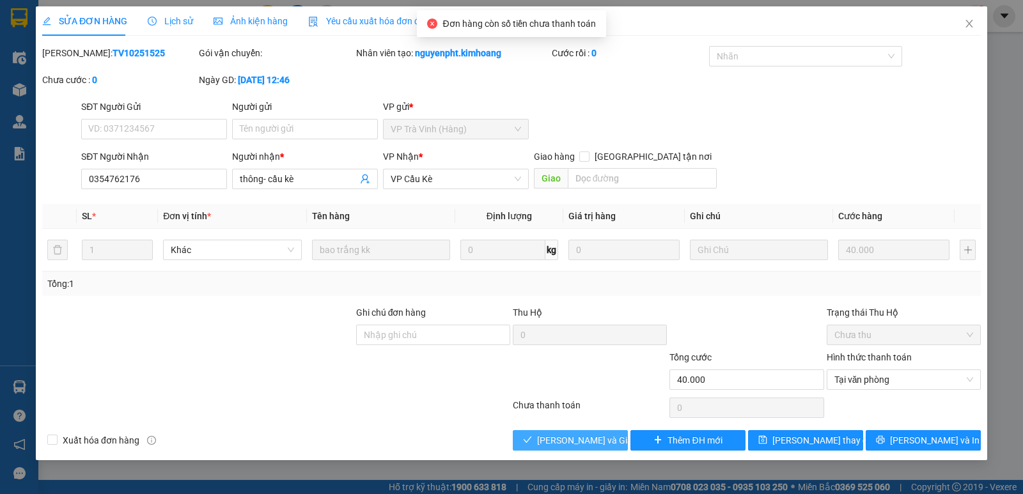
click at [590, 448] on button "[PERSON_NAME] và Giao hàng" at bounding box center [570, 440] width 115 height 20
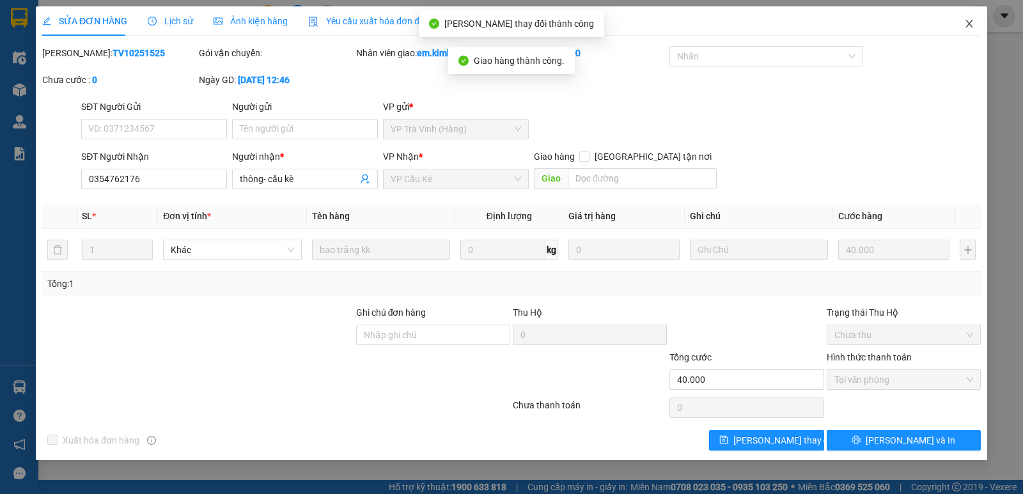
click at [972, 24] on icon "close" at bounding box center [969, 24] width 10 height 10
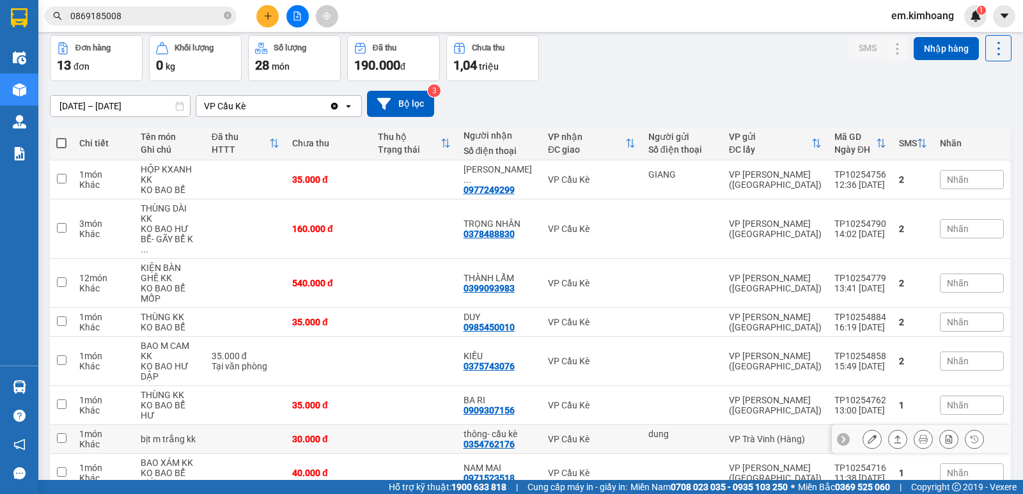
scroll to position [128, 0]
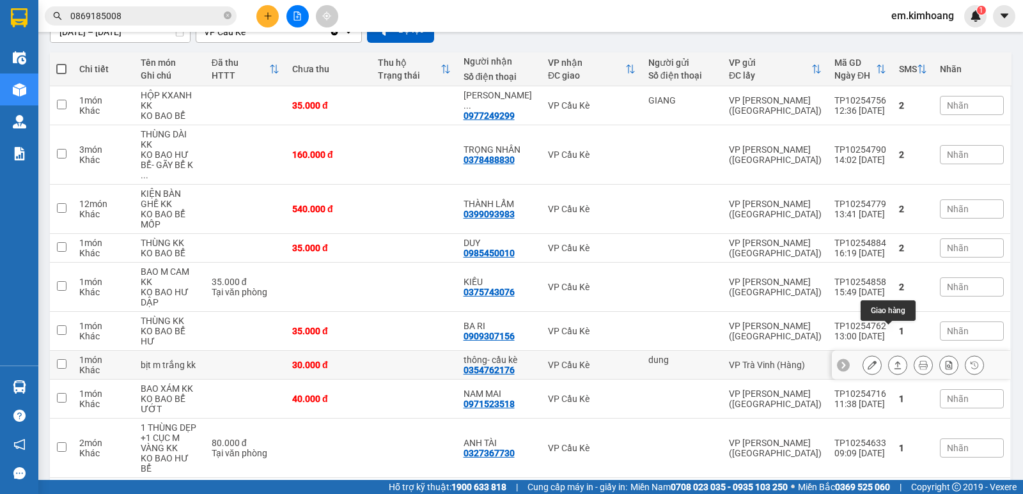
click at [893, 361] on icon at bounding box center [897, 365] width 9 height 9
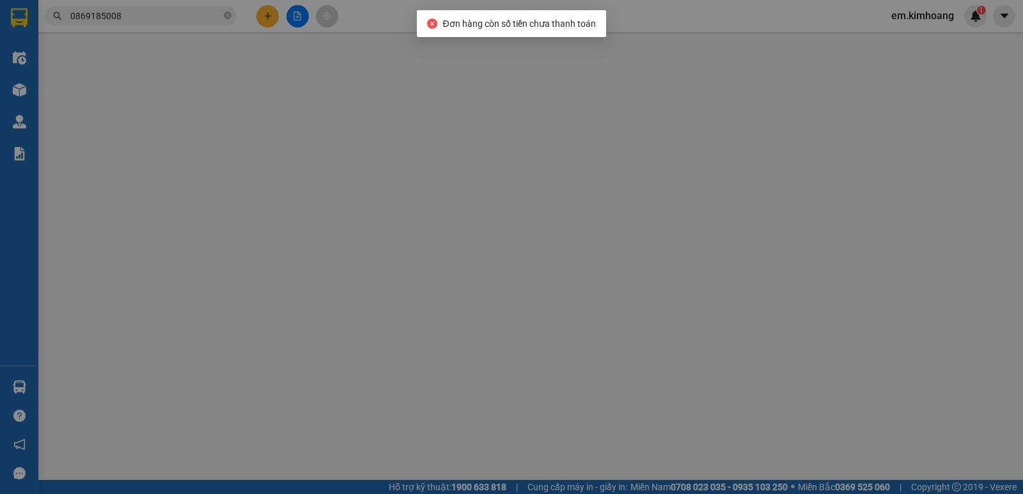
type input "dung"
type input "0354762176"
type input "thông- cầu kè"
type input "30.000"
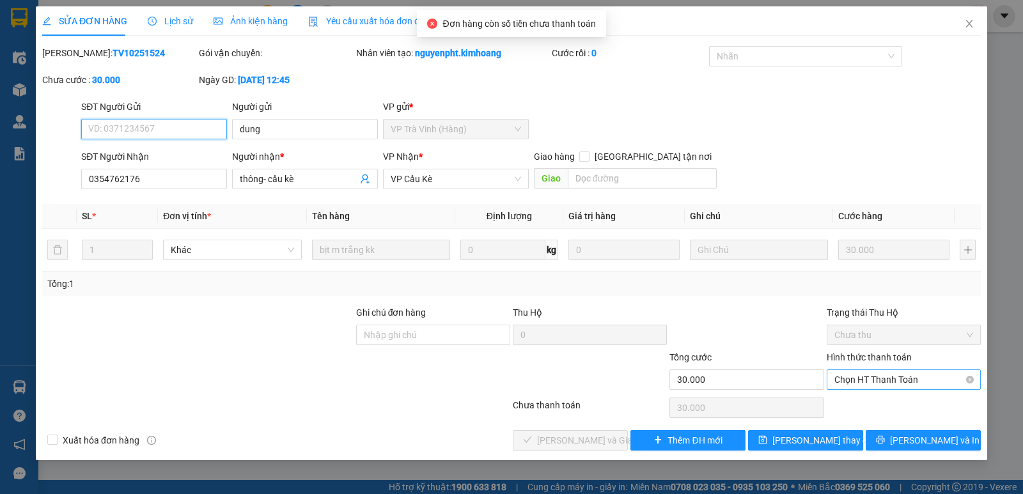
click at [890, 381] on span "Chọn HT Thanh Toán" at bounding box center [904, 379] width 139 height 19
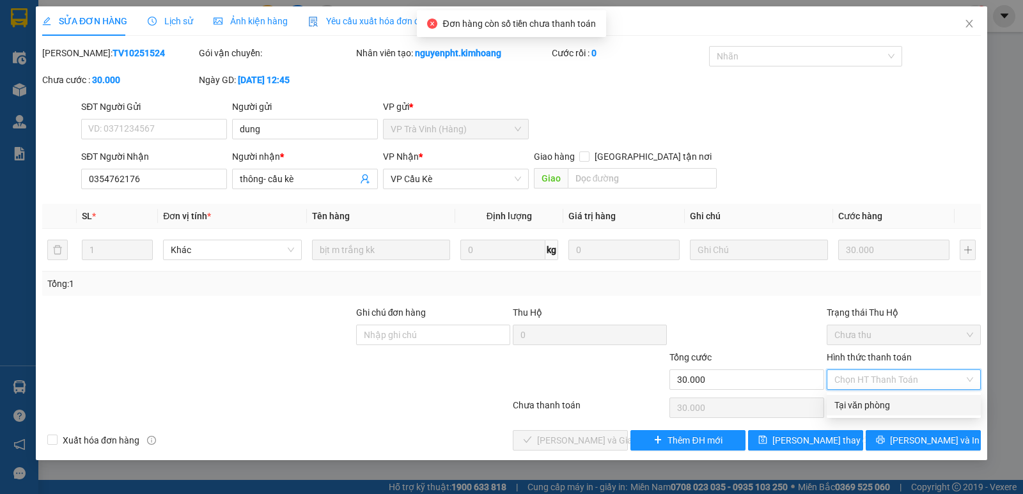
click at [893, 409] on div "Tại văn phòng" at bounding box center [904, 405] width 139 height 14
type input "0"
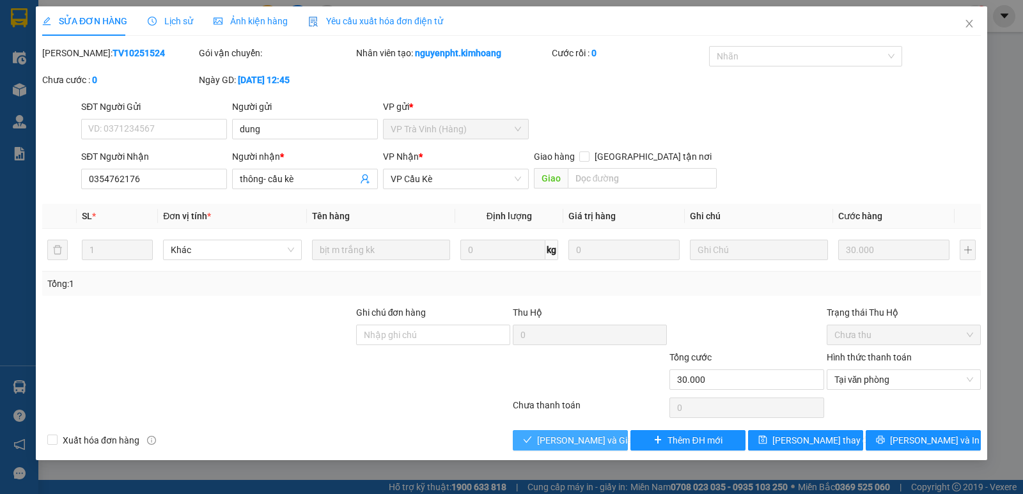
click at [586, 445] on span "[PERSON_NAME] và Giao hàng" at bounding box center [598, 441] width 123 height 14
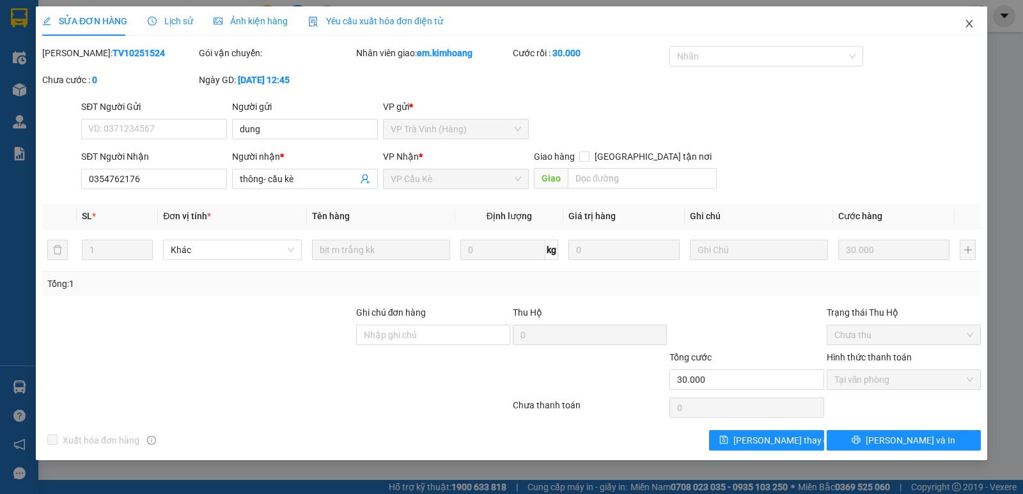
click at [969, 24] on icon "close" at bounding box center [969, 24] width 7 height 8
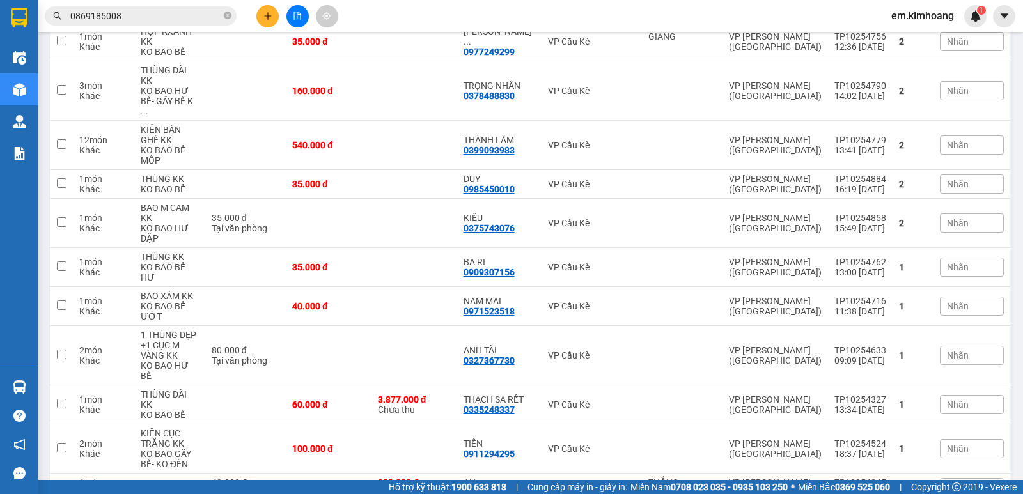
scroll to position [255, 0]
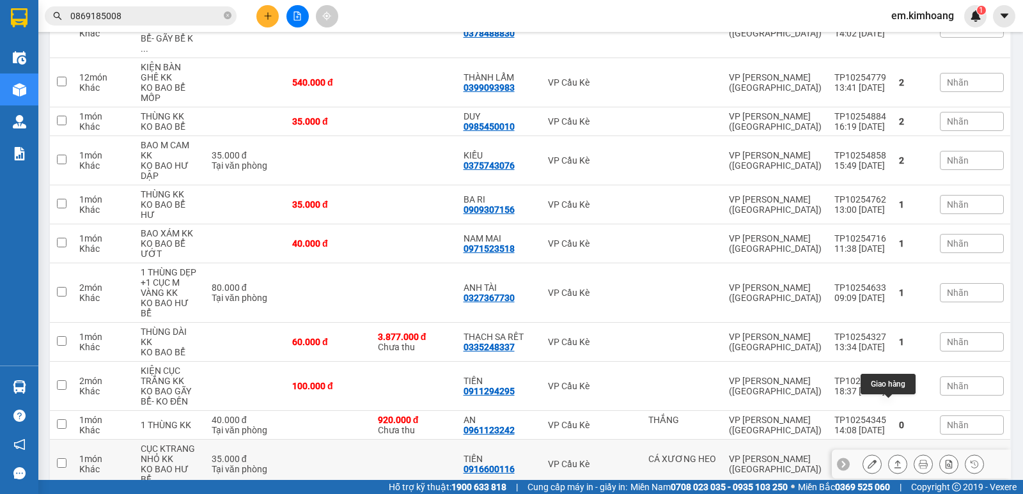
click at [895, 460] on icon at bounding box center [898, 464] width 7 height 8
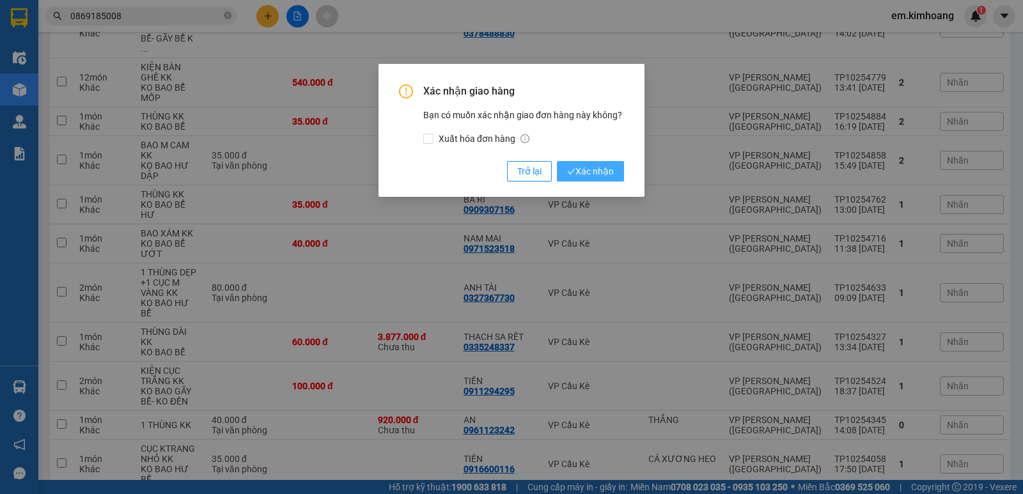
click at [600, 165] on span "Xác nhận" at bounding box center [590, 171] width 47 height 14
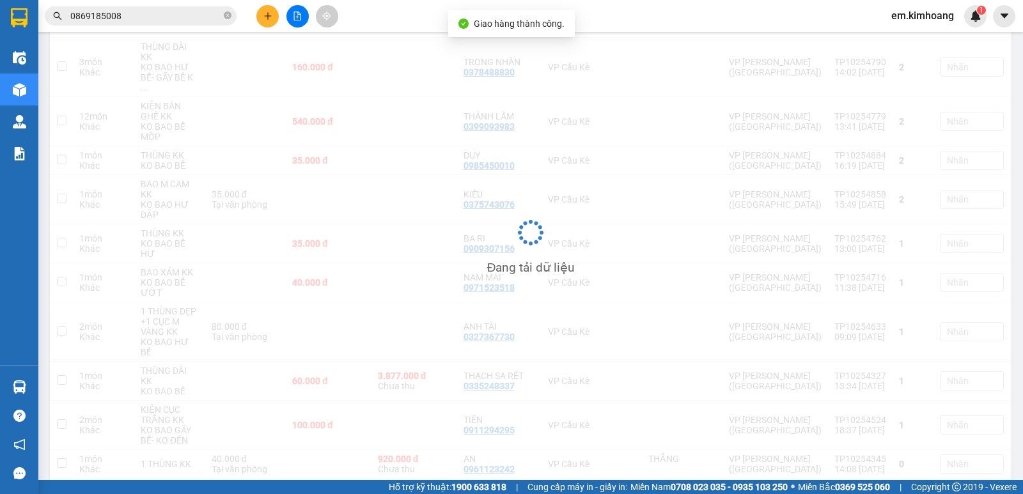
scroll to position [216, 0]
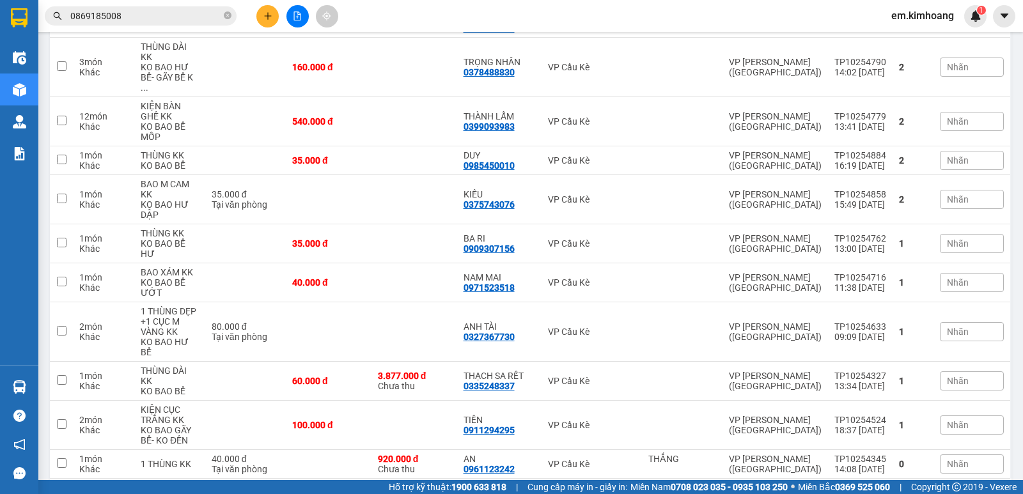
drag, startPoint x: 958, startPoint y: 9, endPoint x: 264, endPoint y: 17, distance: 694.6
click at [264, 17] on icon "plus" at bounding box center [268, 16] width 9 height 9
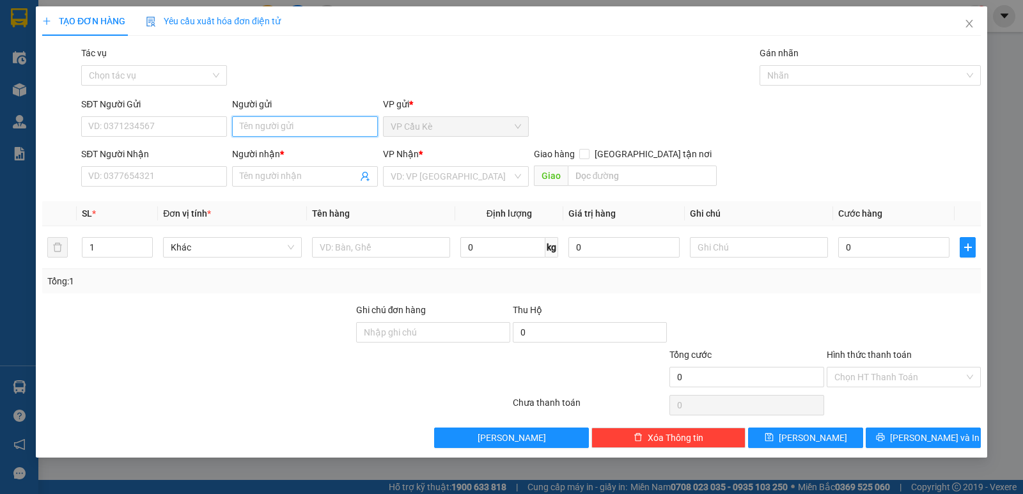
click at [337, 129] on input "Người gửi" at bounding box center [305, 126] width 146 height 20
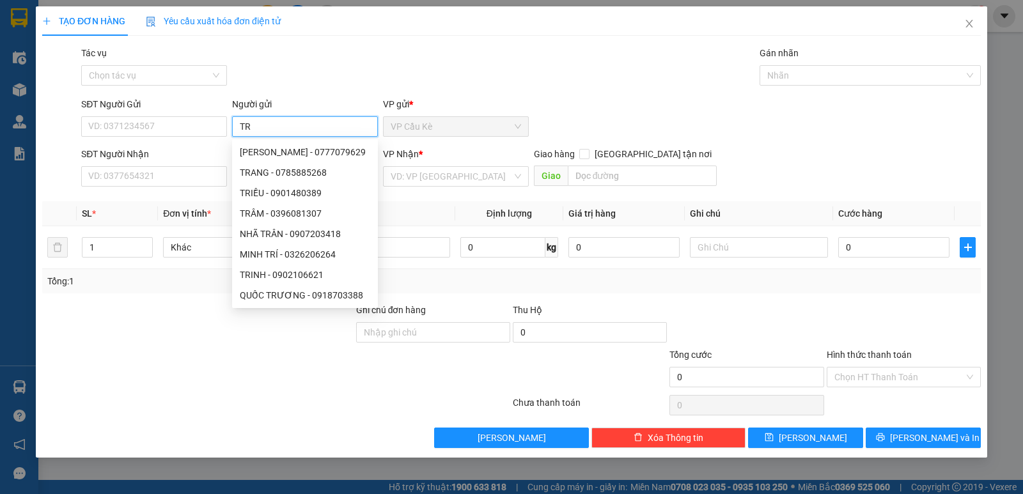
type input "T"
type input "KHAI"
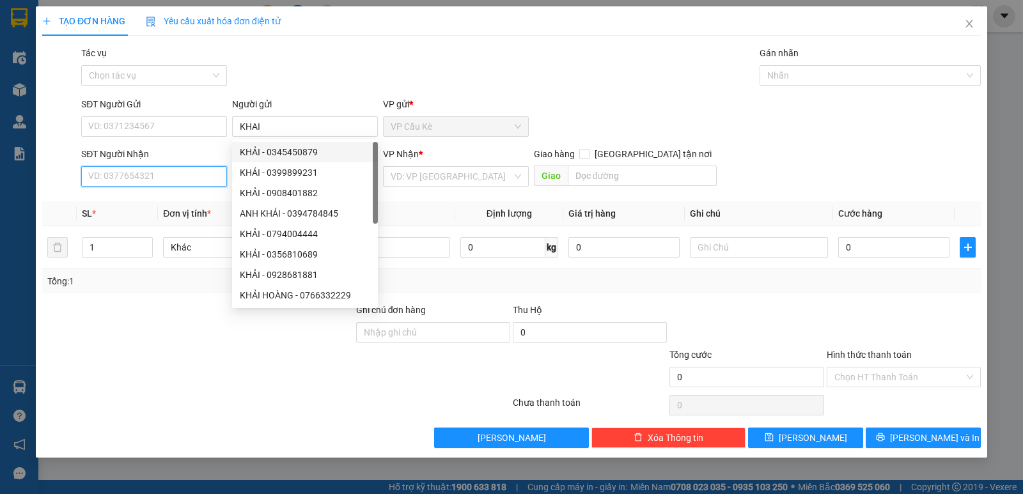
click at [182, 173] on input "SĐT Người Nhận" at bounding box center [154, 176] width 146 height 20
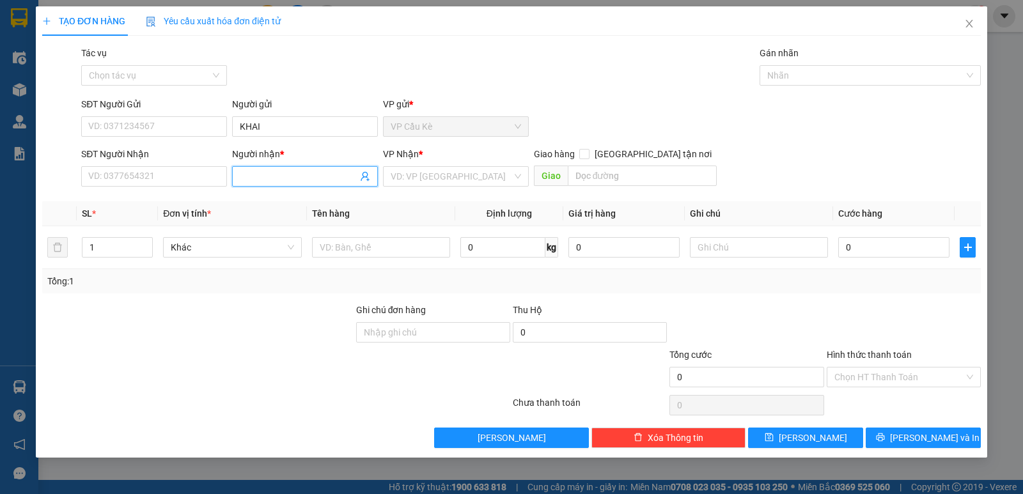
click at [298, 178] on input "Người nhận *" at bounding box center [299, 176] width 118 height 14
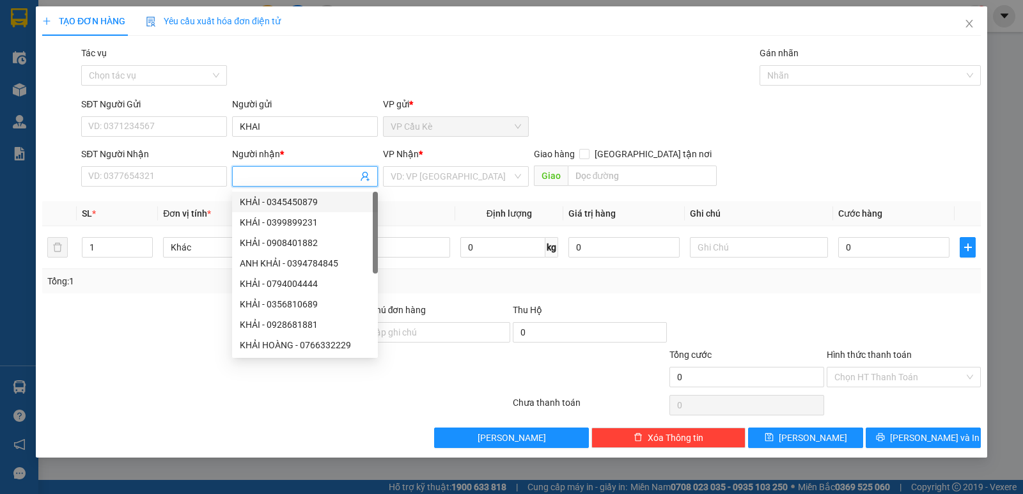
type input "Y"
type input "TRUNG"
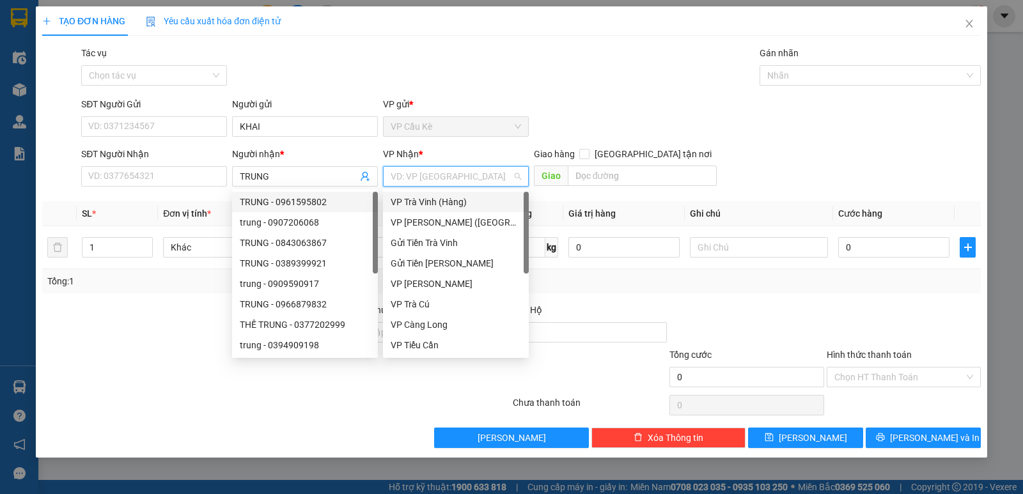
click at [430, 182] on input "search" at bounding box center [452, 176] width 122 height 19
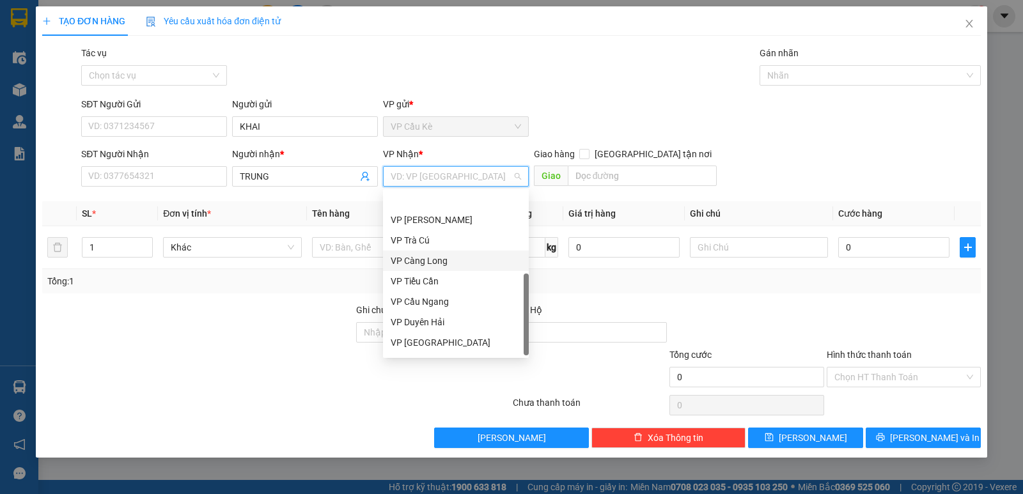
scroll to position [102, 0]
click at [473, 260] on div "VP Cầu Ngang" at bounding box center [456, 263] width 130 height 14
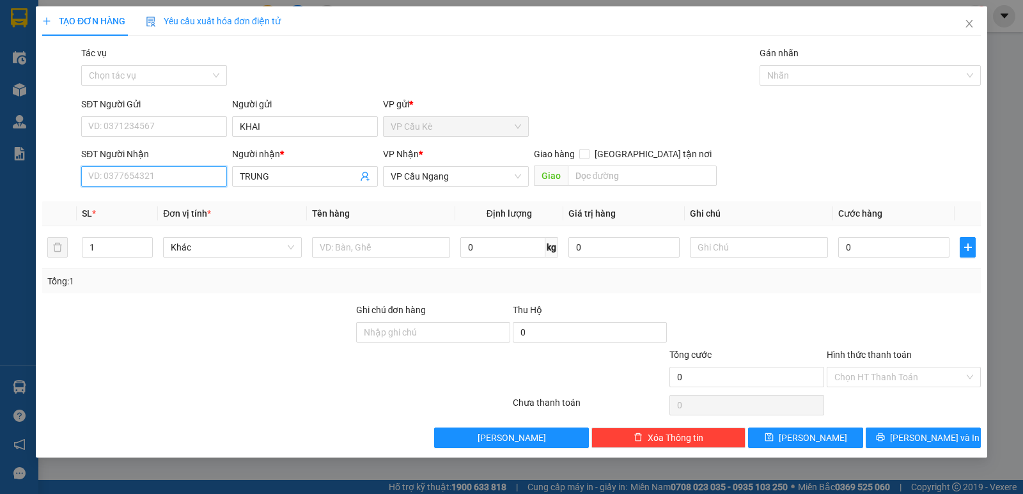
click at [201, 172] on input "SĐT Người Nhận" at bounding box center [154, 176] width 146 height 20
type input "0966770497"
click at [209, 203] on div "0966770497 - [GEOGRAPHIC_DATA]" at bounding box center [161, 202] width 144 height 14
type input "[PERSON_NAME]"
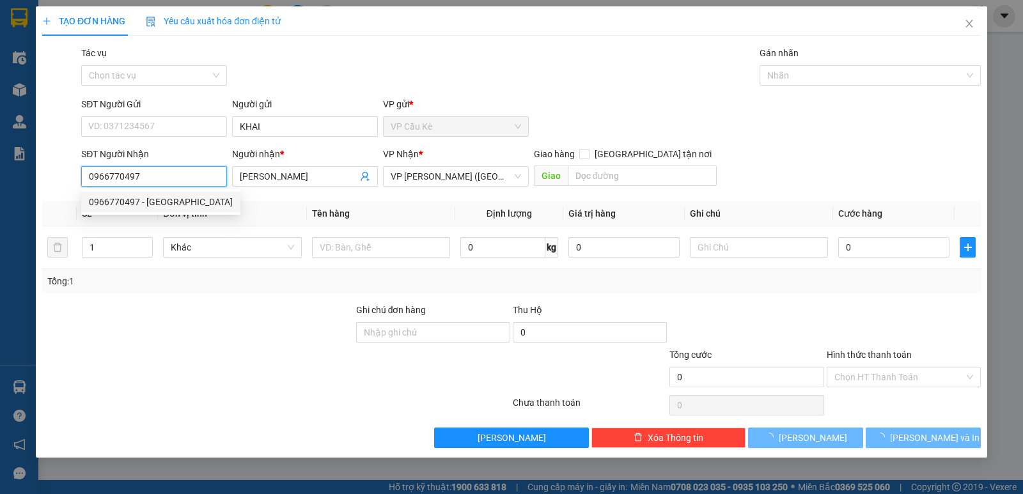
type input "300.000"
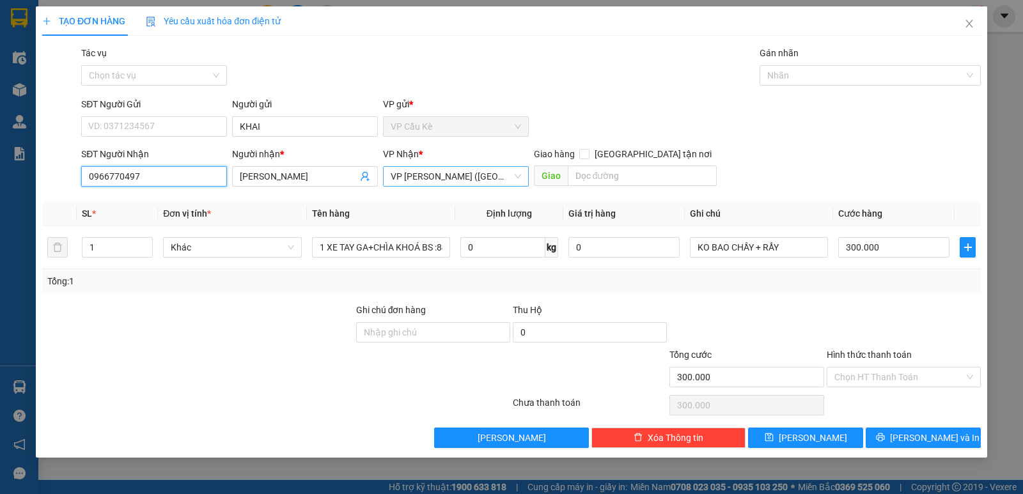
click at [513, 175] on span "VP [PERSON_NAME] ([GEOGRAPHIC_DATA])" at bounding box center [456, 176] width 130 height 19
type input "0966770497"
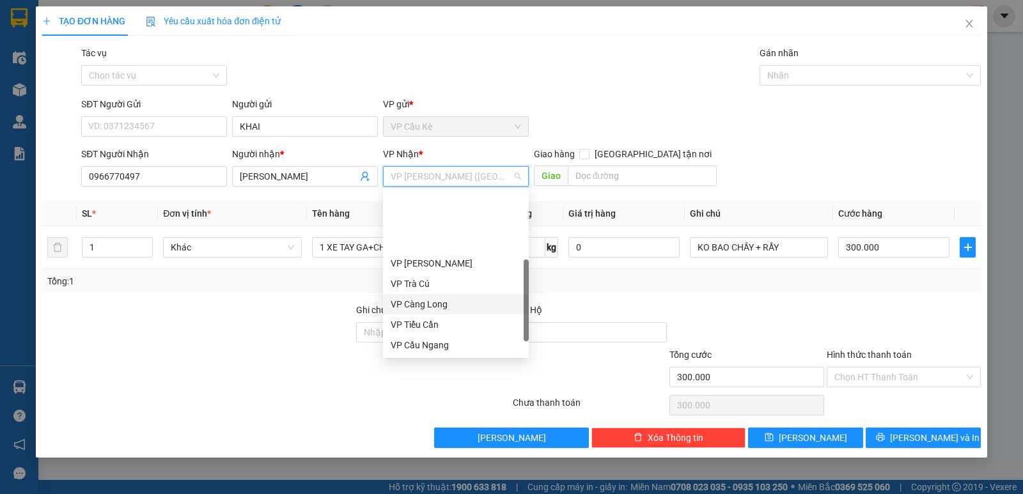
scroll to position [84, 0]
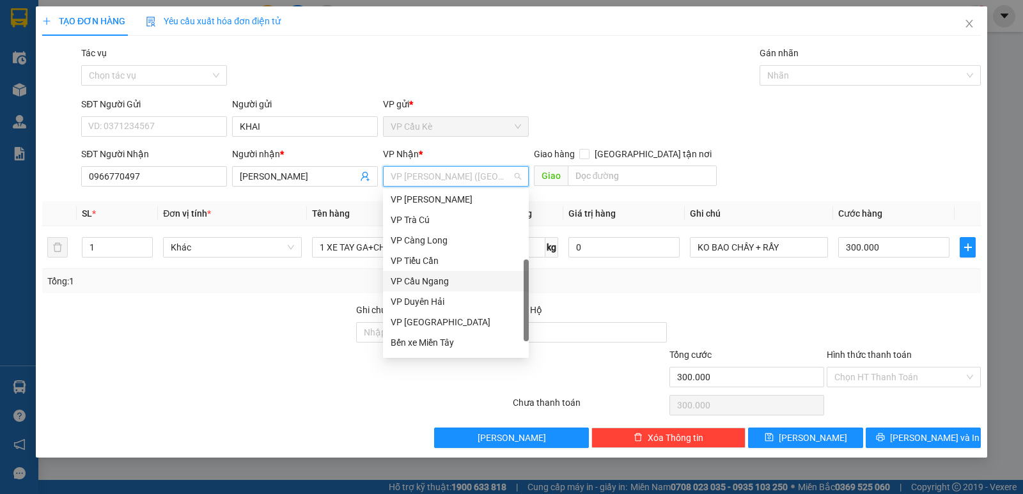
click at [488, 285] on div "VP Cầu Ngang" at bounding box center [456, 281] width 130 height 14
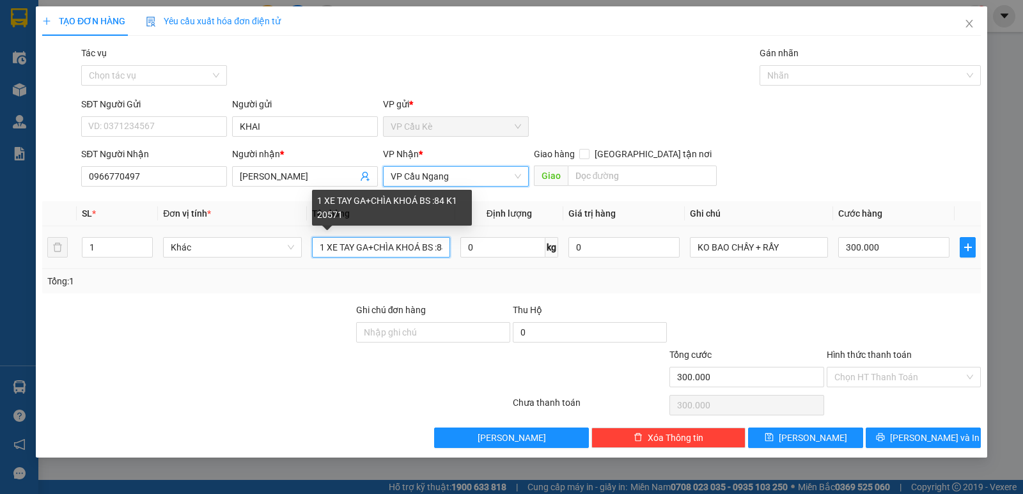
click at [447, 251] on input "1 XE TAY GA+CHÌA KHOÁ BS :84 K1 20571" at bounding box center [381, 247] width 138 height 20
click at [441, 245] on input "1 XE TAY GA+CHÌA KHOÁ BS :84 K1 20571" at bounding box center [381, 247] width 138 height 20
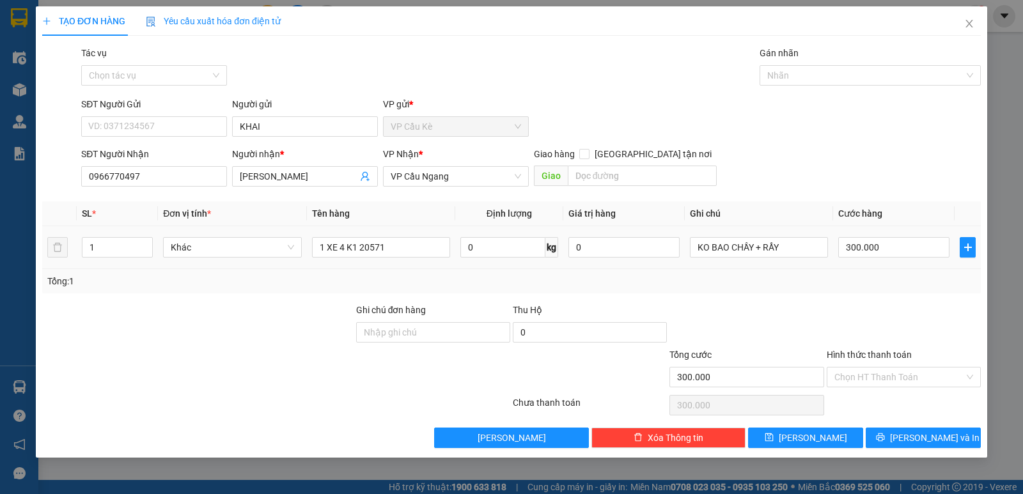
click at [428, 260] on div "1 XE 4 K1 20571" at bounding box center [381, 248] width 138 height 26
click at [425, 242] on input "1 XE 4 K1 20571" at bounding box center [381, 247] width 138 height 20
type input "1 BỊT M TRẮNG"
click at [804, 248] on input "KO BAO CHẦY + RẨY" at bounding box center [759, 247] width 138 height 20
type input "K"
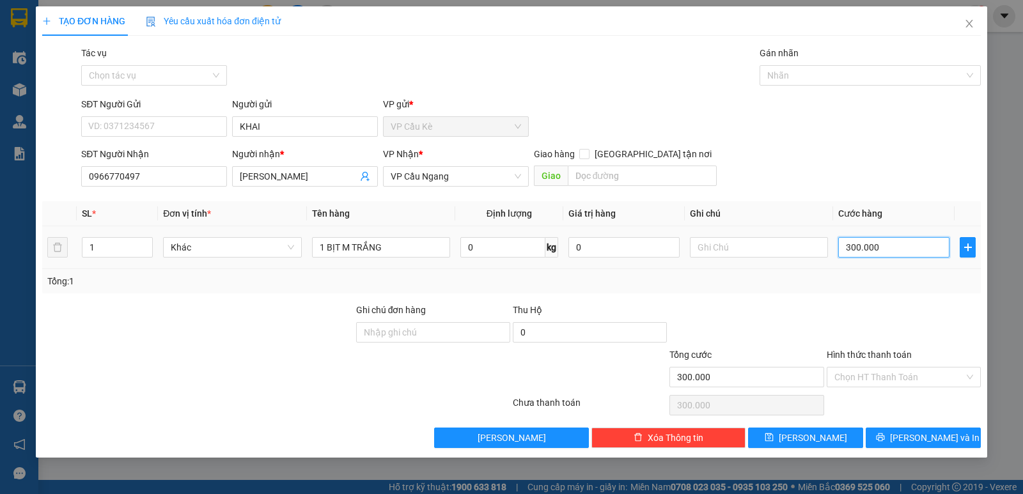
click at [899, 243] on input "300.000" at bounding box center [893, 247] width 111 height 20
type input "0"
type input "3"
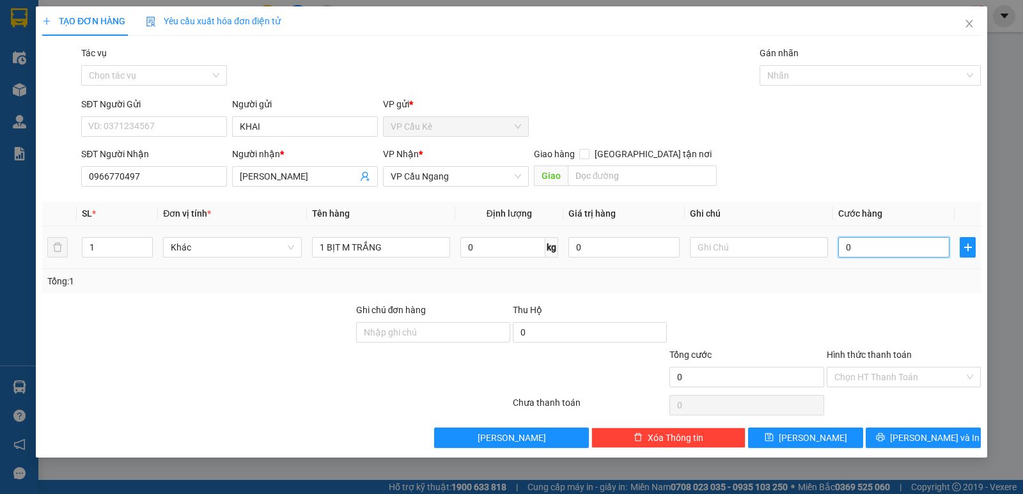
type input "3"
type input "035"
type input "35"
type input "035"
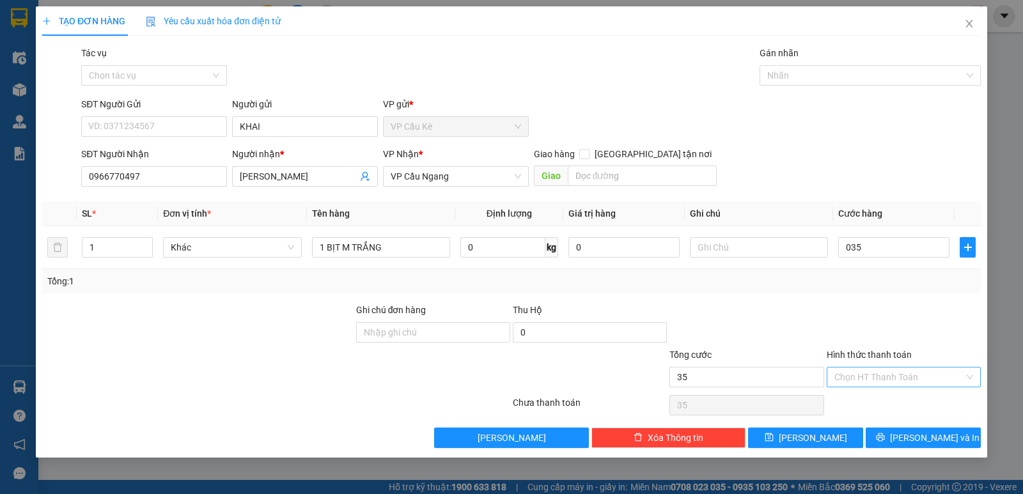
type input "35.000"
click at [908, 375] on input "Hình thức thanh toán" at bounding box center [900, 377] width 130 height 19
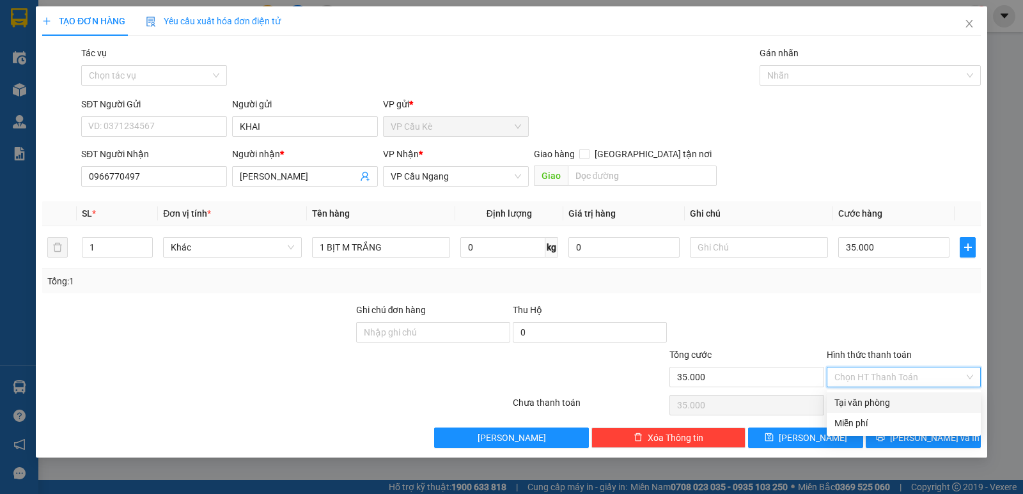
click at [908, 405] on div "Tại văn phòng" at bounding box center [904, 403] width 139 height 14
type input "0"
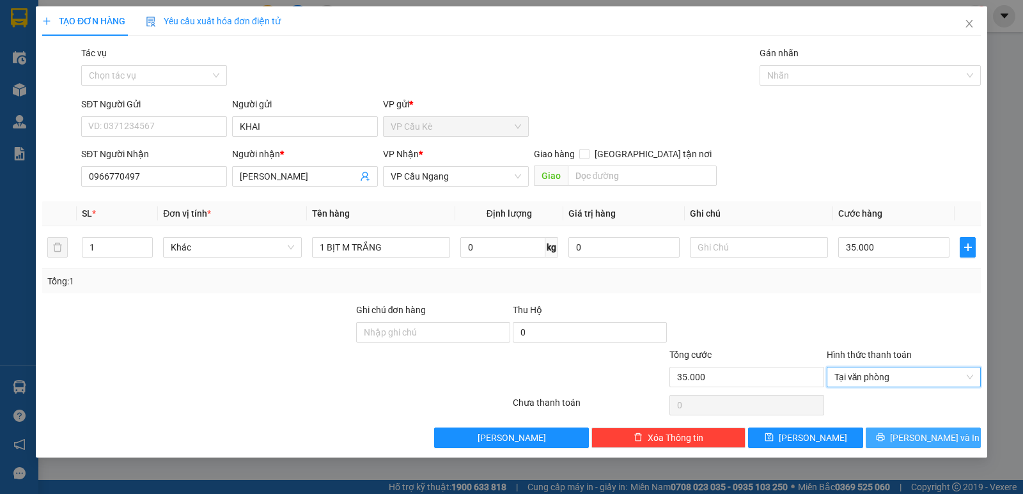
click at [909, 437] on button "[PERSON_NAME] và In" at bounding box center [923, 438] width 115 height 20
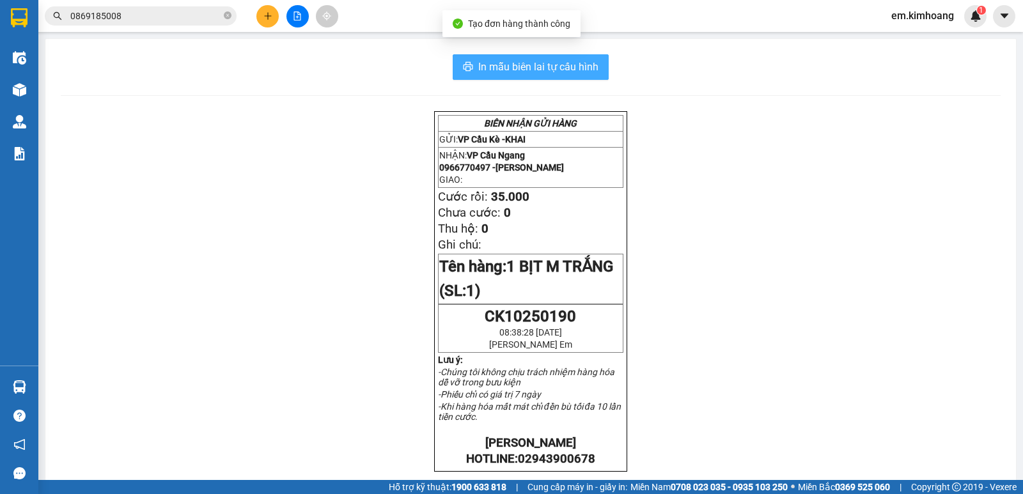
click at [502, 72] on span "In mẫu biên lai tự cấu hình" at bounding box center [538, 67] width 120 height 16
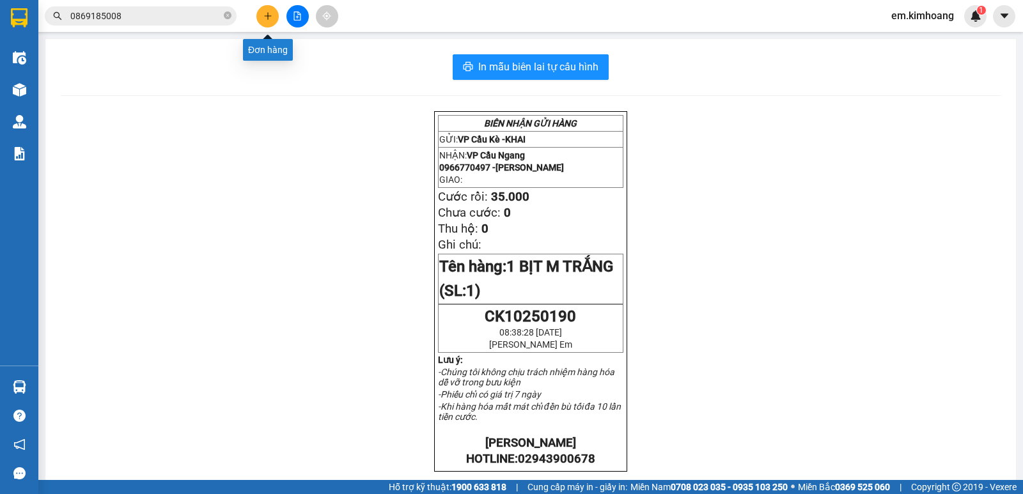
click at [273, 12] on button at bounding box center [267, 16] width 22 height 22
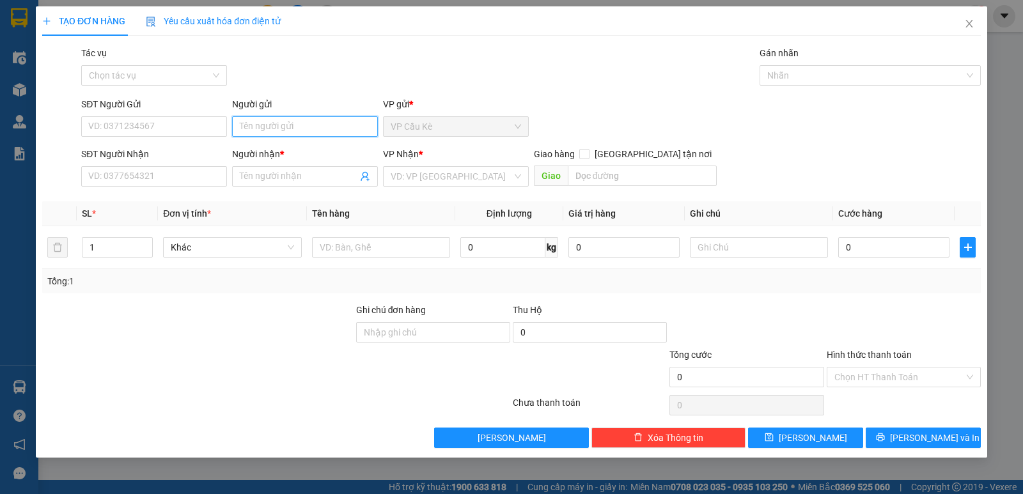
click at [327, 123] on input "Người gửi" at bounding box center [305, 126] width 146 height 20
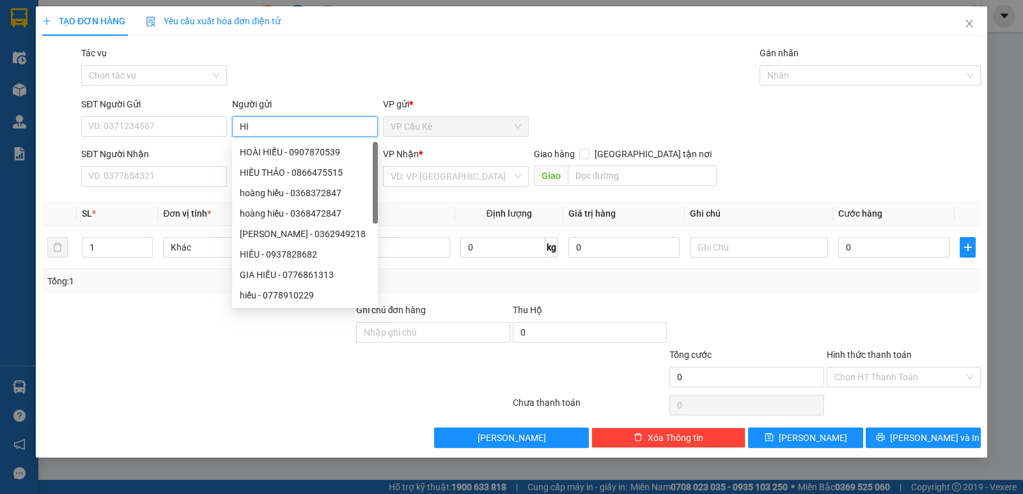
type input "H"
type input "HOÀNG"
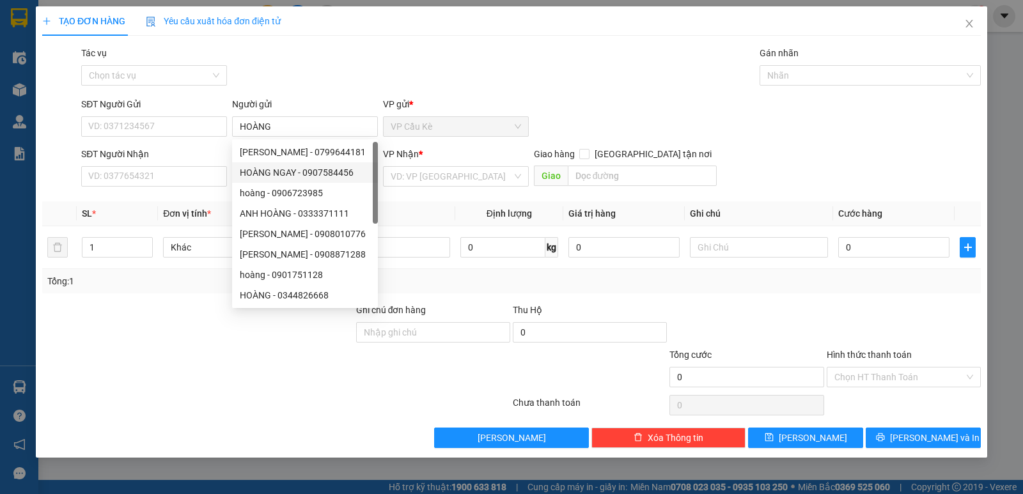
click at [476, 187] on div "VP Nhận * VD: VP [GEOGRAPHIC_DATA]" at bounding box center [456, 169] width 146 height 45
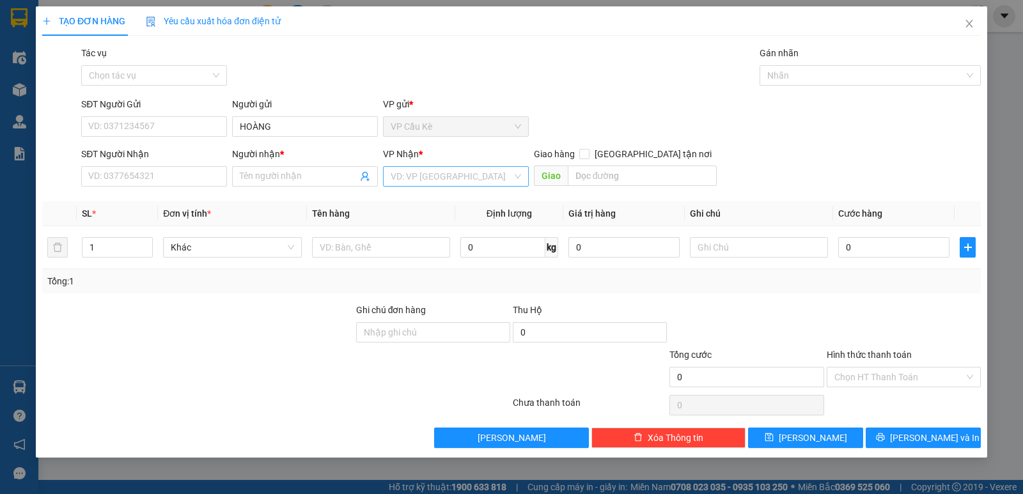
click at [473, 182] on input "search" at bounding box center [452, 176] width 122 height 19
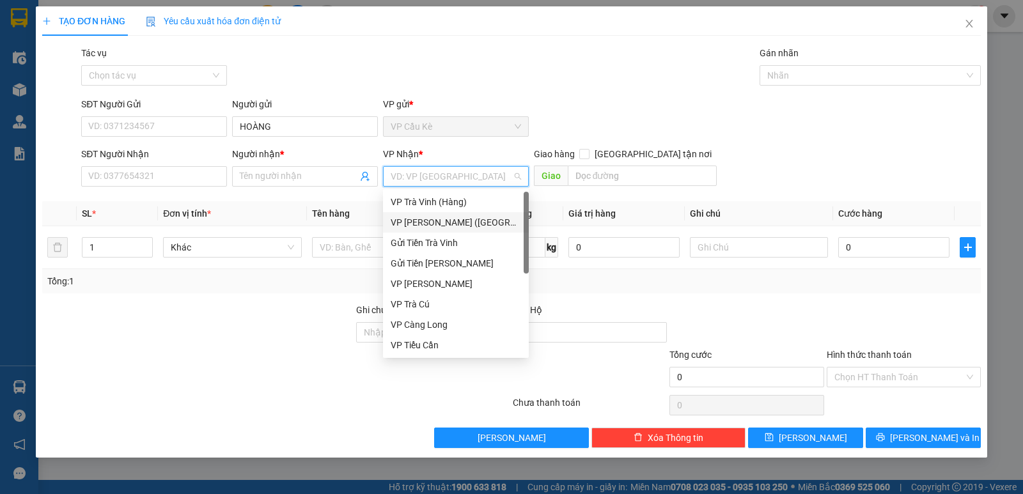
click at [462, 214] on div "VP [PERSON_NAME] ([GEOGRAPHIC_DATA])" at bounding box center [456, 222] width 146 height 20
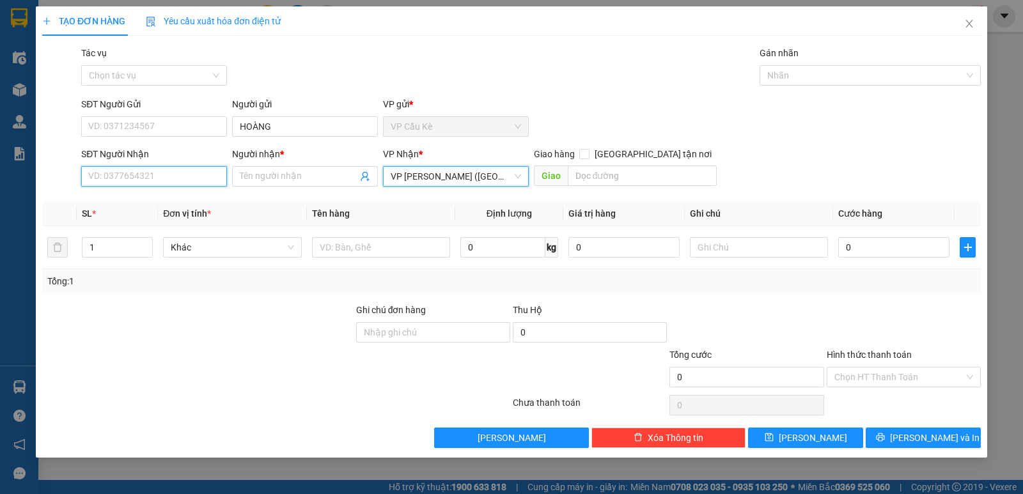
click at [180, 180] on input "SĐT Người Nhận" at bounding box center [154, 176] width 146 height 20
type input "0939285507"
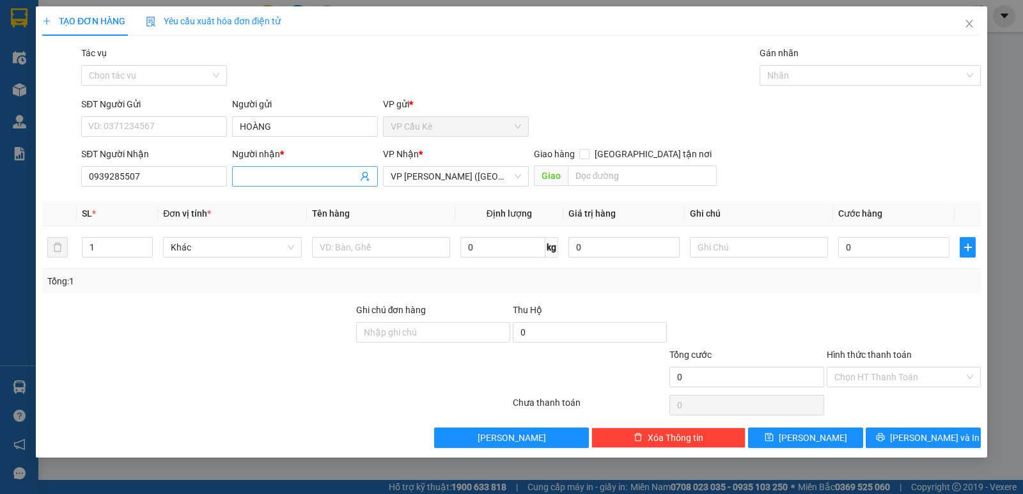
click at [279, 179] on input "Người nhận *" at bounding box center [299, 176] width 118 height 14
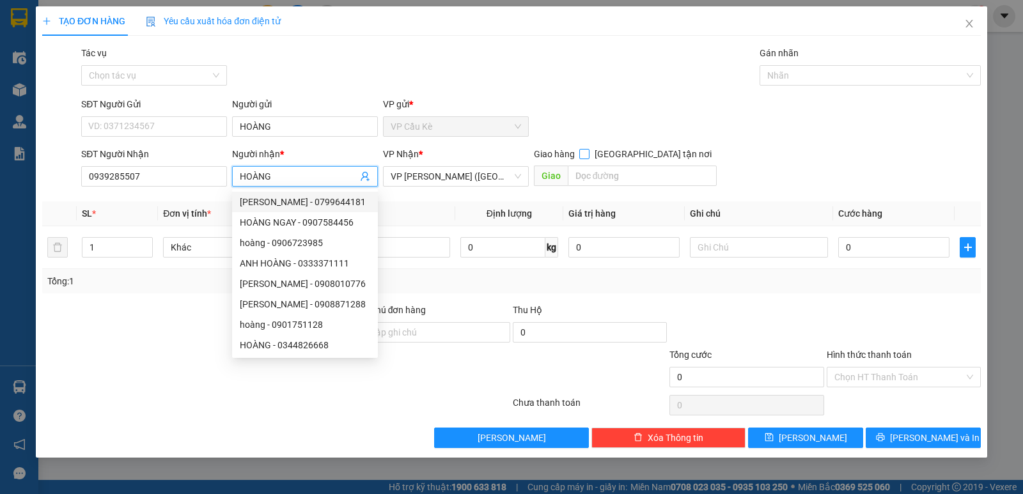
type input "HOÀNG"
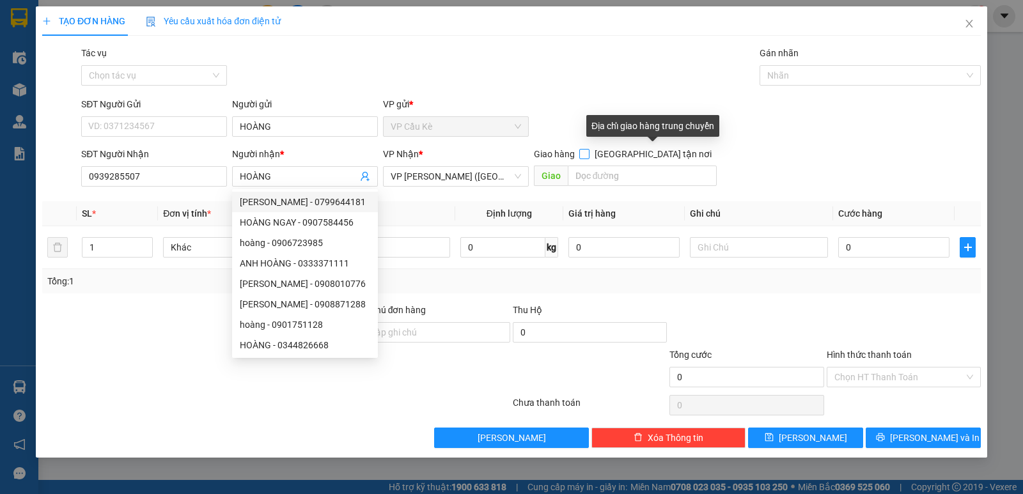
click at [588, 153] on input "[GEOGRAPHIC_DATA] tận nơi" at bounding box center [583, 153] width 9 height 9
checkbox input "true"
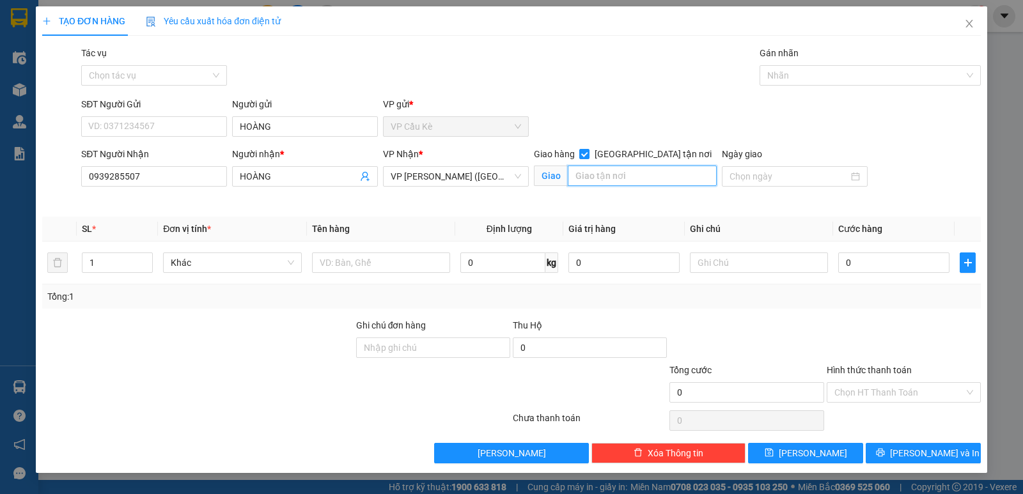
click at [618, 180] on input "text" at bounding box center [643, 176] width 150 height 20
click at [692, 175] on input "LÔ1/11 ĐƯỜNG Đ/2 KHU CÔNG NGHỆ [GEOGRAPHIC_DATA] [GEOGRAPHIC_DATA] [GEOGRAPHIC_…" at bounding box center [643, 176] width 150 height 20
click at [677, 179] on input "LÔ1/11 ĐƯỜNG Đ/2 KHU CÔNG NGHỆ [GEOGRAPHIC_DATA] [GEOGRAPHIC_DATA] [GEOGRAPHIC_…" at bounding box center [643, 176] width 150 height 20
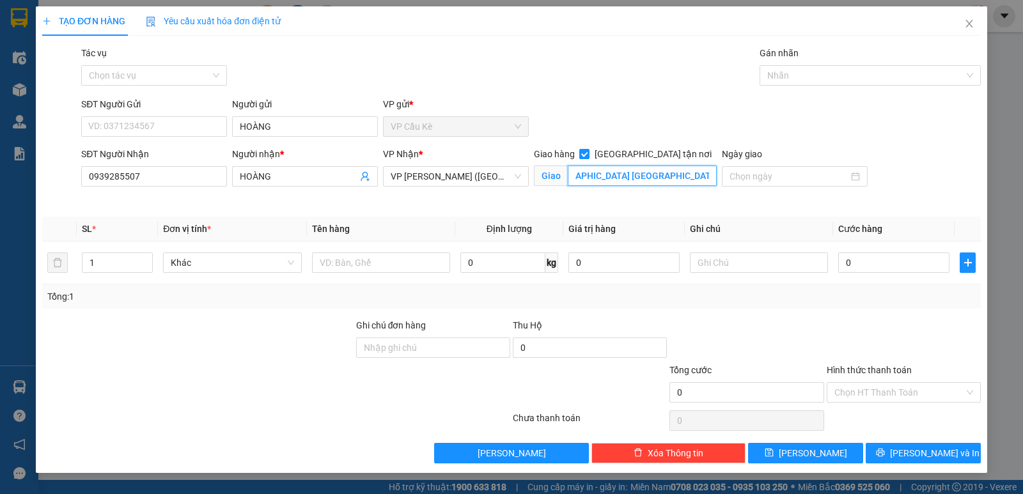
scroll to position [0, 208]
drag, startPoint x: 681, startPoint y: 176, endPoint x: 724, endPoint y: 168, distance: 44.3
click at [721, 168] on div "SĐT Người Nhận 0939285507 Người nhận * HOÀNG VP Nhận * VP [PERSON_NAME] ([GEOGR…" at bounding box center [531, 177] width 905 height 60
type input "LÔ1/11 ĐƯỜNG Đ/2 KHU CÔNG NGHỆ [GEOGRAPHIC_DATA] [GEOGRAPHIC_DATA] [GEOGRAPHIC_…"
click at [426, 265] on input "text" at bounding box center [381, 263] width 138 height 20
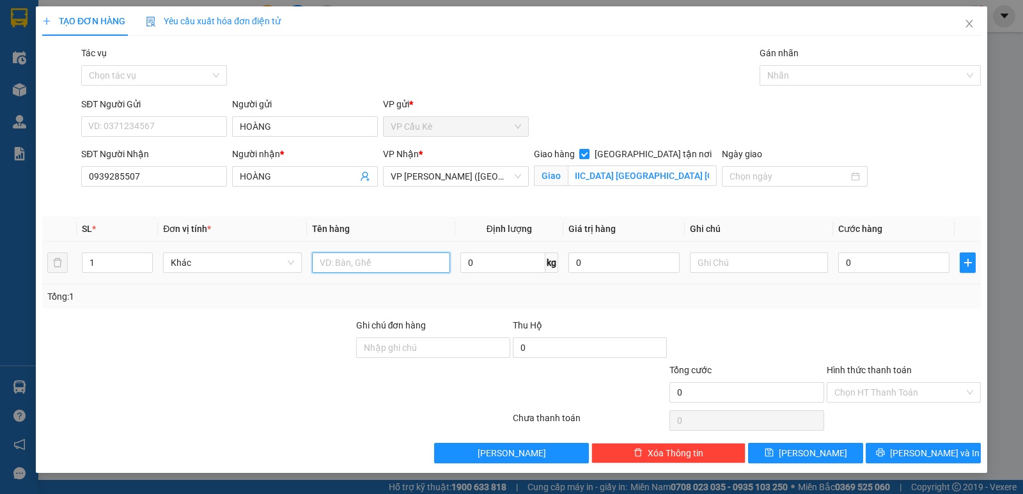
scroll to position [0, 0]
type input "1 HỘP NHỎ KK"
click at [934, 260] on input "0" at bounding box center [893, 263] width 111 height 20
type input "1"
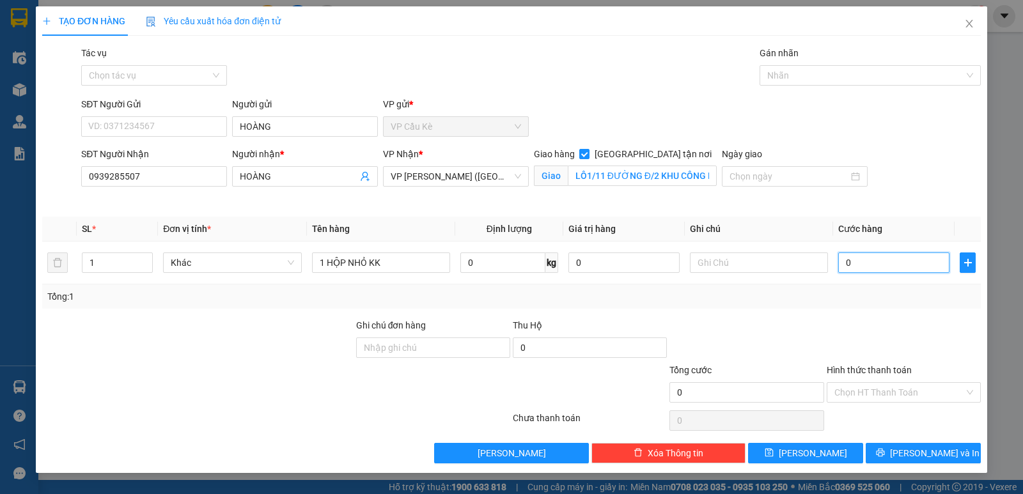
type input "1"
type input "17"
type input "170"
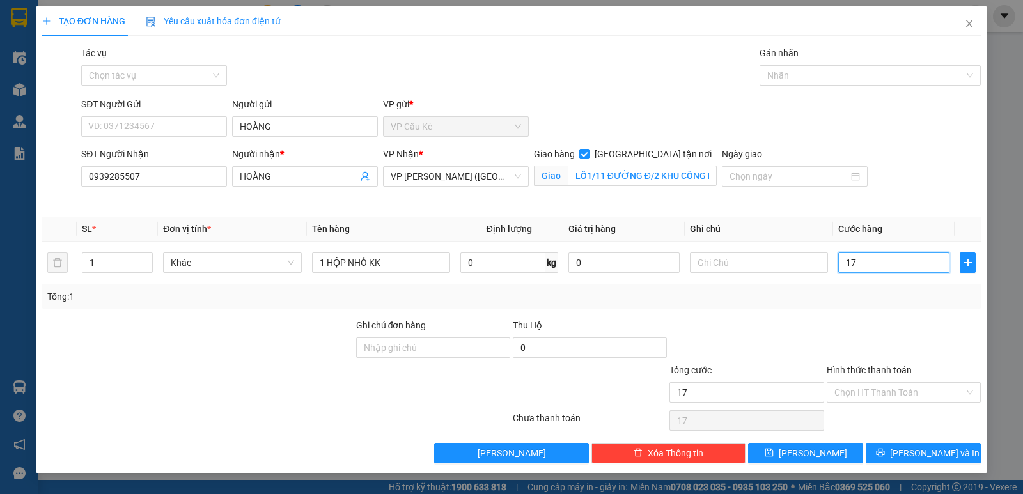
type input "170"
type input "170.000"
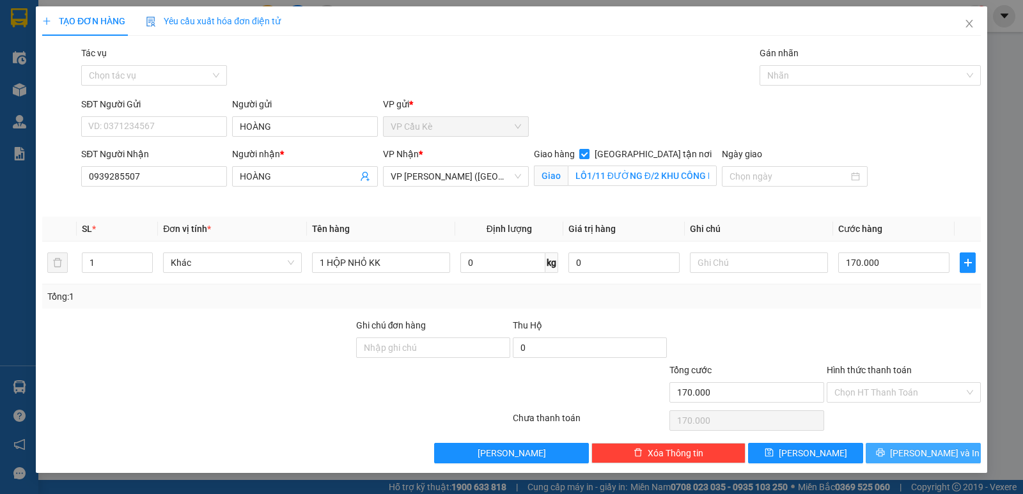
click at [898, 448] on button "[PERSON_NAME] và In" at bounding box center [923, 453] width 115 height 20
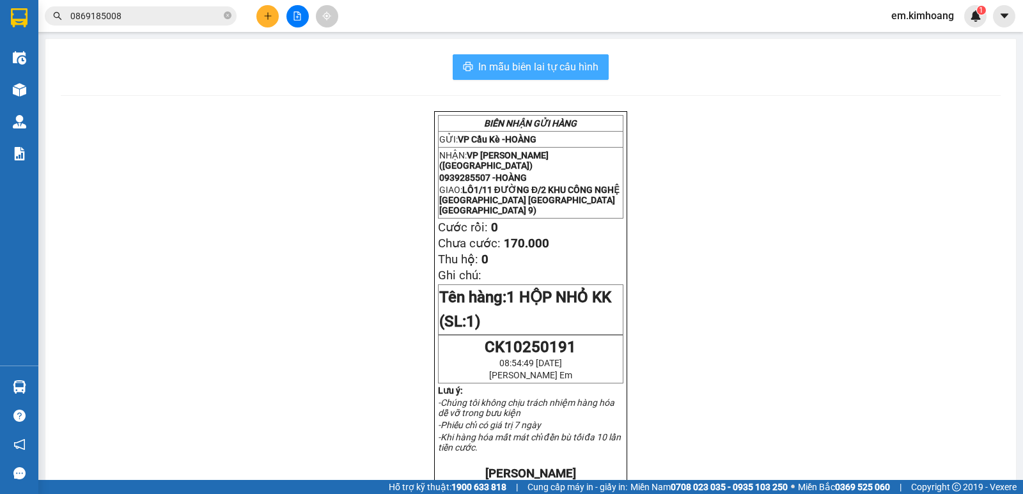
click at [496, 72] on span "In mẫu biên lai tự cấu hình" at bounding box center [538, 67] width 120 height 16
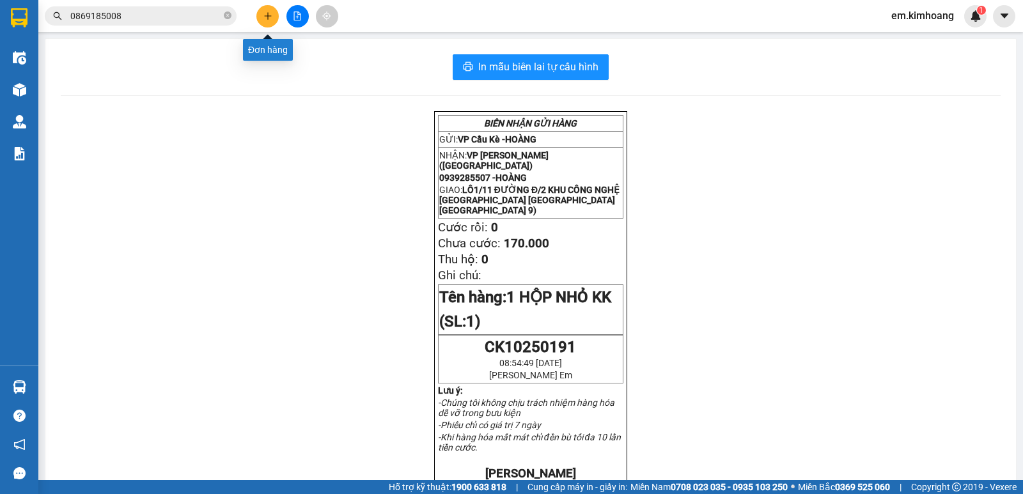
click at [264, 14] on icon "plus" at bounding box center [268, 16] width 9 height 9
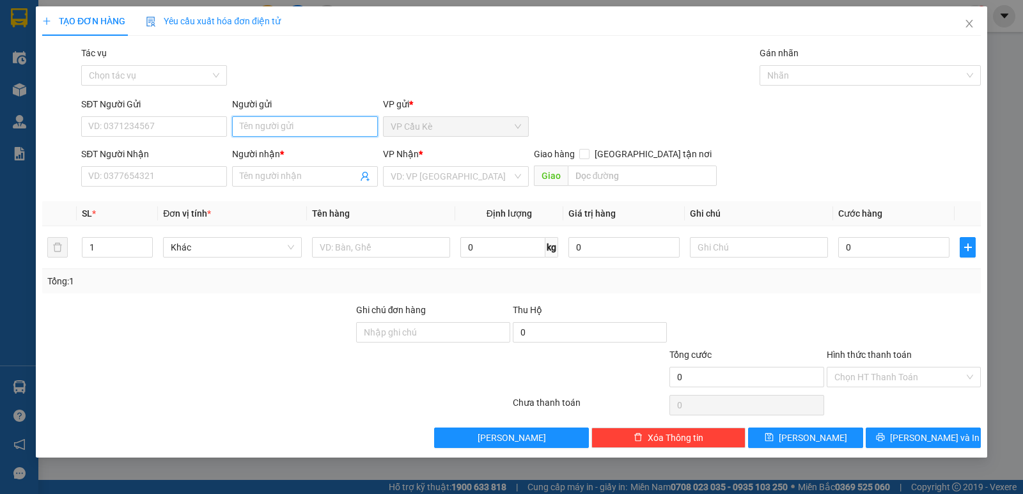
click at [289, 116] on input "Người gửi" at bounding box center [305, 126] width 146 height 20
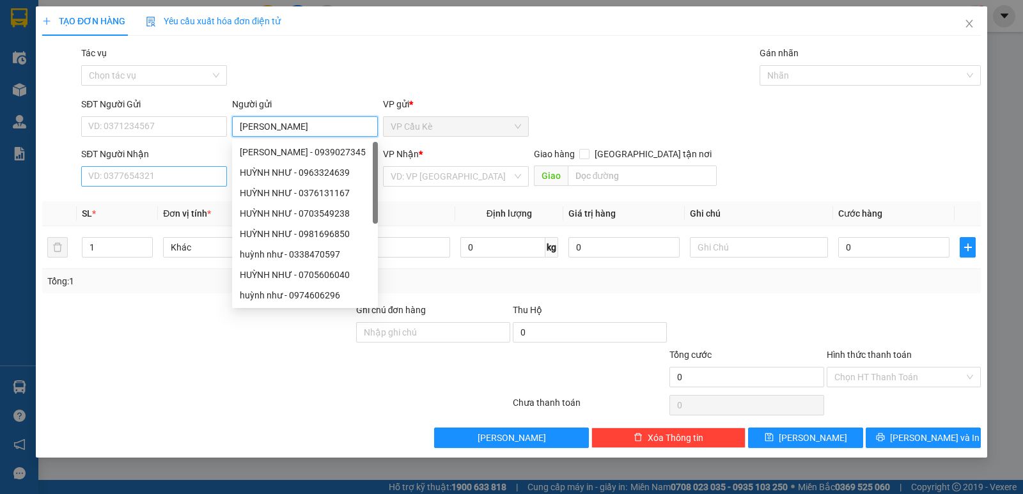
type input "[PERSON_NAME]"
click at [164, 176] on input "SĐT Người Nhận" at bounding box center [154, 176] width 146 height 20
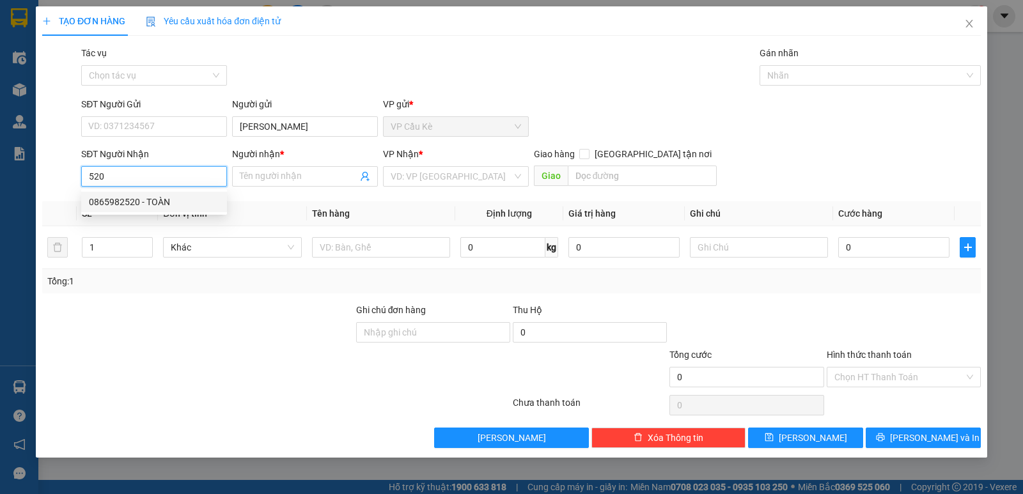
click at [159, 203] on div "0865982520 - TOÀN" at bounding box center [154, 202] width 130 height 14
type input "0865982520"
type input "TOÀN"
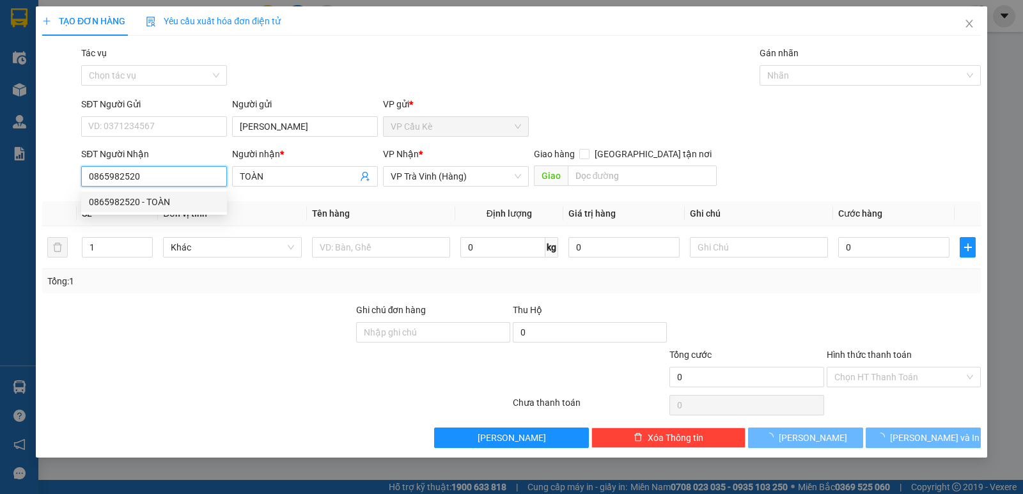
type input "25.000"
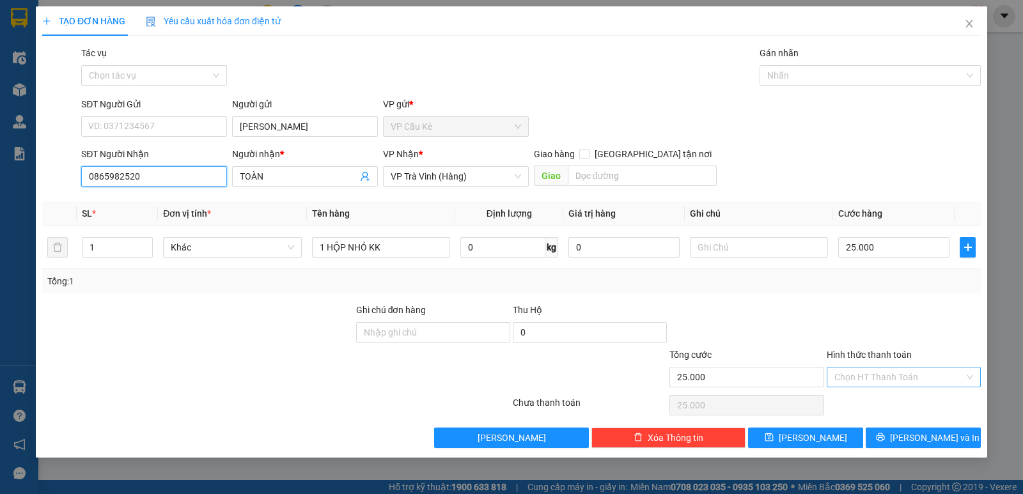
type input "0865982520"
click at [927, 382] on input "Hình thức thanh toán" at bounding box center [900, 377] width 130 height 19
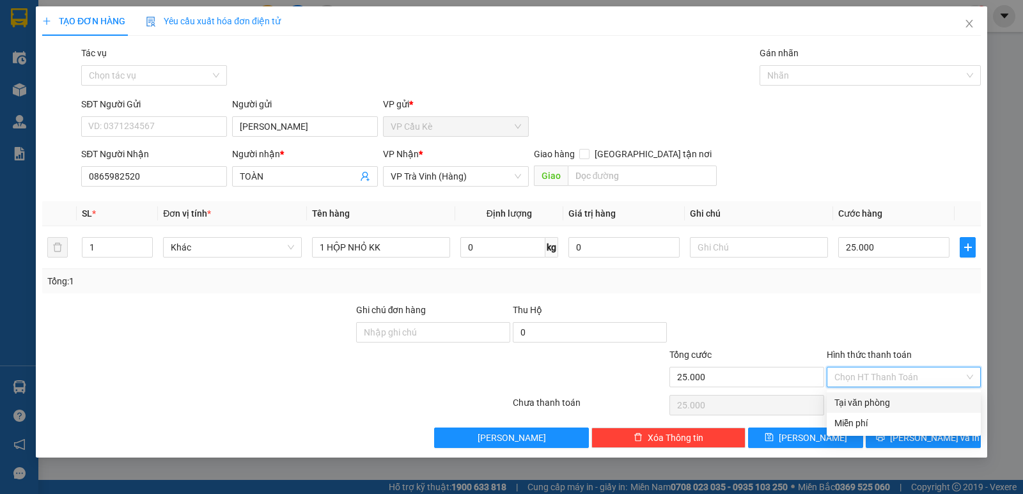
click at [924, 403] on div "Tại văn phòng" at bounding box center [904, 403] width 139 height 14
type input "0"
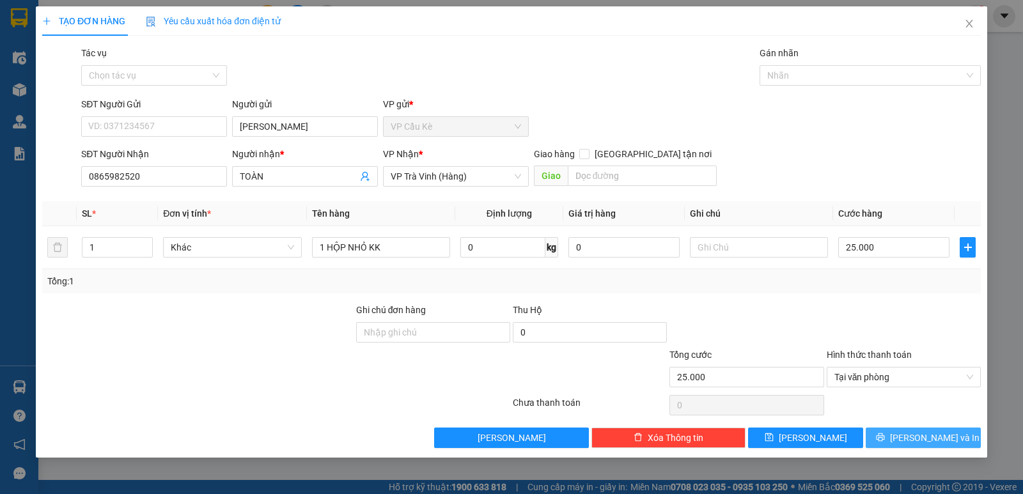
click at [923, 441] on span "[PERSON_NAME] và In" at bounding box center [935, 438] width 90 height 14
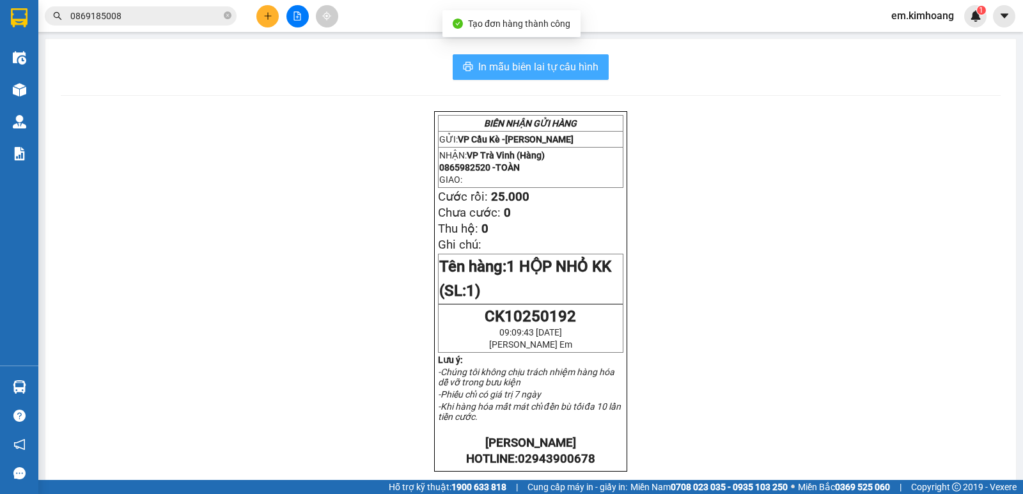
click at [472, 67] on button "In mẫu biên lai tự cấu hình" at bounding box center [531, 67] width 156 height 26
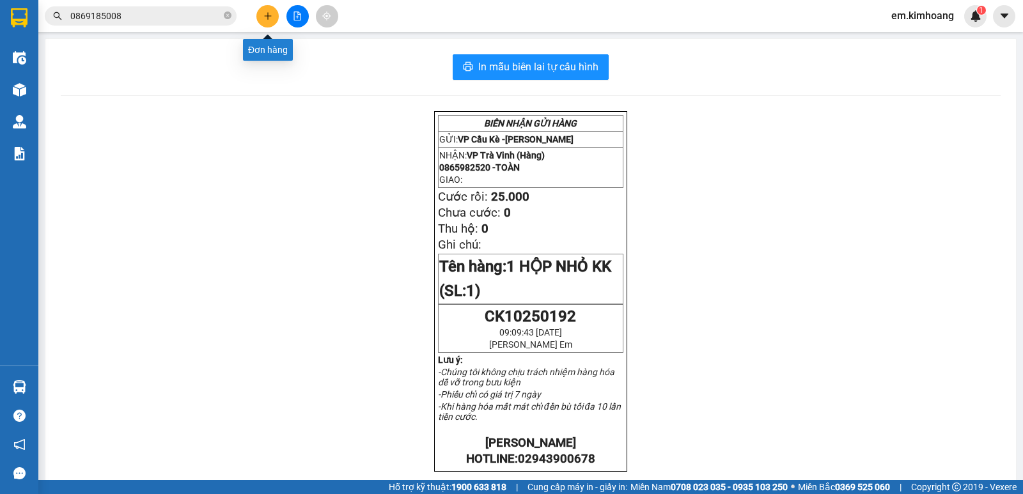
click at [261, 15] on button at bounding box center [267, 16] width 22 height 22
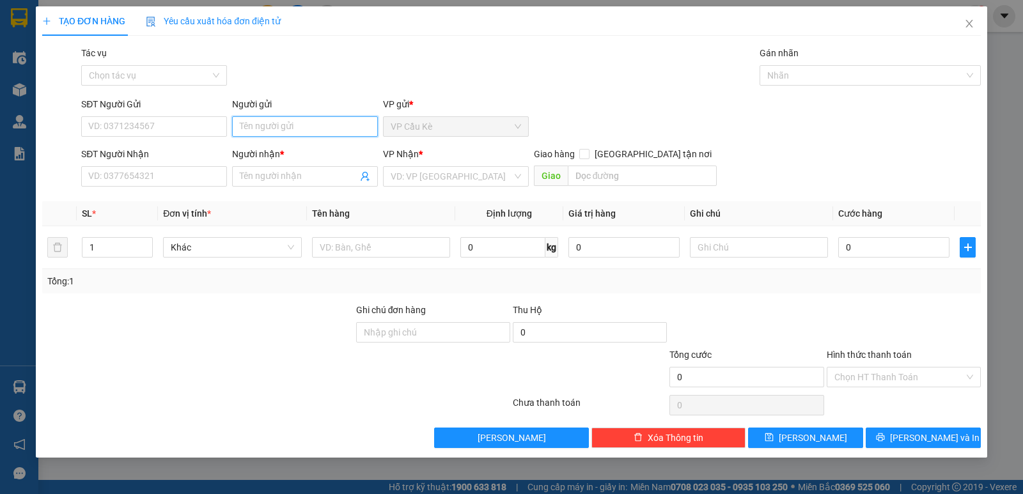
click at [303, 128] on input "Người gửi" at bounding box center [305, 126] width 146 height 20
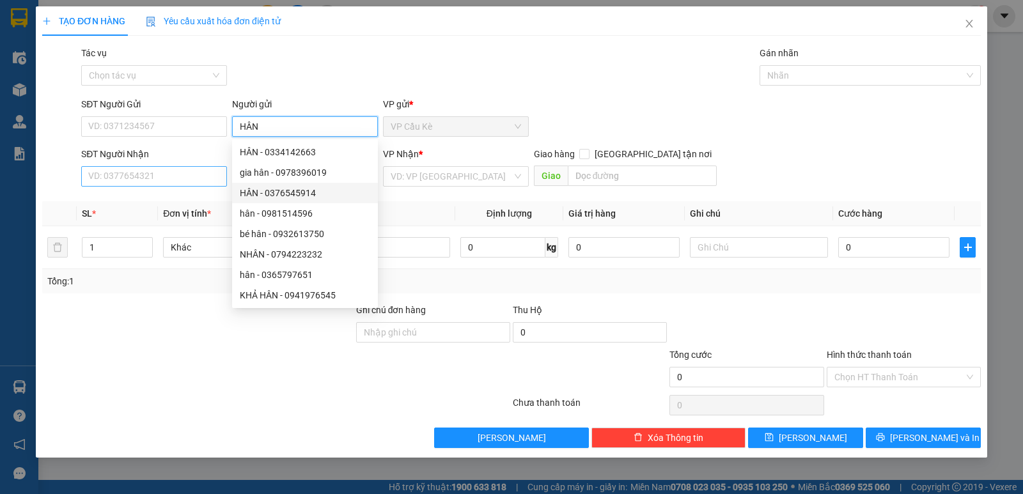
type input "HÂN"
click at [164, 183] on input "SĐT Người Nhận" at bounding box center [154, 176] width 146 height 20
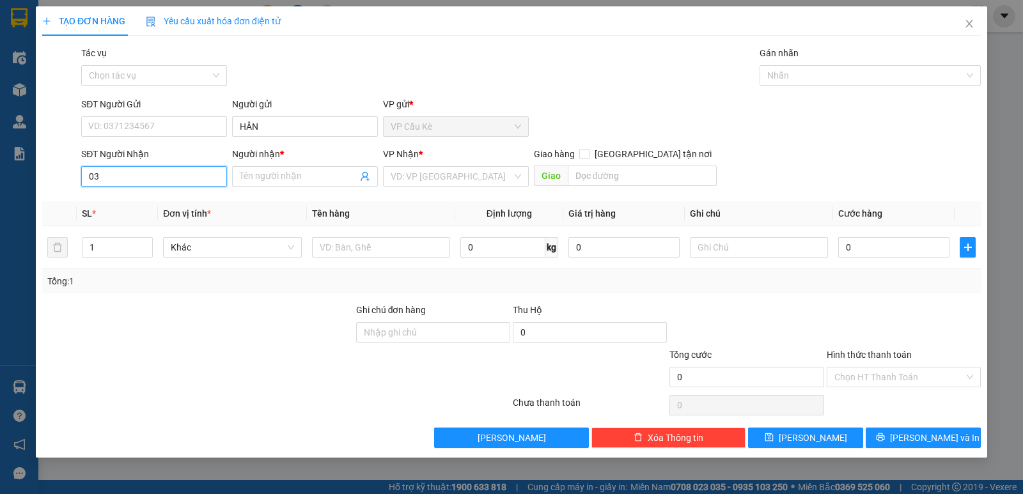
type input "0"
type input "0984974772"
click at [205, 205] on div "0984974772 - [PERSON_NAME]" at bounding box center [154, 202] width 130 height 14
type input "VÂN"
type input "1.200.000"
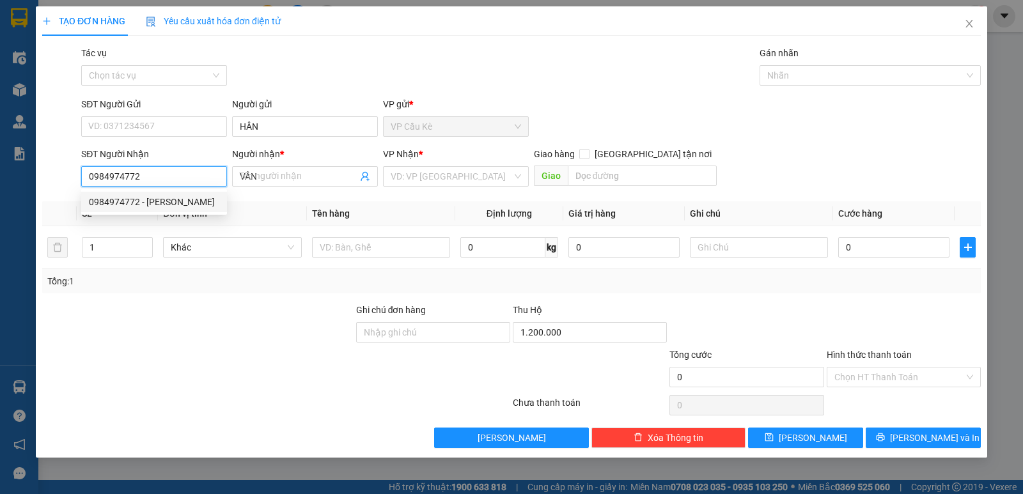
type input "40.000"
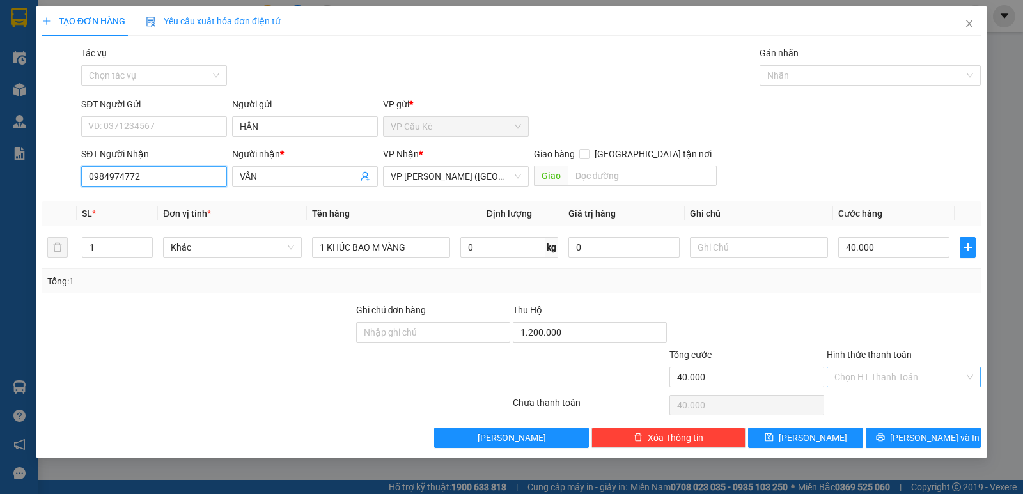
type input "0984974772"
click at [911, 375] on input "Hình thức thanh toán" at bounding box center [900, 377] width 130 height 19
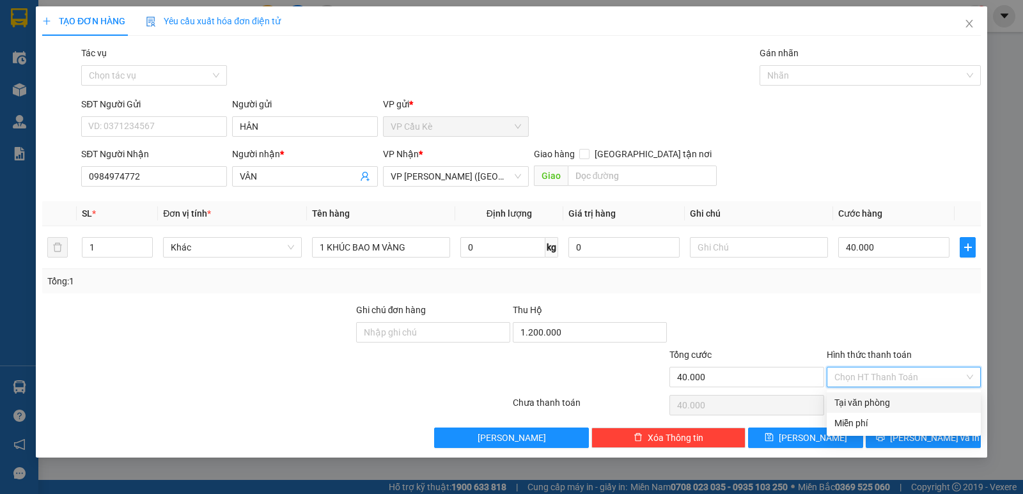
click at [910, 400] on div "Tại văn phòng" at bounding box center [904, 403] width 139 height 14
type input "0"
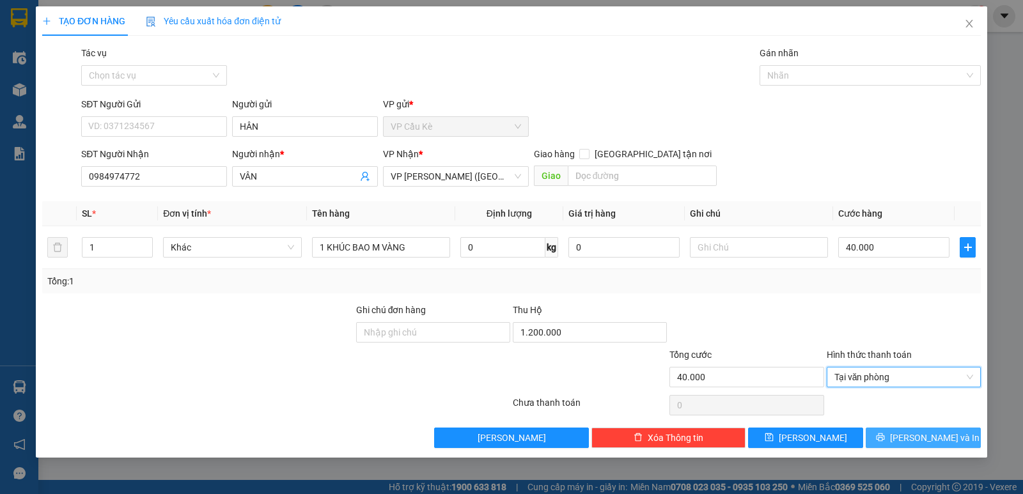
click at [910, 439] on button "[PERSON_NAME] và In" at bounding box center [923, 438] width 115 height 20
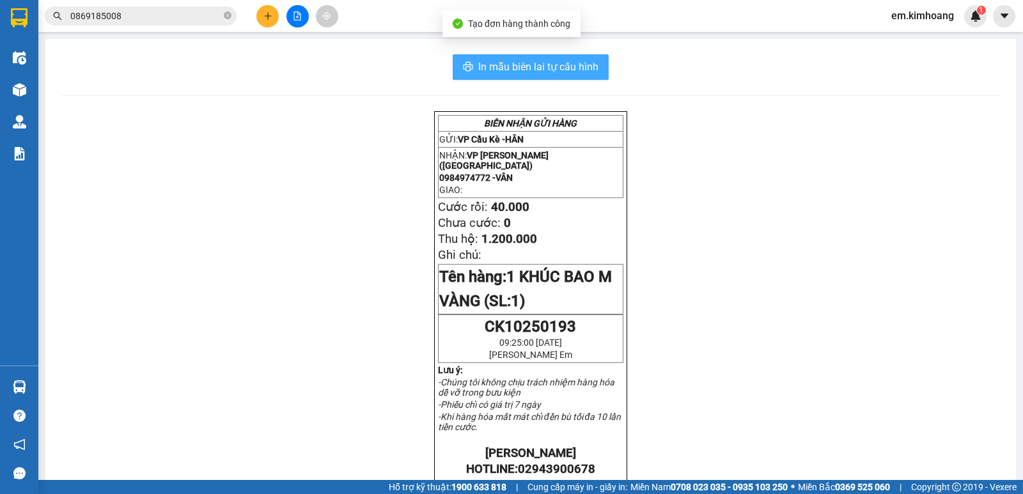
click at [470, 61] on button "In mẫu biên lai tự cấu hình" at bounding box center [531, 67] width 156 height 26
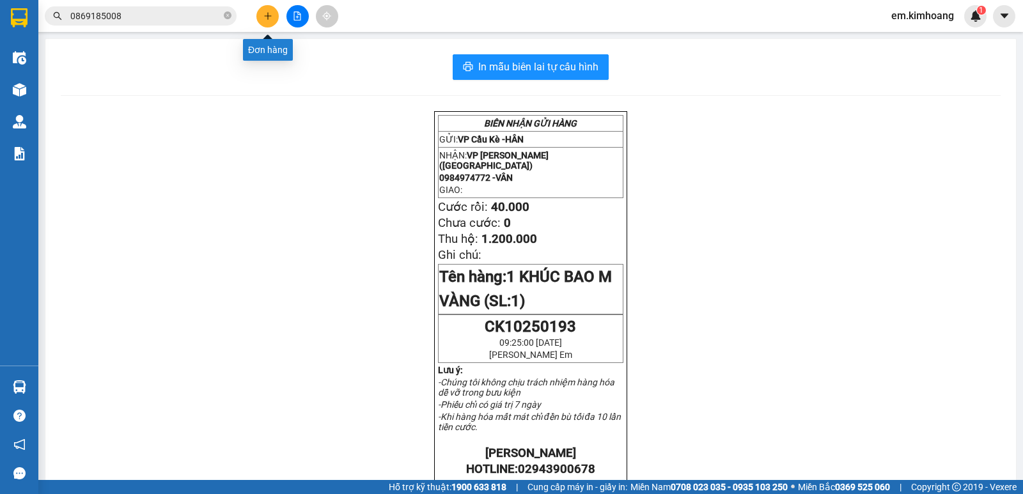
click at [262, 14] on button at bounding box center [267, 16] width 22 height 22
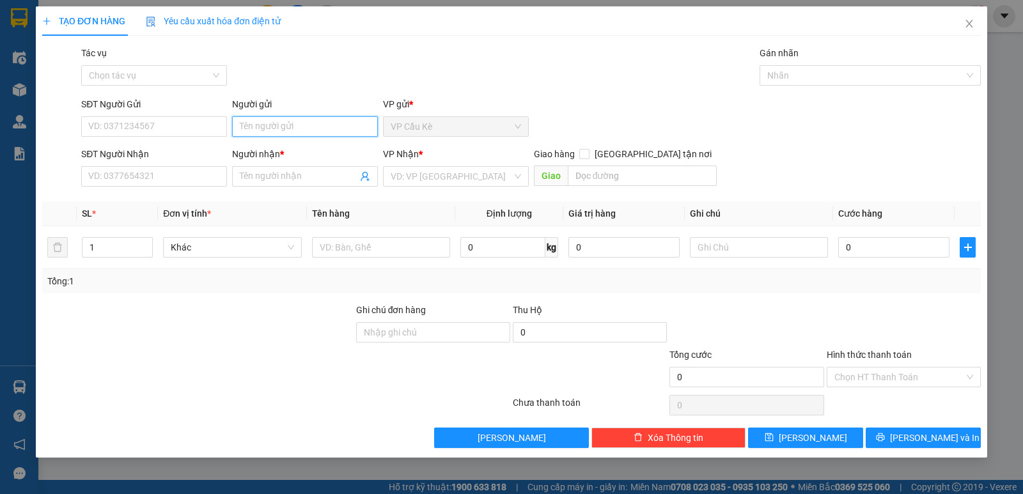
click at [303, 129] on input "Người gửi" at bounding box center [305, 126] width 146 height 20
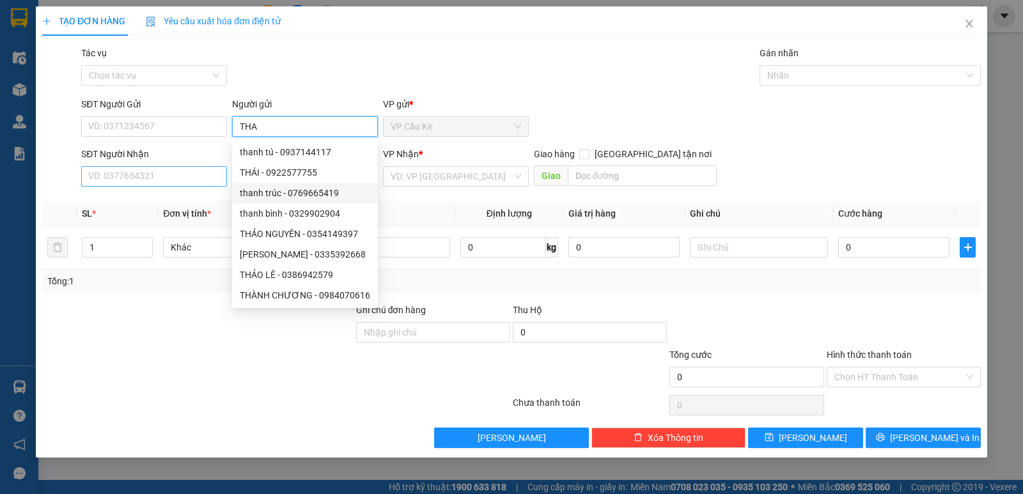
type input "THA"
click at [158, 181] on input "SĐT Người Nhận" at bounding box center [154, 176] width 146 height 20
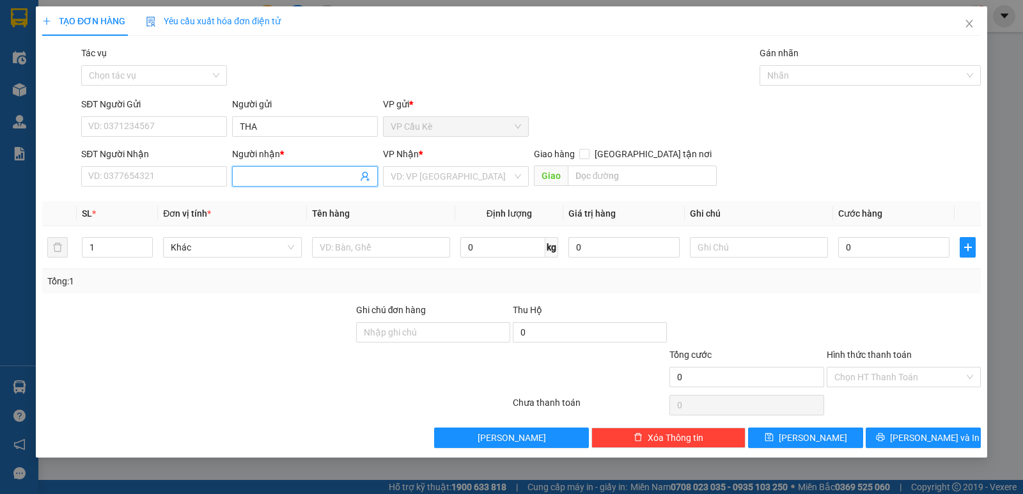
click at [304, 178] on input "Người nhận *" at bounding box center [299, 176] width 118 height 14
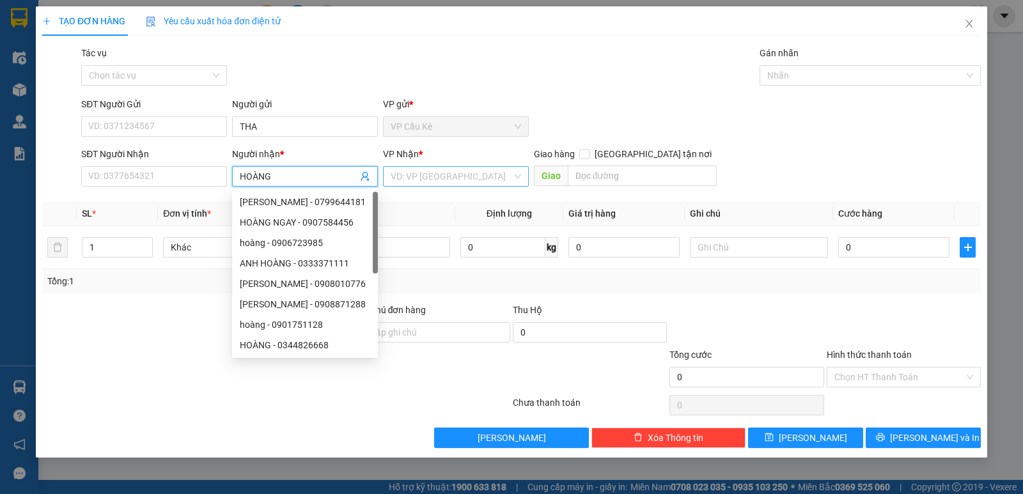
type input "HOÀNG"
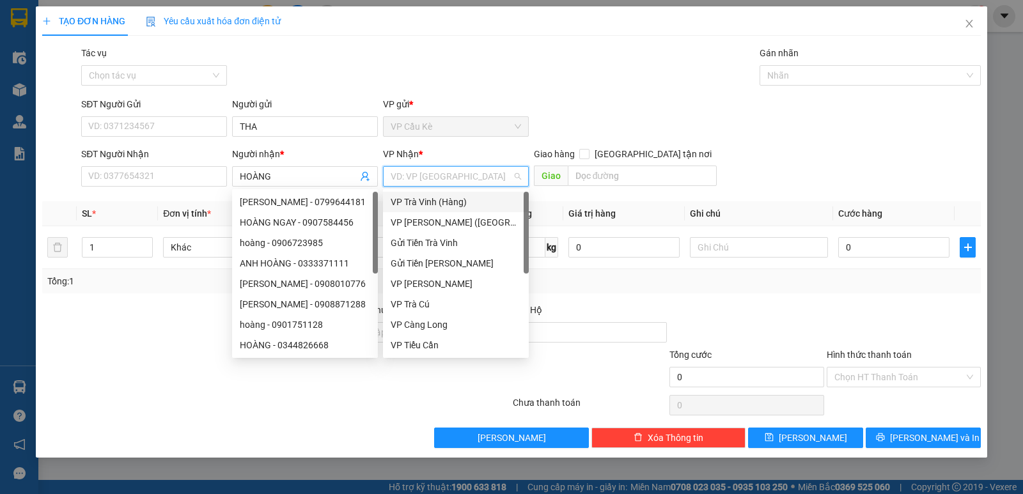
click at [436, 180] on input "search" at bounding box center [452, 176] width 122 height 19
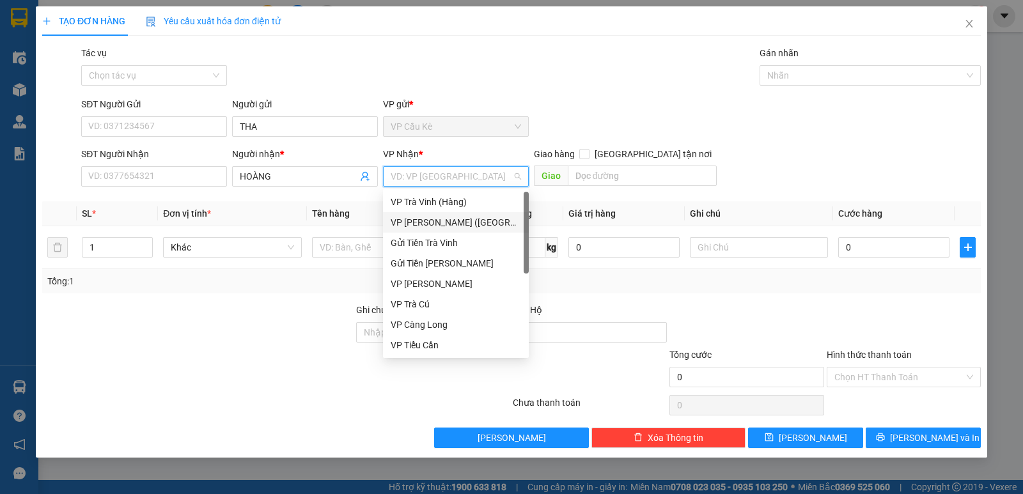
click at [464, 216] on div "VP [PERSON_NAME] ([GEOGRAPHIC_DATA])" at bounding box center [456, 223] width 130 height 14
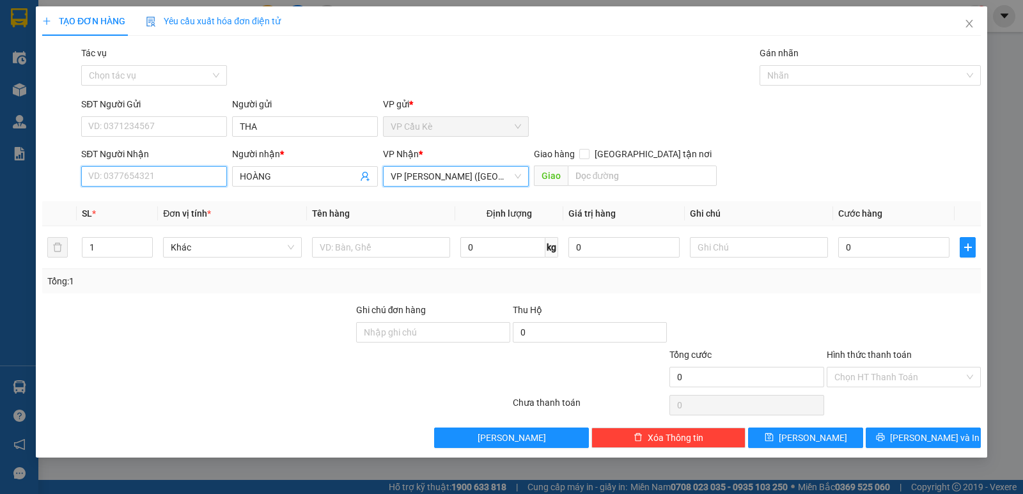
click at [184, 180] on input "SĐT Người Nhận" at bounding box center [154, 176] width 146 height 20
type input "0395416734"
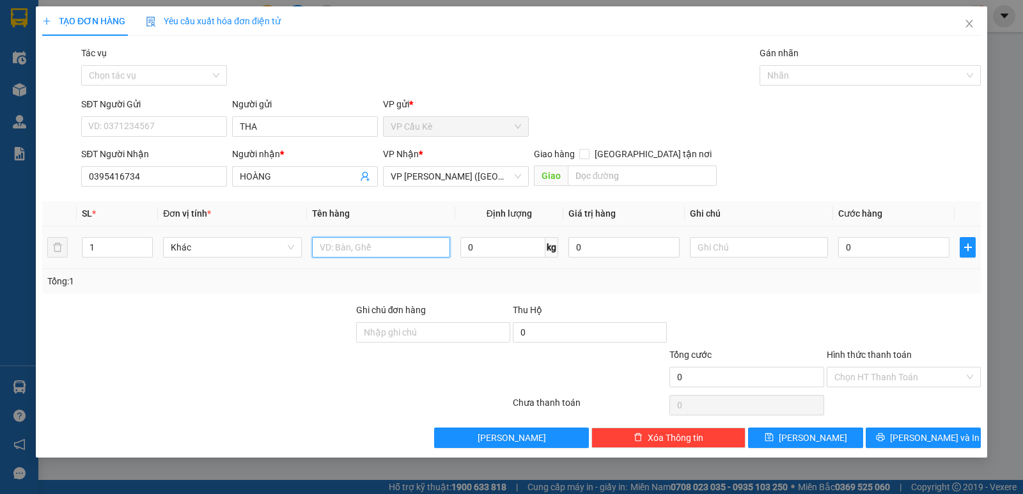
click at [395, 252] on input "text" at bounding box center [381, 247] width 138 height 20
type input "1 BỊT M XANH"
click at [899, 240] on input "0" at bounding box center [893, 247] width 111 height 20
type input "3"
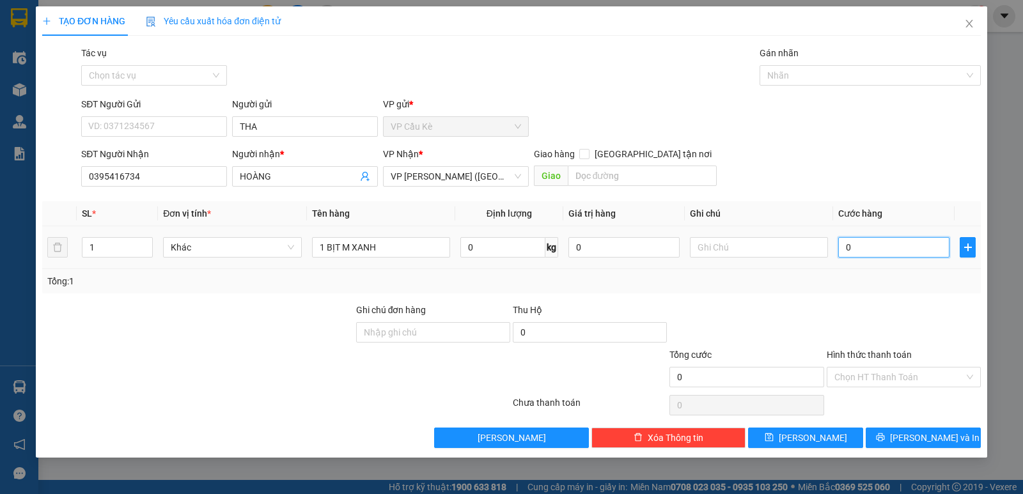
type input "3"
type input "35"
type input "35.000"
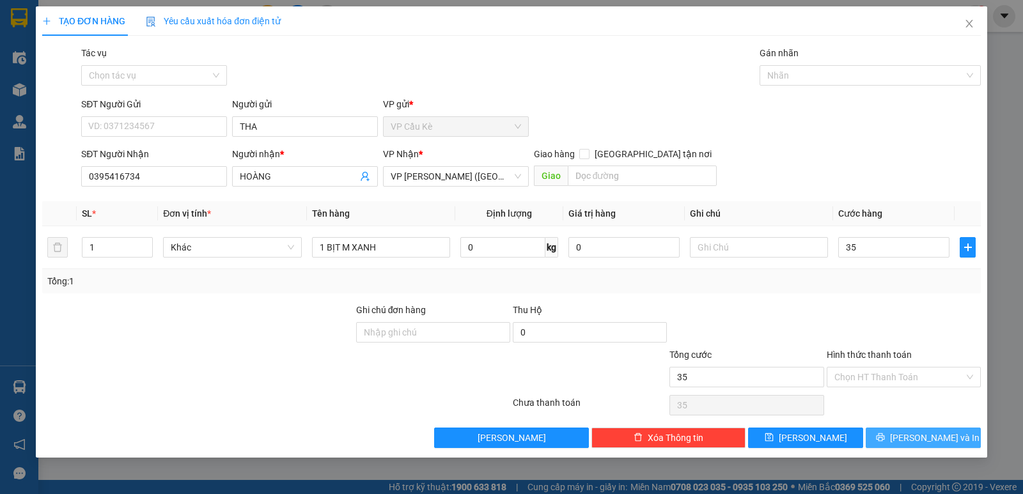
type input "35.000"
click at [924, 433] on span "[PERSON_NAME] và In" at bounding box center [935, 438] width 90 height 14
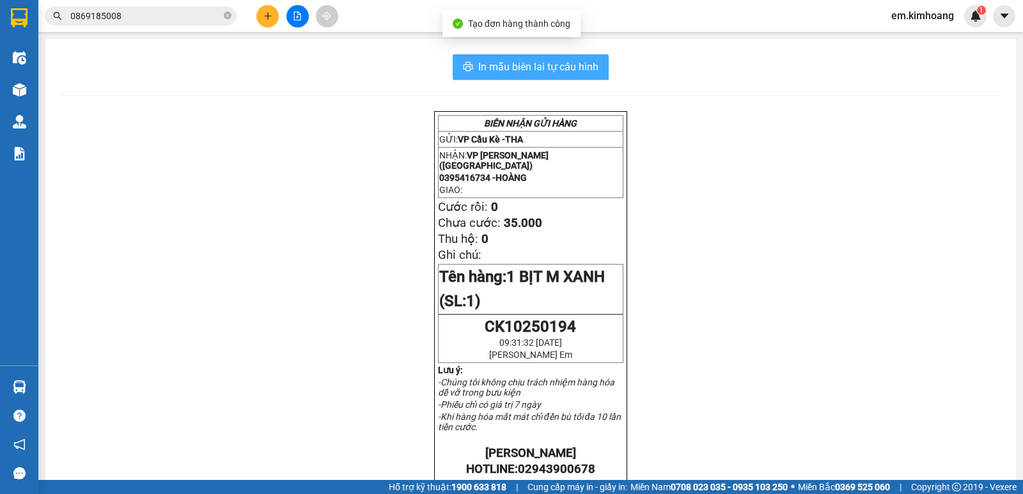
click at [565, 70] on span "In mẫu biên lai tự cấu hình" at bounding box center [538, 67] width 120 height 16
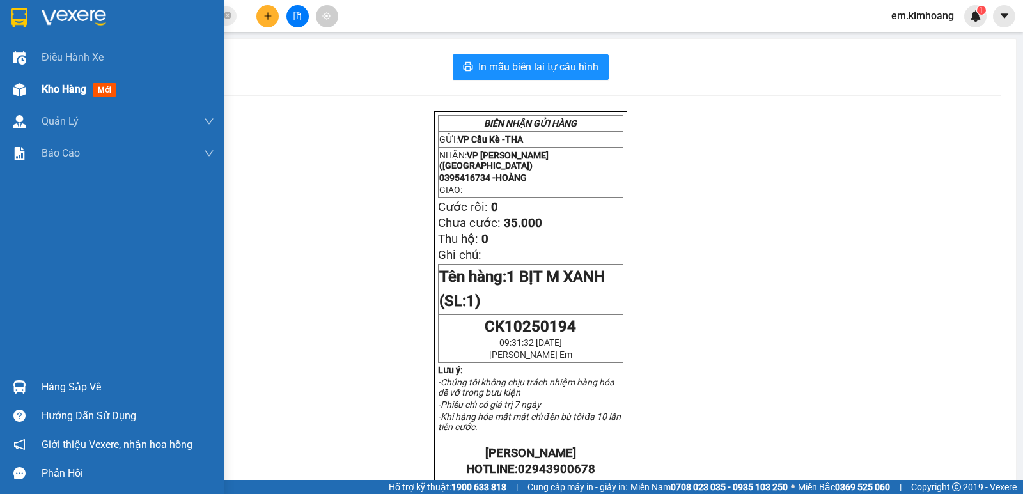
click at [58, 86] on span "Kho hàng" at bounding box center [64, 89] width 45 height 12
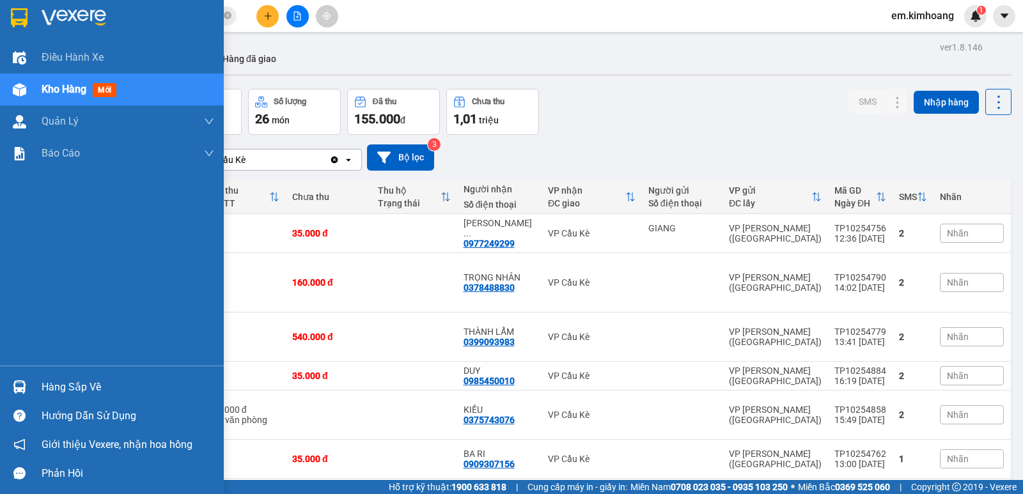
click at [68, 384] on div "Hàng sắp về" at bounding box center [128, 387] width 173 height 19
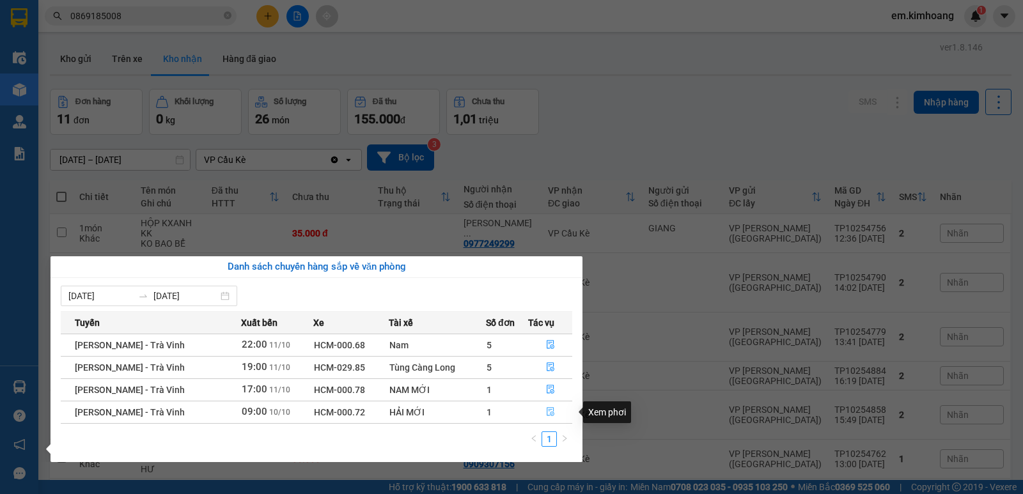
click at [550, 410] on icon "file-done" at bounding box center [551, 412] width 8 height 9
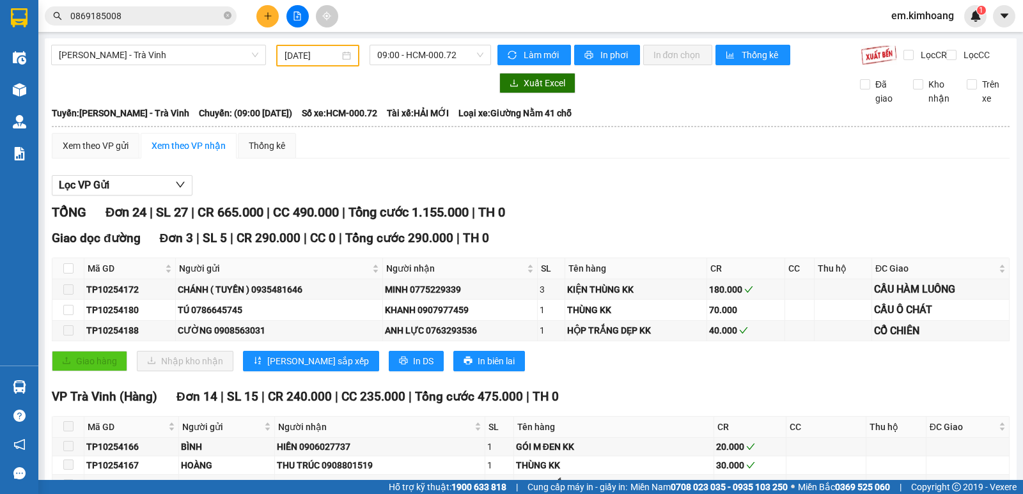
type input "[DATE]"
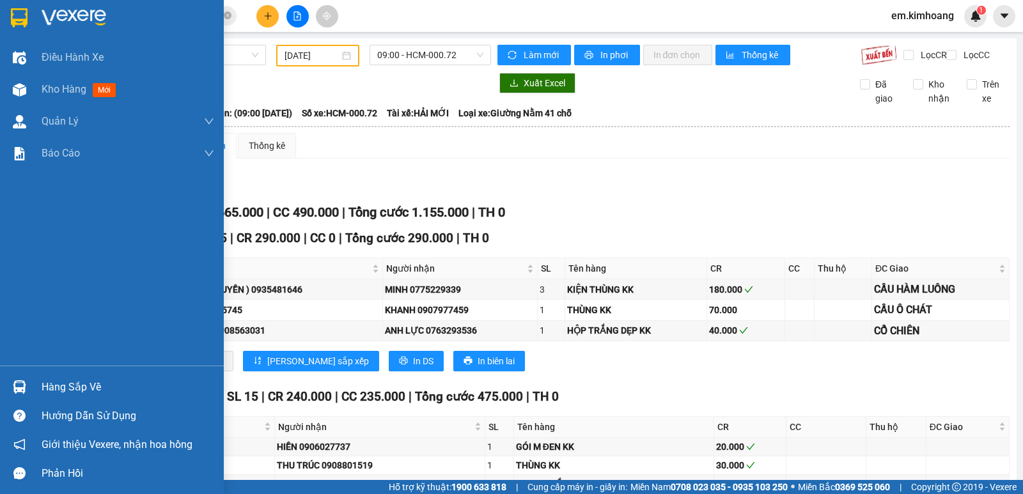
click at [70, 383] on div "Hàng sắp về" at bounding box center [128, 387] width 173 height 19
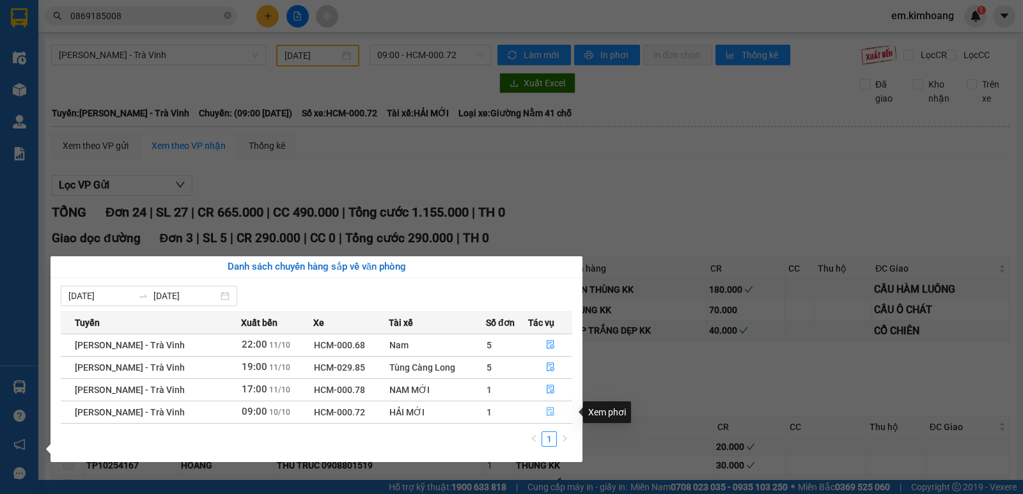
click at [549, 414] on icon "file-done" at bounding box center [550, 411] width 9 height 9
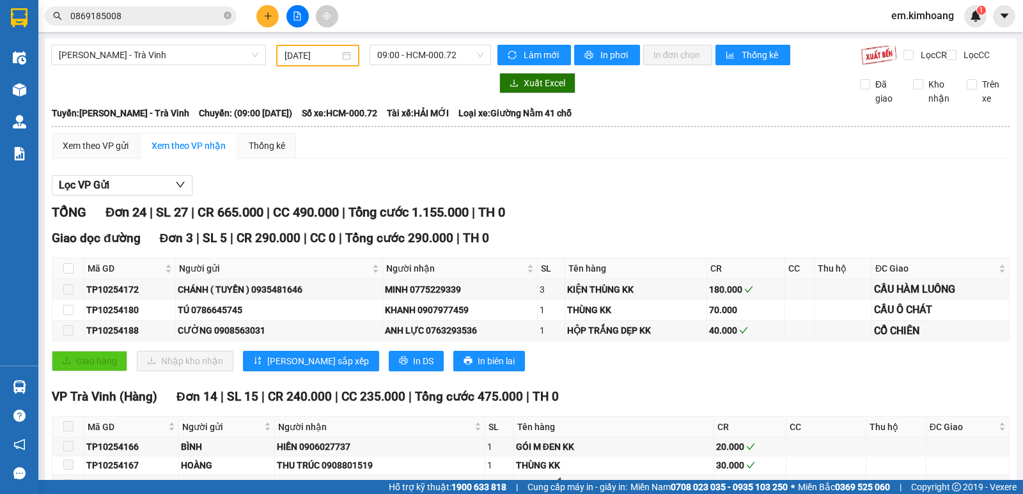
checkbox input "true"
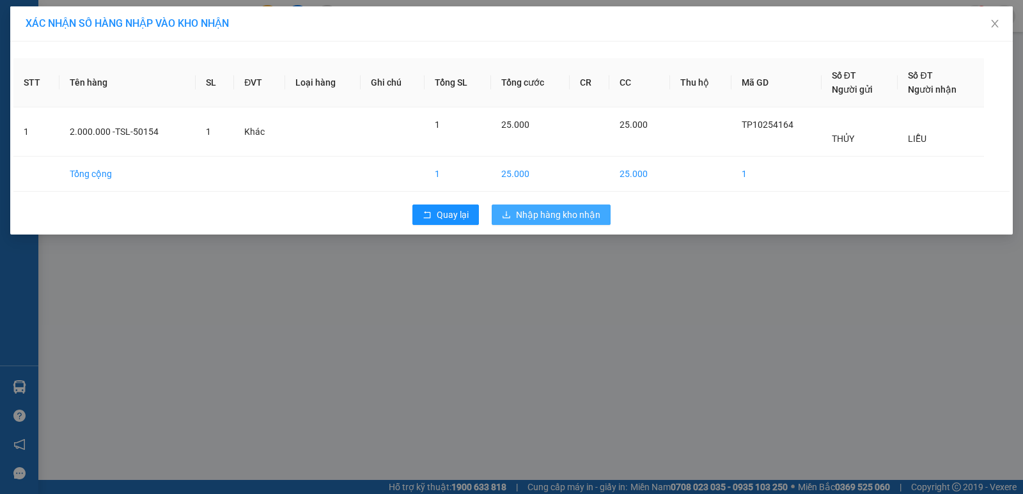
click at [565, 214] on span "Nhập hàng kho nhận" at bounding box center [558, 215] width 84 height 14
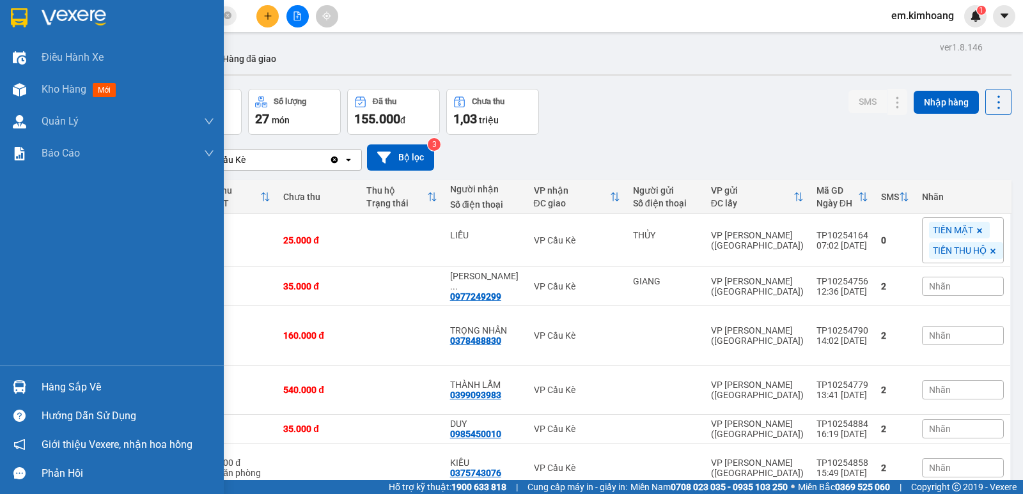
click at [26, 383] on div at bounding box center [19, 387] width 22 height 22
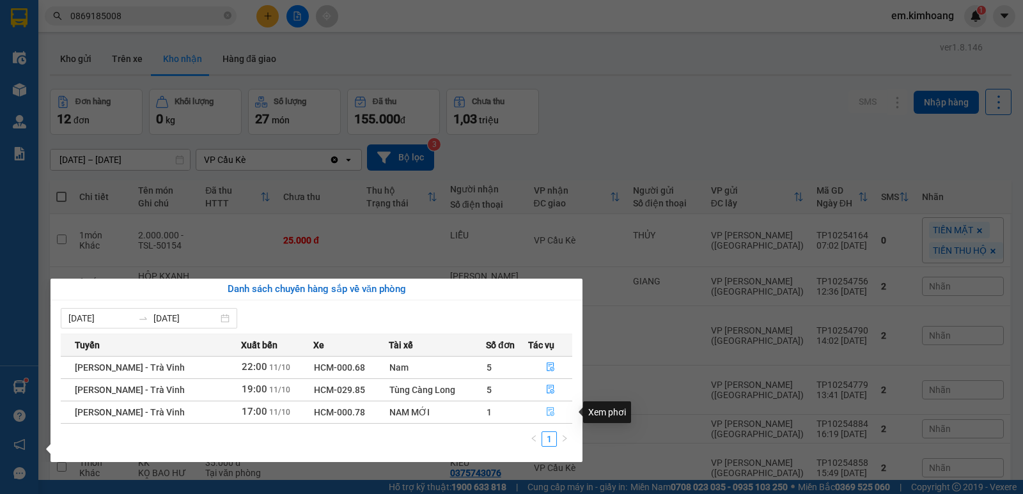
click at [555, 409] on button "button" at bounding box center [550, 412] width 43 height 20
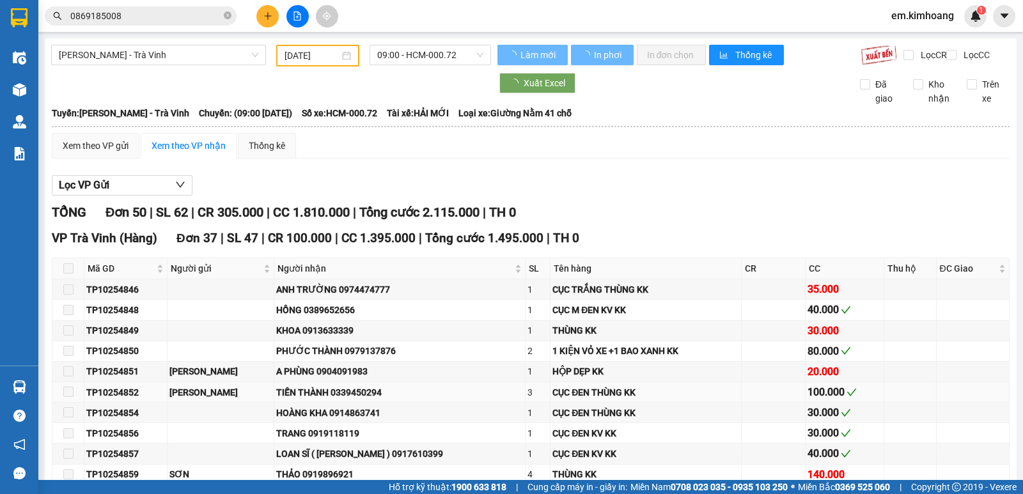
type input "[DATE]"
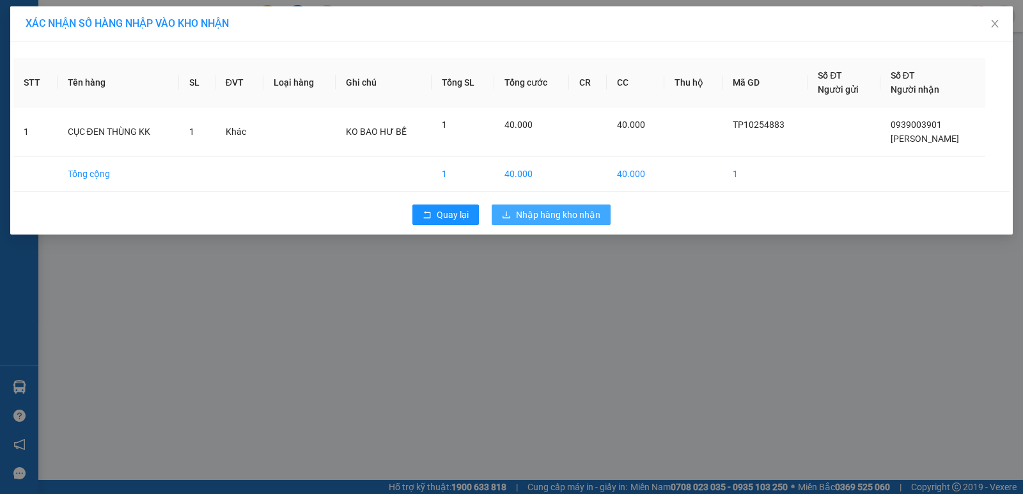
click at [540, 216] on span "Nhập hàng kho nhận" at bounding box center [558, 215] width 84 height 14
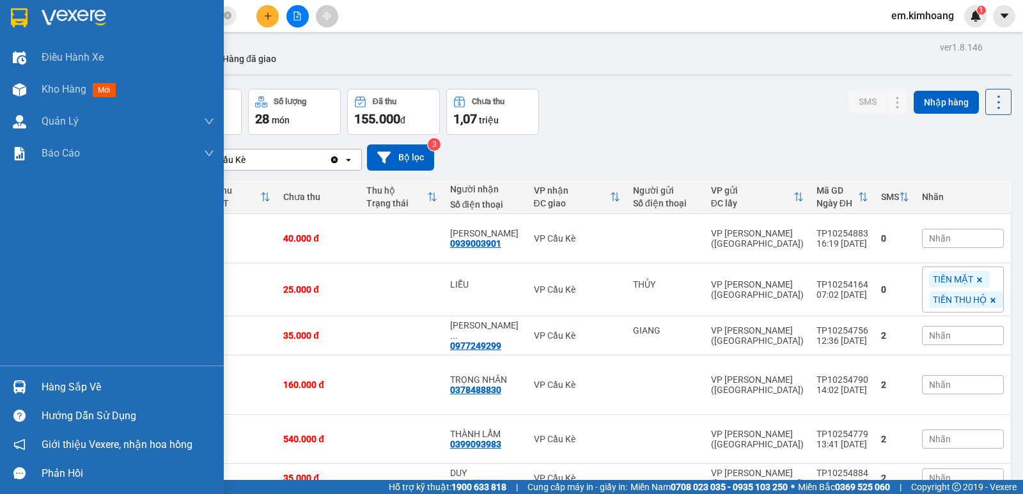
click at [29, 380] on div at bounding box center [19, 387] width 22 height 22
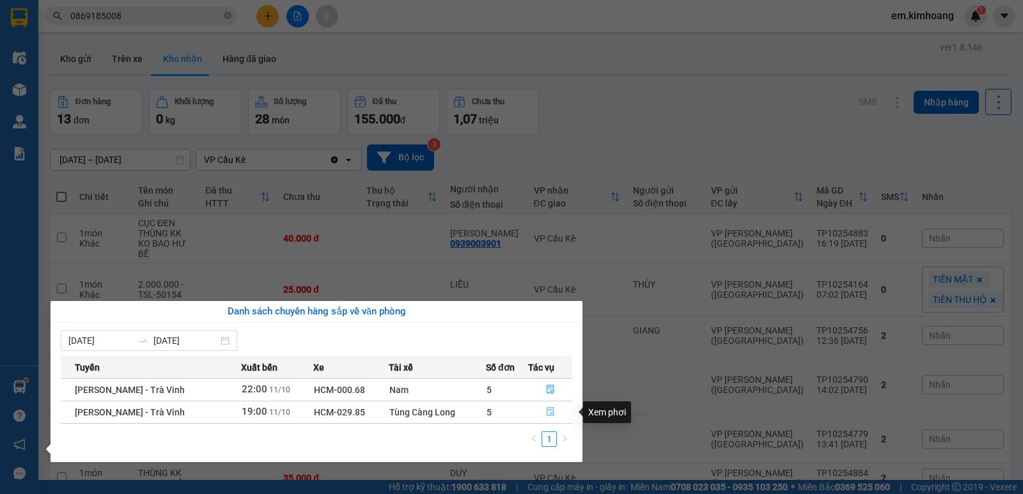
click at [551, 411] on icon "file-done" at bounding box center [550, 411] width 9 height 9
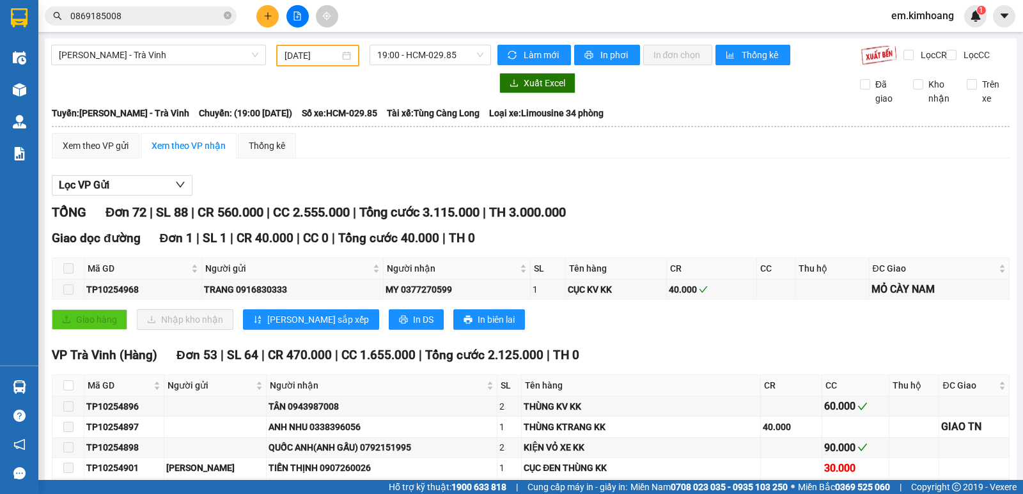
checkbox input "true"
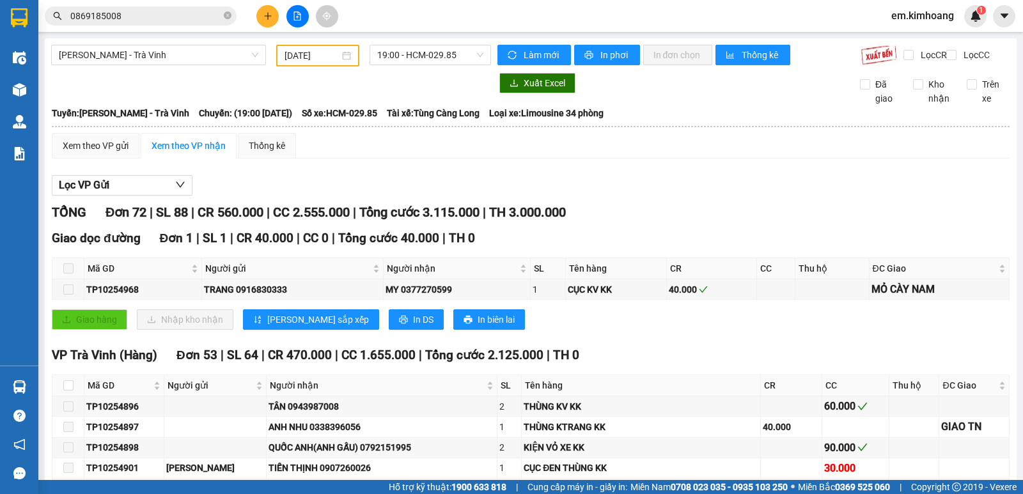
checkbox input "true"
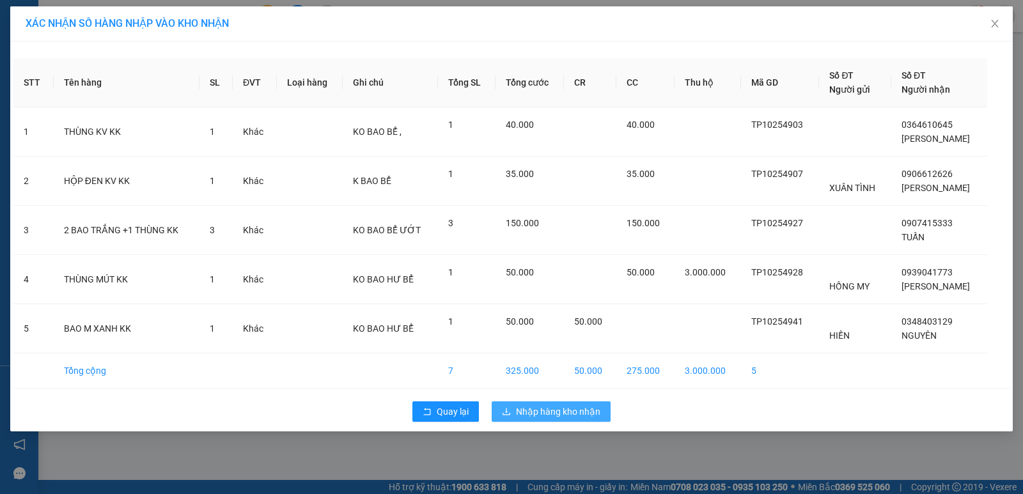
click at [553, 408] on span "Nhập hàng kho nhận" at bounding box center [558, 412] width 84 height 14
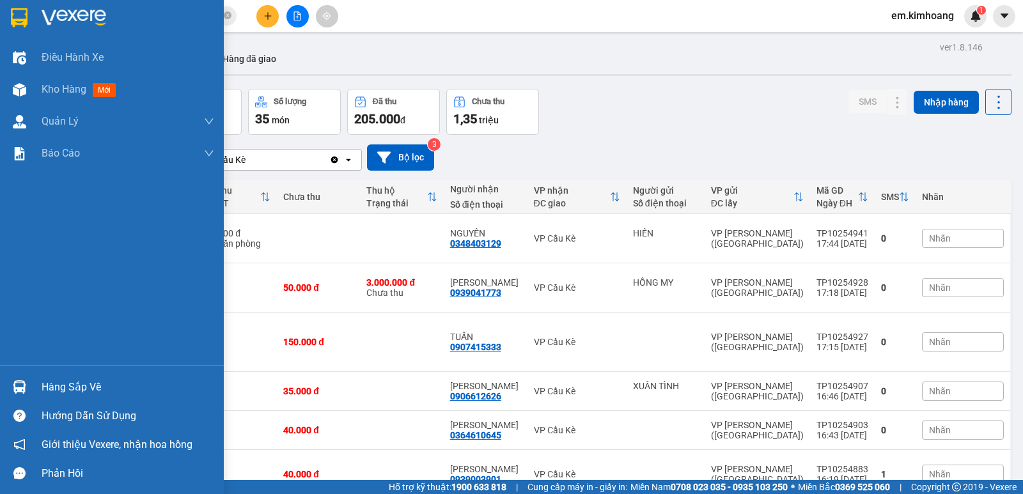
click at [24, 383] on img at bounding box center [19, 387] width 13 height 13
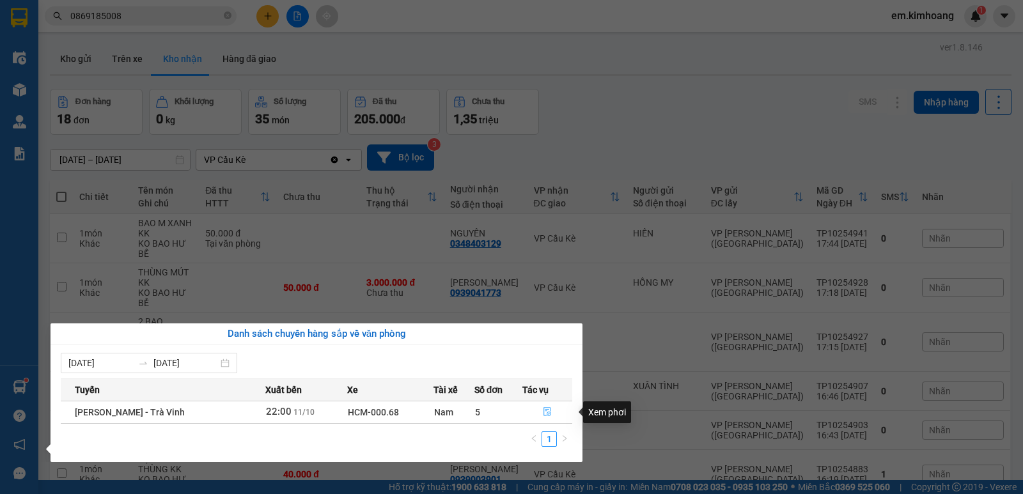
click at [545, 413] on icon "file-done" at bounding box center [547, 411] width 9 height 9
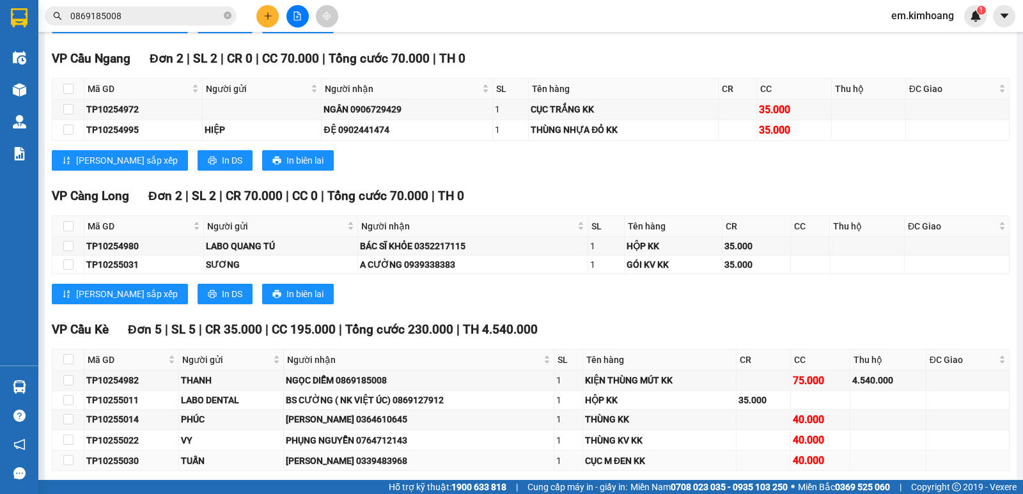
scroll to position [1598, 0]
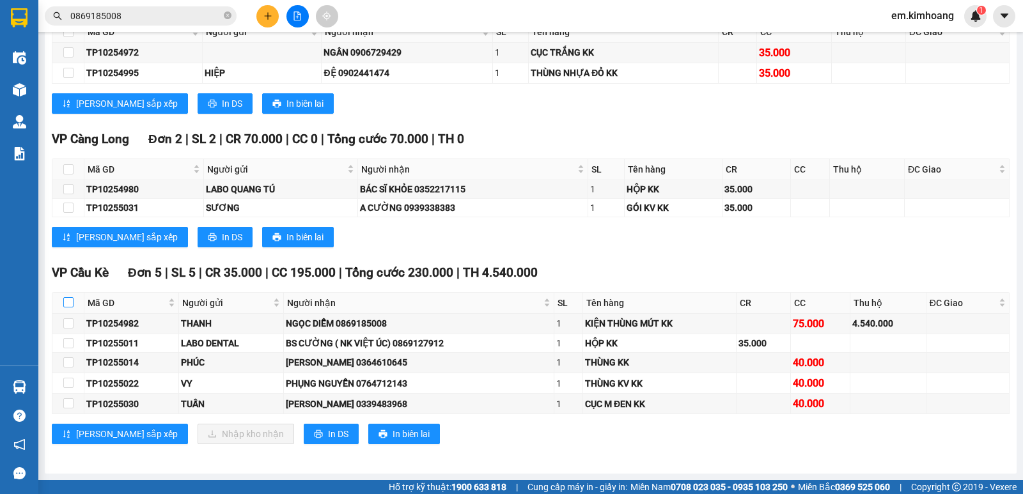
click at [66, 303] on input "checkbox" at bounding box center [68, 302] width 10 height 10
checkbox input "true"
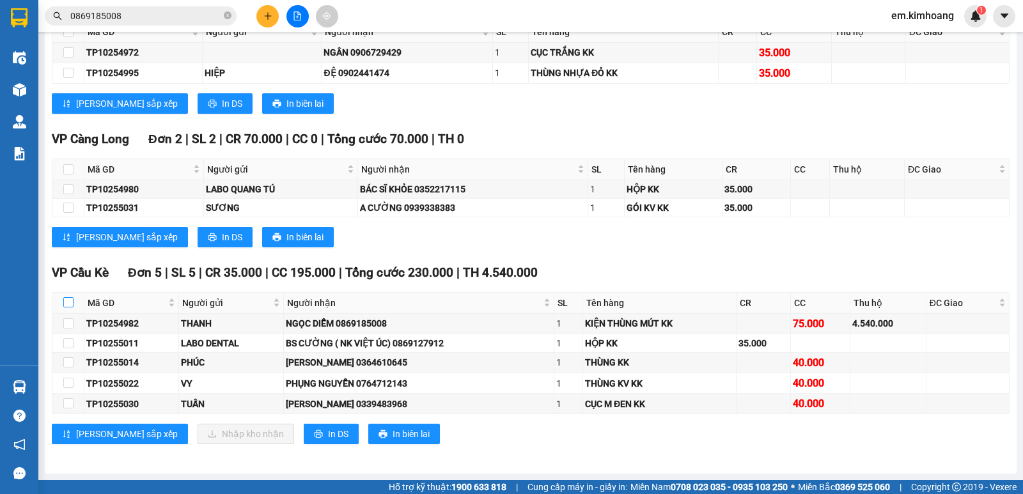
checkbox input "true"
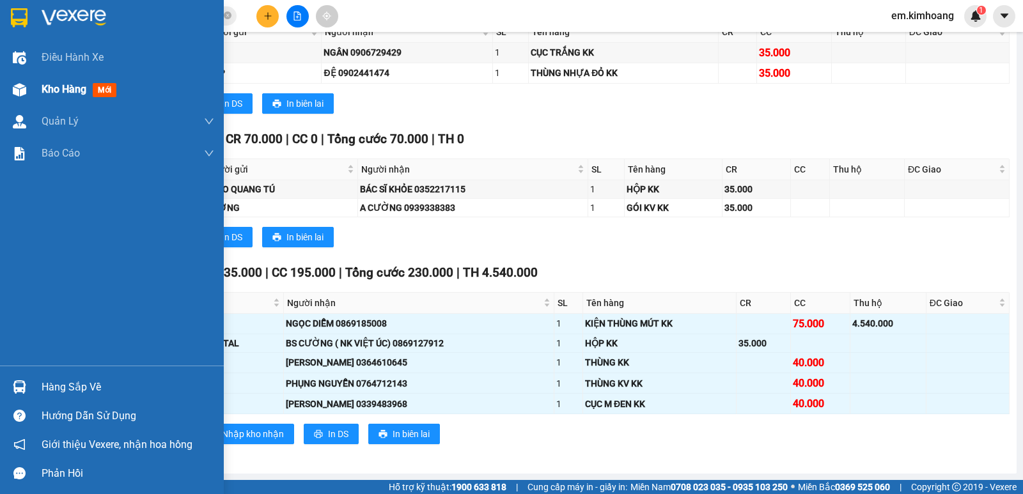
drag, startPoint x: 36, startPoint y: 88, endPoint x: 43, endPoint y: 88, distance: 7.1
click at [43, 88] on div "Kho hàng mới" at bounding box center [112, 90] width 224 height 32
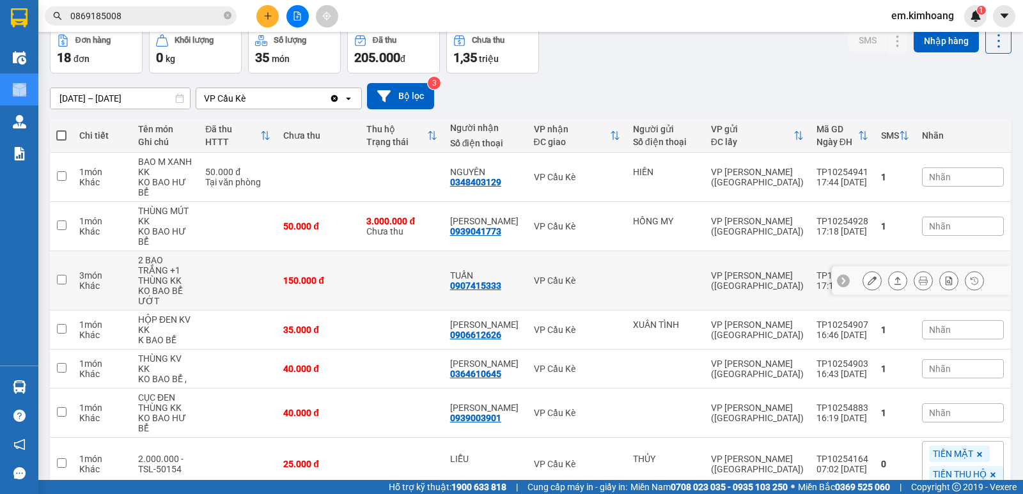
scroll to position [2, 0]
